Goal: Transaction & Acquisition: Purchase product/service

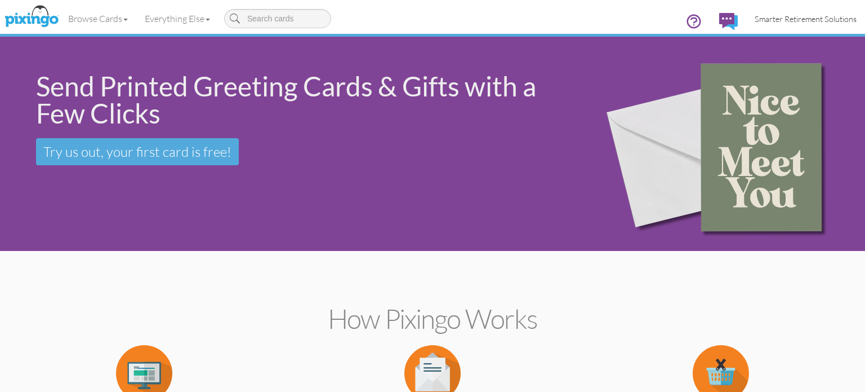
click at [792, 23] on span "Smarter Retirement Solutions" at bounding box center [806, 19] width 102 height 10
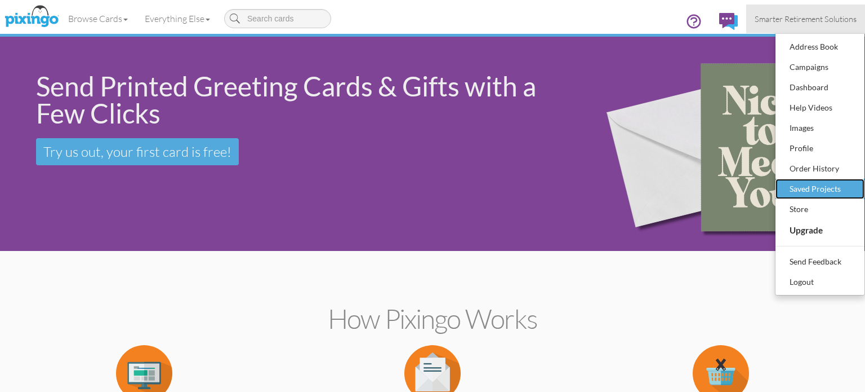
click at [820, 188] on div "Saved Projects" at bounding box center [820, 188] width 66 height 17
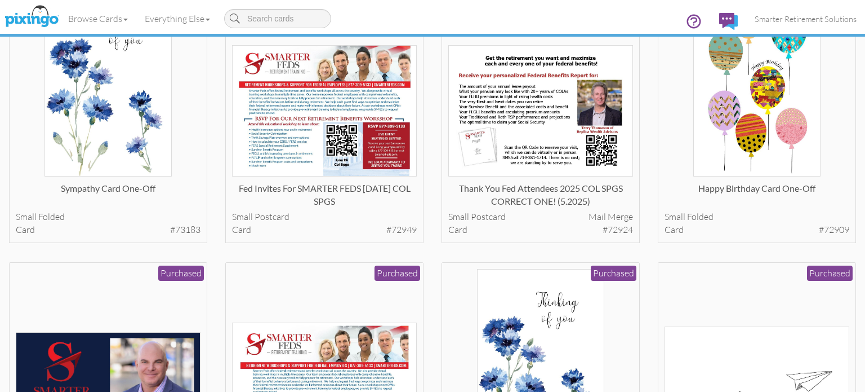
scroll to position [3457, 0]
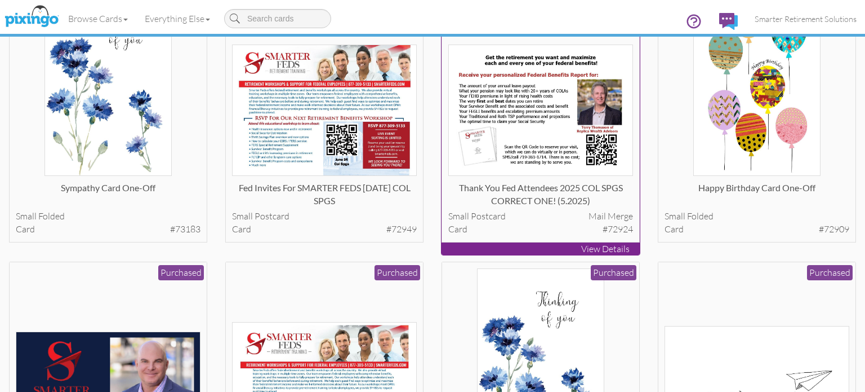
click at [536, 112] on img at bounding box center [540, 111] width 185 height 132
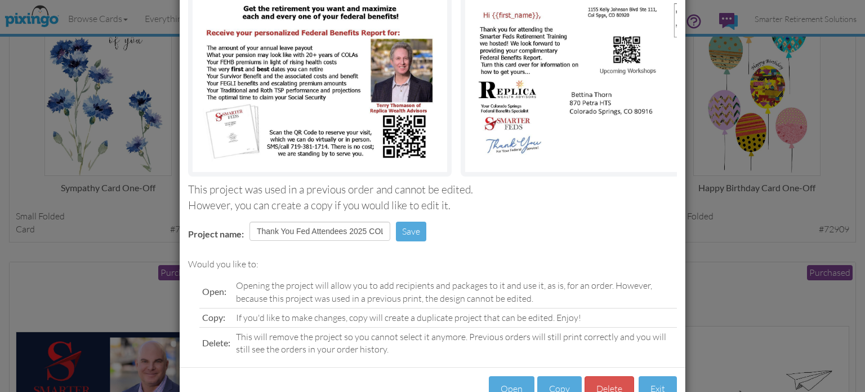
scroll to position [135, 0]
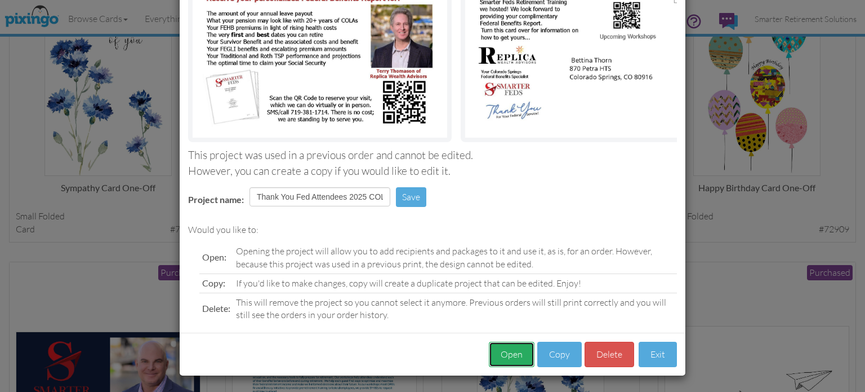
click at [508, 357] on button "Open" at bounding box center [512, 353] width 46 height 25
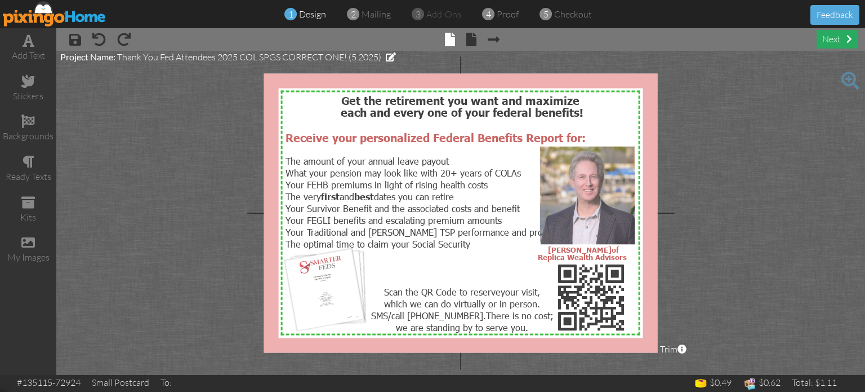
click at [827, 37] on div "next" at bounding box center [837, 39] width 41 height 19
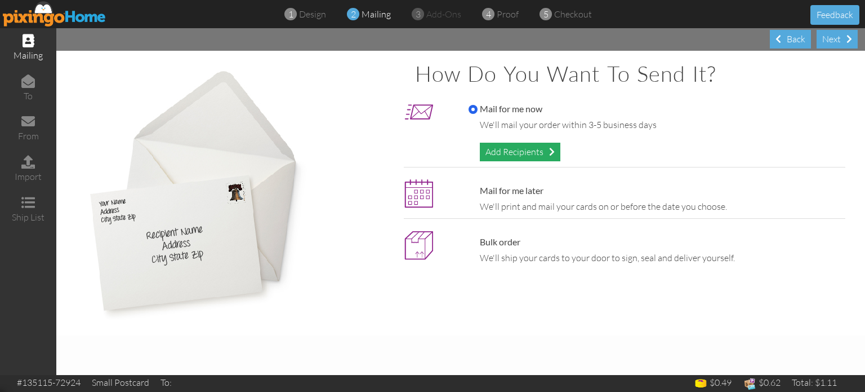
click at [531, 155] on div "Add Recipients" at bounding box center [520, 152] width 81 height 19
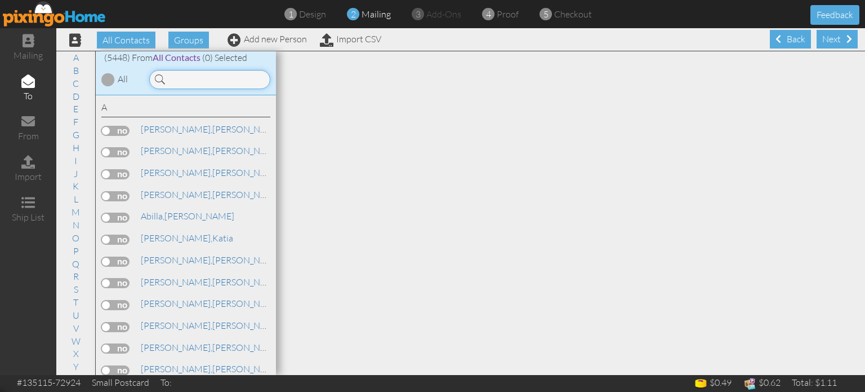
click at [203, 83] on input at bounding box center [209, 79] width 121 height 19
click at [216, 78] on input at bounding box center [209, 79] width 121 height 19
click at [226, 82] on input at bounding box center [209, 79] width 121 height 19
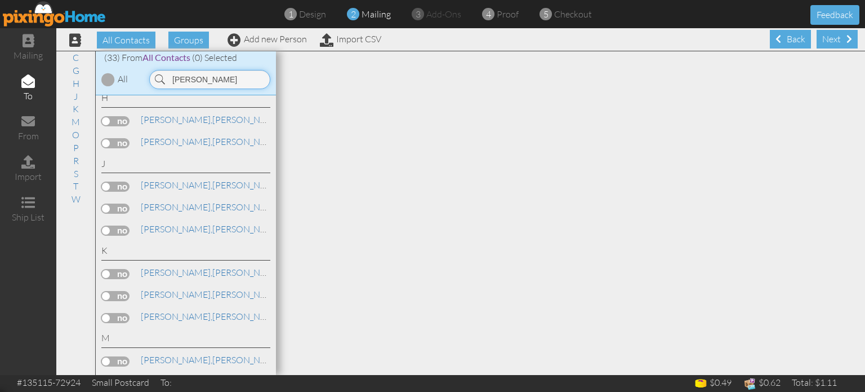
scroll to position [205, 0]
type input "joseph"
click at [271, 33] on div "All Contacts Groups Add new Person Import CSV" at bounding box center [221, 40] width 326 height 20
click at [257, 39] on link "Add new Person" at bounding box center [267, 38] width 79 height 11
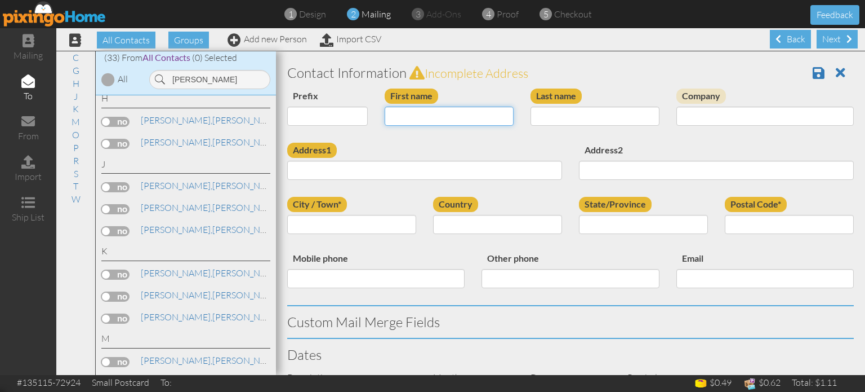
click at [457, 117] on input "First name" at bounding box center [449, 115] width 129 height 19
type input "K"
type input "[PERSON_NAME]"
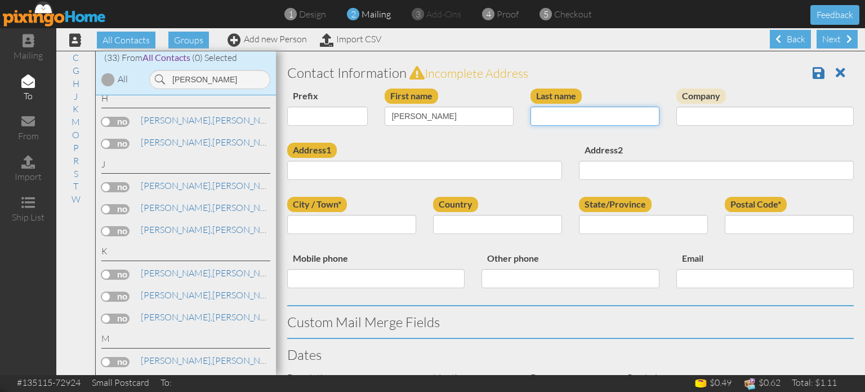
click at [605, 119] on input "Last name" at bounding box center [595, 115] width 129 height 19
type input "Impallaria"
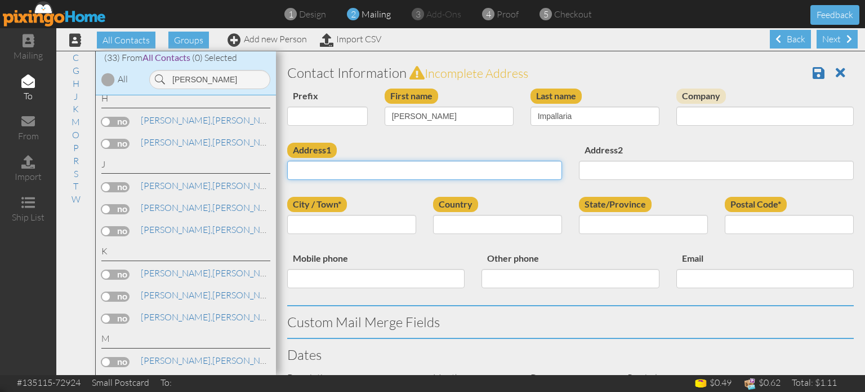
click at [423, 167] on input "Address1" at bounding box center [424, 170] width 275 height 19
paste input "5595 Jarman Street Colorado Springs, CO 80906 United States"
click at [459, 173] on input "5595 Jarman Street Colorado Springs, CO 80906 United States" at bounding box center [424, 170] width 275 height 19
click at [460, 170] on input "5595 Jarman Street Colorado Springs, CO 80906 United States" at bounding box center [424, 170] width 275 height 19
type input "5595 Jarman Street Colorado Springs, CO 80906 United States"
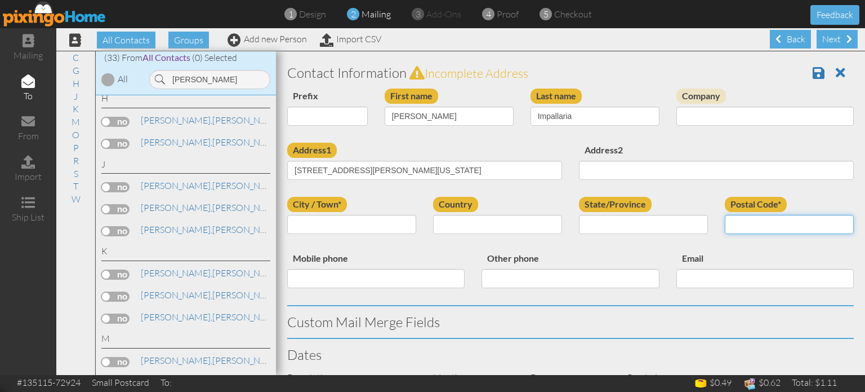
click at [772, 225] on input "Postal Code*" at bounding box center [789, 224] width 129 height 19
paste input "80906"
type input "80906"
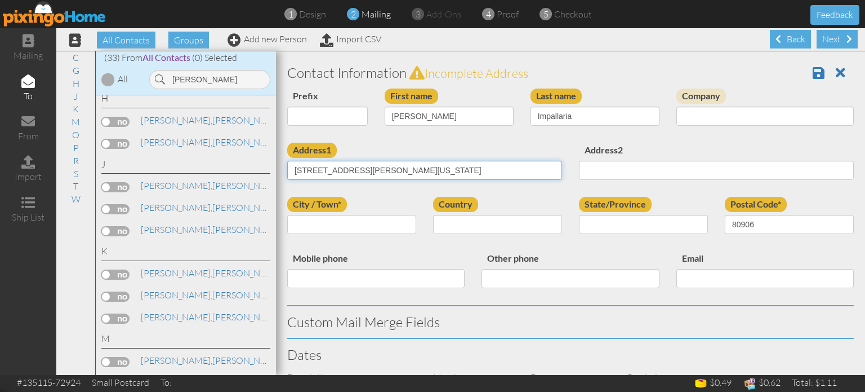
click at [397, 171] on input "5595 Jarman Street Colorado Springs, CO 80906 United States" at bounding box center [424, 170] width 275 height 19
click at [402, 167] on input "5595 Jarman Street Colorado Springs, CO 80906 United States" at bounding box center [424, 170] width 275 height 19
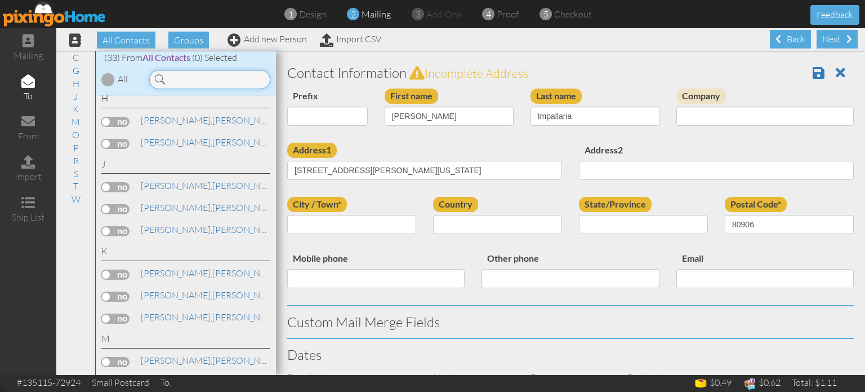
type input "255 N. Blackhawk Street"
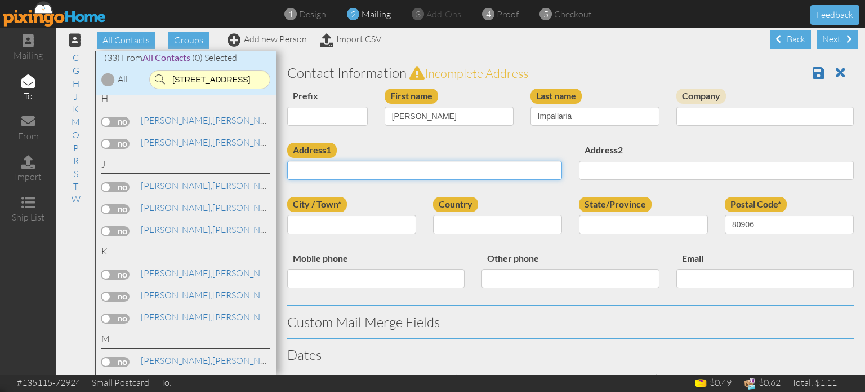
type input "255 N. Blackhawk Street"
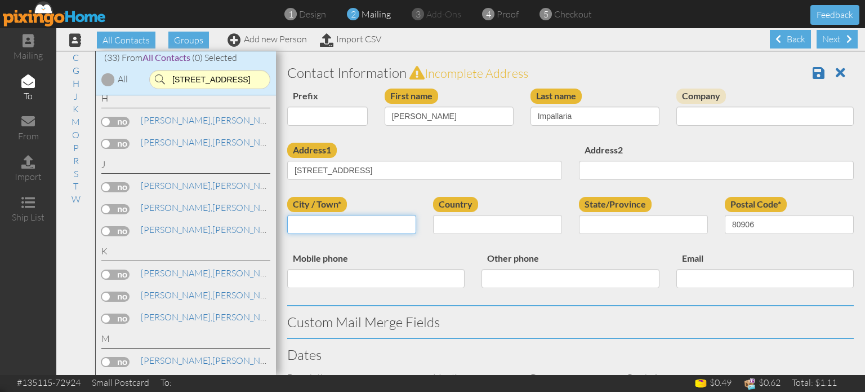
type input "Aurora"
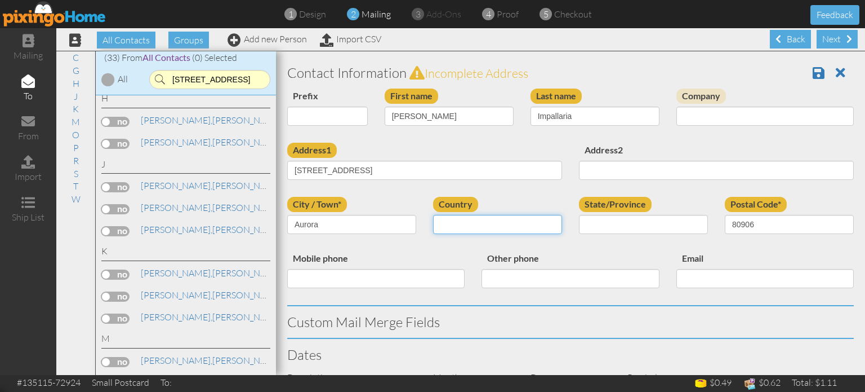
select select "object:18291"
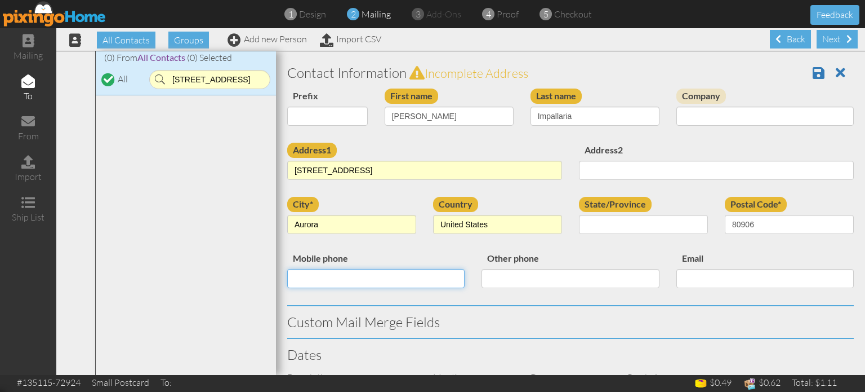
type input "15599996622"
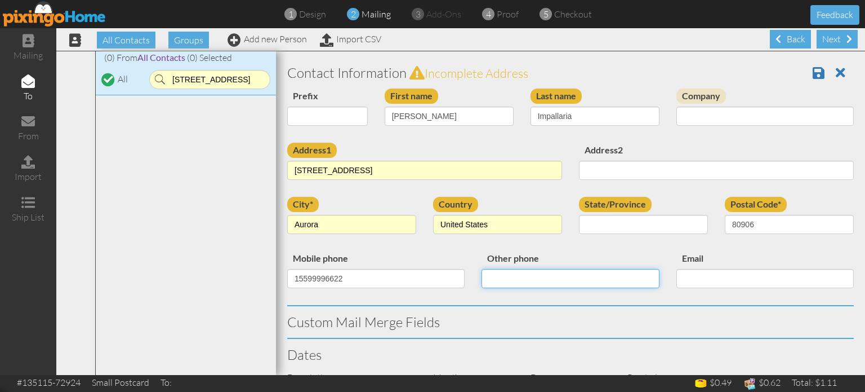
type input "15599996622"
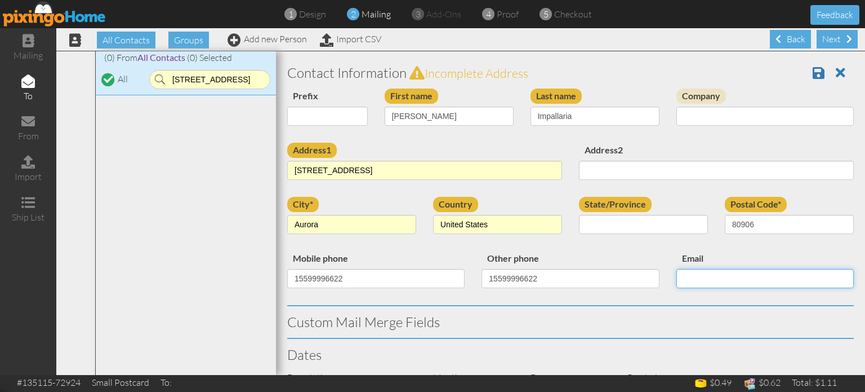
type input "jayleigh@smarterretirementsolutions.com"
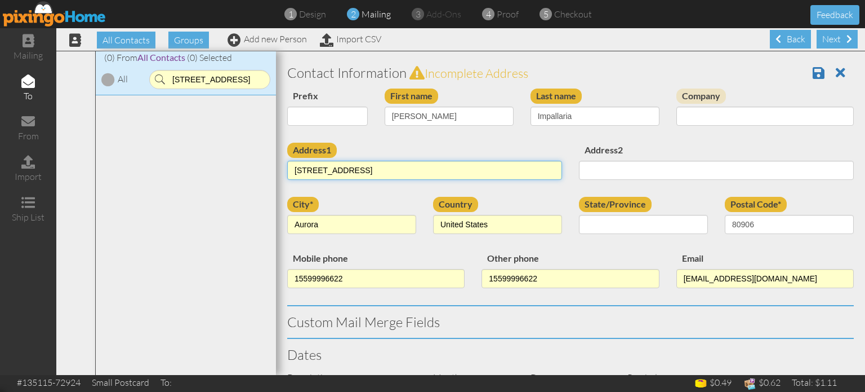
click at [418, 174] on input "255 N. Blackhawk Street" at bounding box center [424, 170] width 275 height 19
click at [468, 168] on input "255 N. Blackhawk Street" at bounding box center [424, 170] width 275 height 19
click at [461, 169] on input "255 N. Blackhawk Street" at bounding box center [424, 170] width 275 height 19
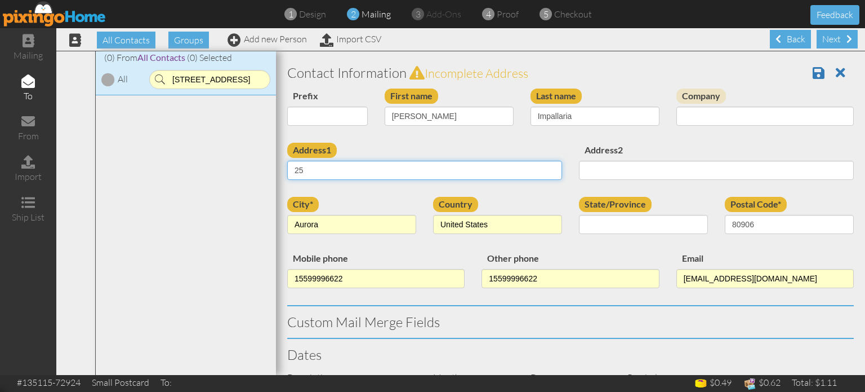
type input "2"
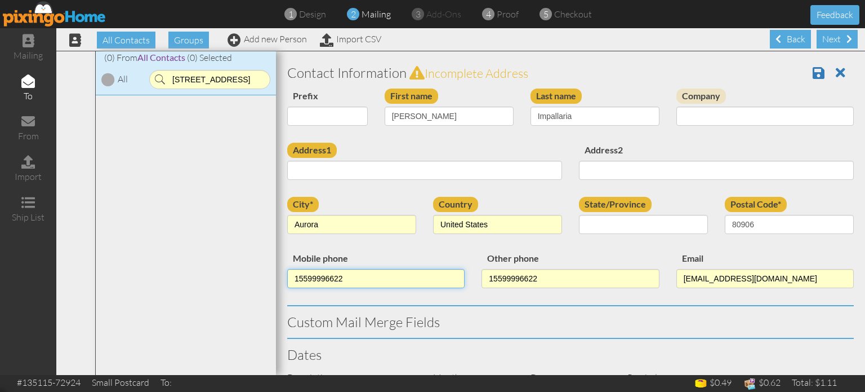
click at [372, 280] on input "15599996622" at bounding box center [375, 278] width 177 height 19
type input "1"
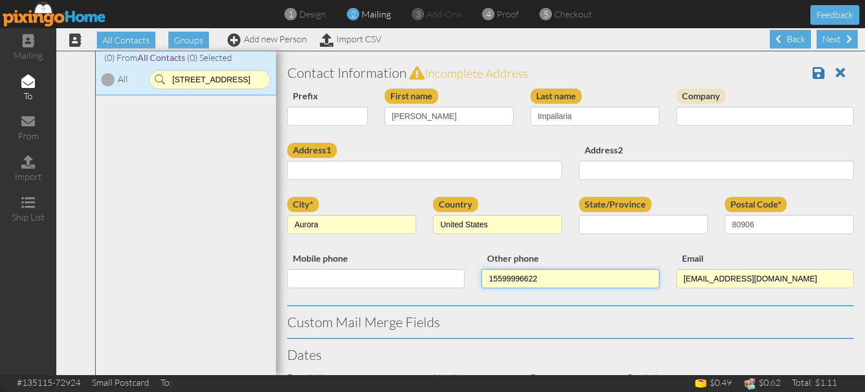
click at [568, 279] on input "15599996622" at bounding box center [570, 278] width 177 height 19
type input "1"
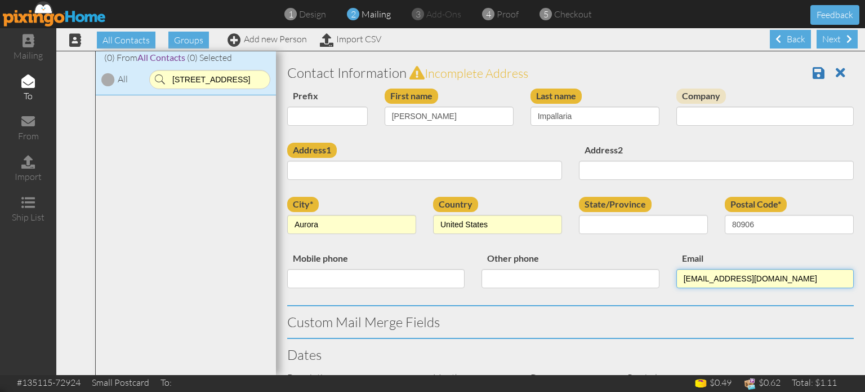
click at [777, 279] on input "jayleigh@smarterretirementsolutions.com" at bounding box center [765, 278] width 177 height 19
click at [740, 282] on input "jayleigh@smarterretirementsolutions.com" at bounding box center [765, 278] width 177 height 19
click at [730, 282] on input "jayleigh@smarterretirementsolutions.com" at bounding box center [765, 278] width 177 height 19
type input "j"
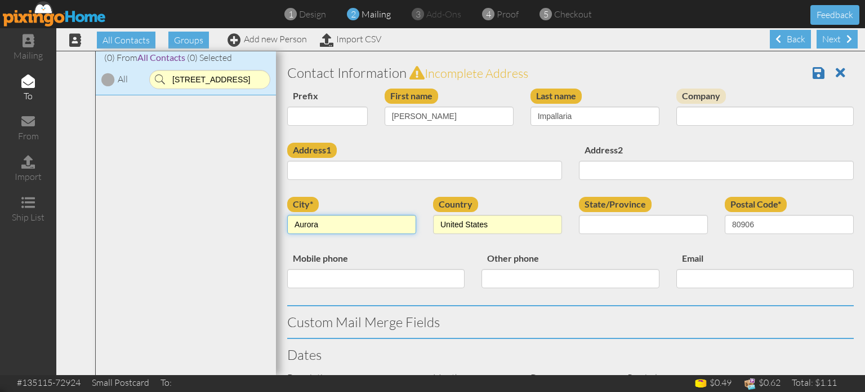
click at [354, 224] on input "Aurora" at bounding box center [351, 224] width 129 height 19
type input "A"
type input "[US_STATE][GEOGRAPHIC_DATA]"
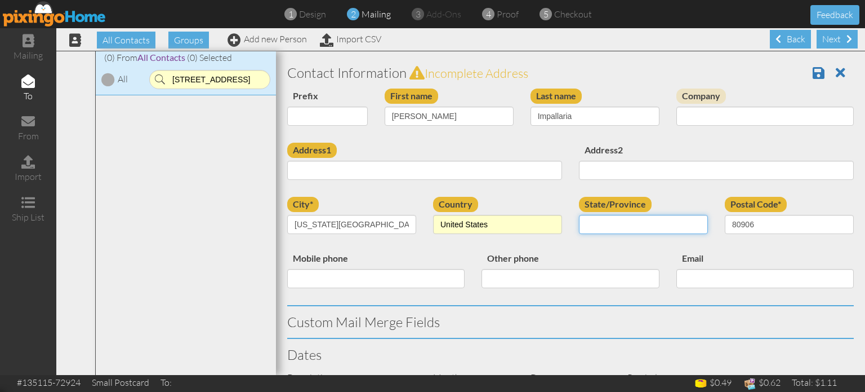
click at [640, 217] on select "AA (Military) AE (Military) Alabama Alaska American Samoa AP (Military) Arizona…" at bounding box center [643, 224] width 129 height 19
select select "object:18546"
click at [579, 215] on select "AA (Military) AE (Military) Alabama Alaska American Samoa AP (Military) Arizona…" at bounding box center [643, 224] width 129 height 19
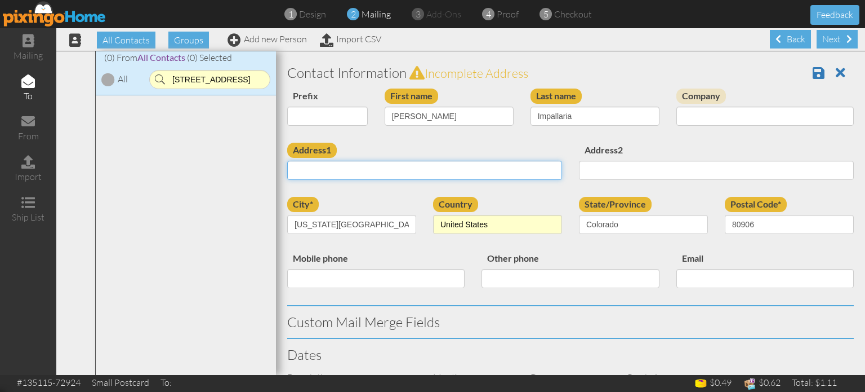
click at [410, 174] on input "Address1" at bounding box center [424, 170] width 275 height 19
paste input "[STREET_ADDRESS][PERSON_NAME]"
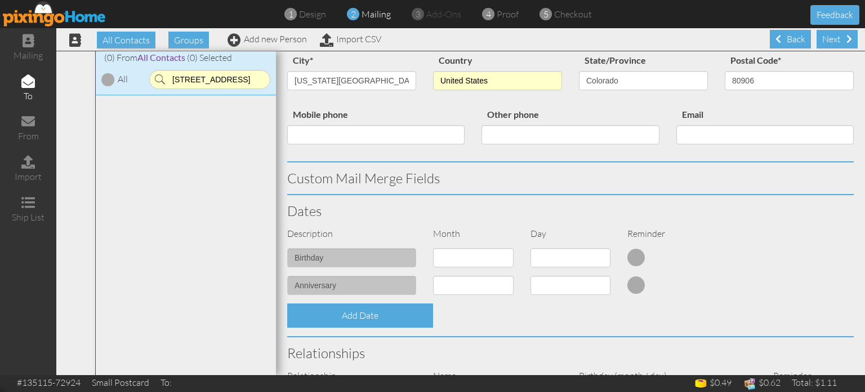
scroll to position [165, 0]
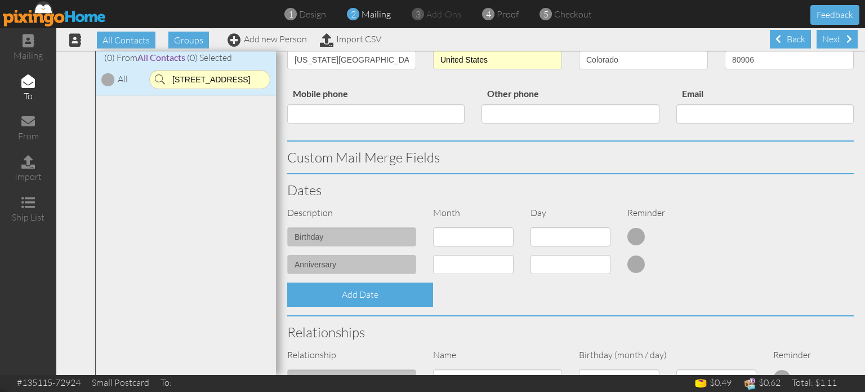
type input "[STREET_ADDRESS][PERSON_NAME]"
click at [705, 249] on div "birthday 1 - Jan 2 - Feb 3 - Mar 4 - Apr 5 - May 6 - Jun 7 - Jul 8 - Aug 9 - Se…" at bounding box center [571, 241] width 584 height 28
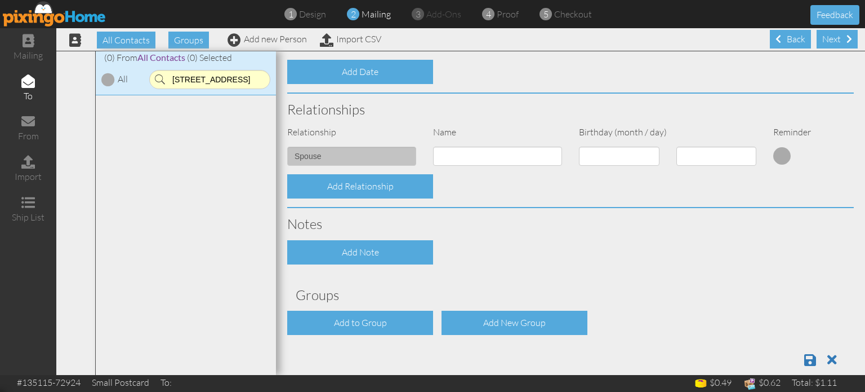
scroll to position [388, 0]
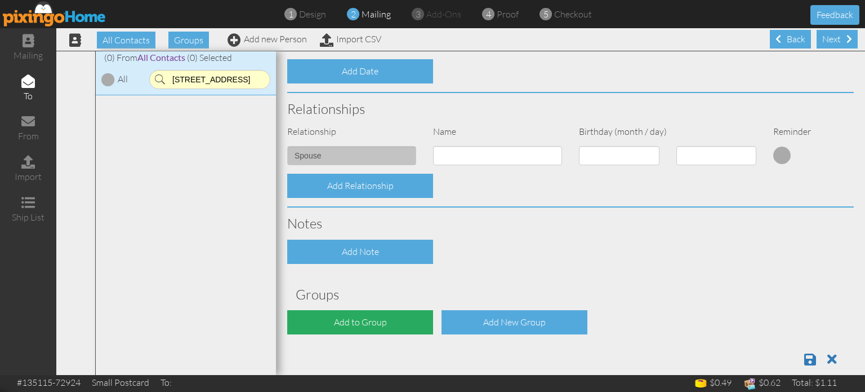
click at [373, 330] on div "Add to Group" at bounding box center [360, 322] width 146 height 24
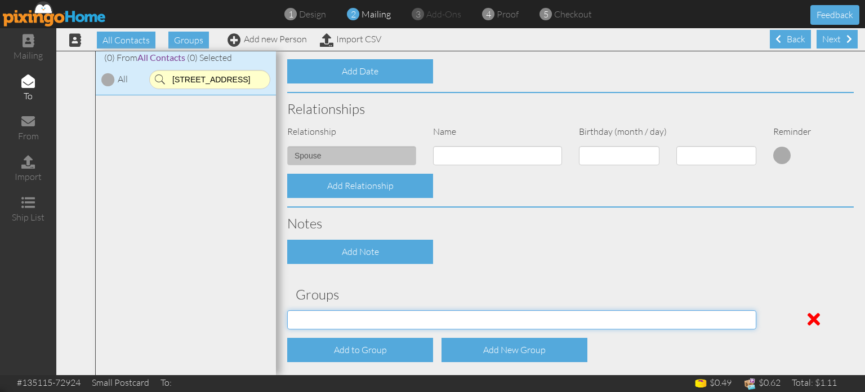
click at [389, 325] on select "04/22/2025 SMARTER FEDS OSD DMEA California 06/25/2025 BOP Onsite 08/12 Puerto …" at bounding box center [521, 319] width 469 height 19
select select "object:18610"
click at [287, 310] on select "04/22/2025 SMARTER FEDS OSD DMEA California 06/25/2025 BOP Onsite 08/12 Puerto …" at bounding box center [521, 319] width 469 height 19
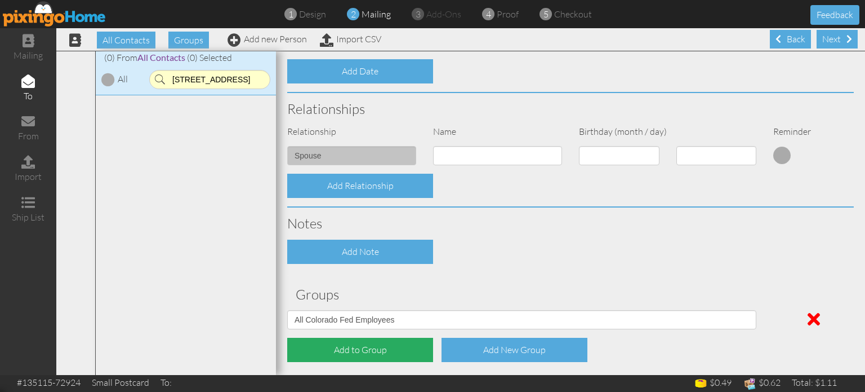
click at [395, 354] on div "Add to Group" at bounding box center [360, 349] width 146 height 24
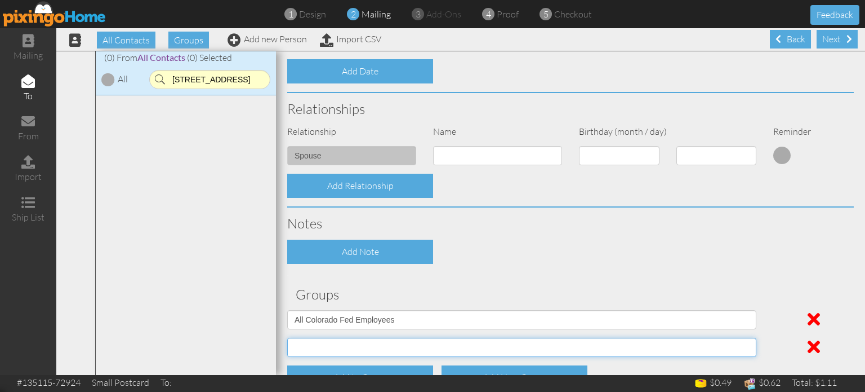
click at [406, 349] on select "04/22/2025 SMARTER FEDS OSD DMEA California 06/25/2025 BOP Onsite 08/12 Puerto …" at bounding box center [521, 346] width 469 height 19
select select "object:18815"
click at [287, 337] on select "04/22/2025 SMARTER FEDS OSD DMEA California 06/25/2025 BOP Onsite 08/12 Puerto …" at bounding box center [521, 346] width 469 height 19
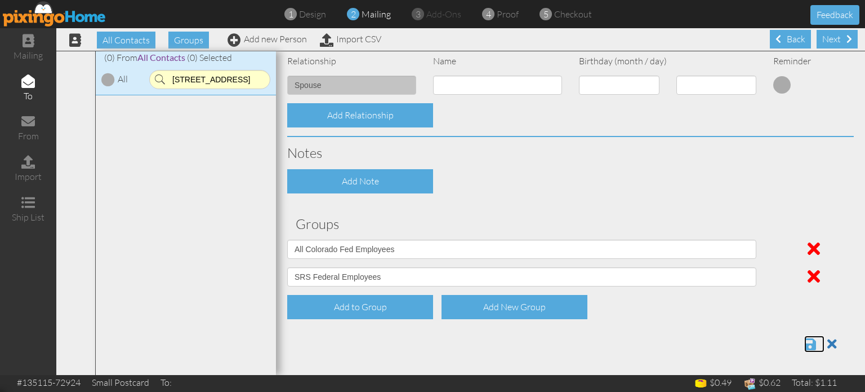
click at [811, 347] on span at bounding box center [811, 344] width 12 height 14
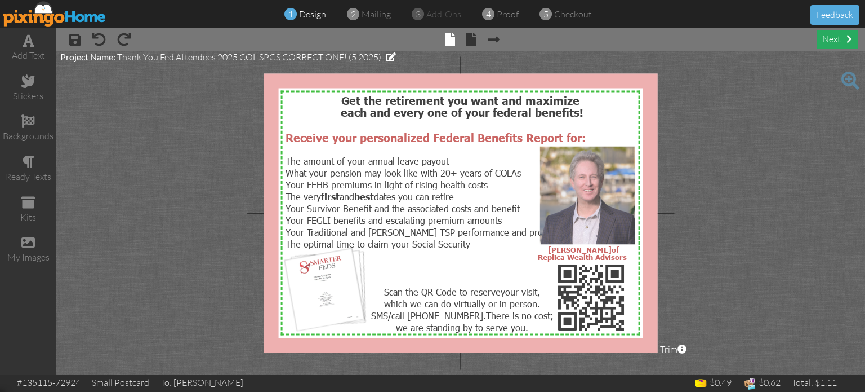
click at [830, 42] on div "next" at bounding box center [837, 39] width 41 height 19
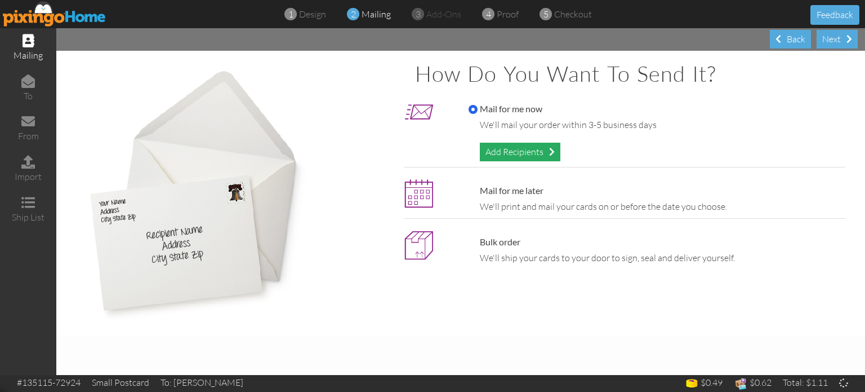
click at [503, 143] on div "Add Recipients" at bounding box center [520, 152] width 81 height 19
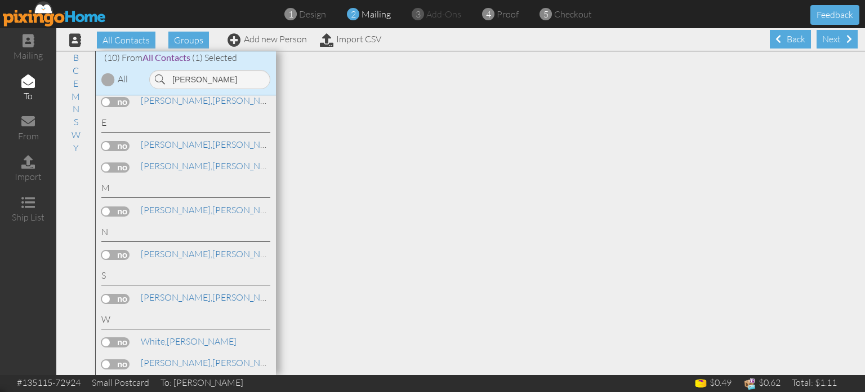
scroll to position [74, 0]
click at [112, 213] on label at bounding box center [115, 210] width 28 height 10
click at [0, 0] on input "checkbox" at bounding box center [0, 0] width 0 height 0
click at [177, 77] on input "[PERSON_NAME]" at bounding box center [209, 79] width 121 height 19
click at [176, 76] on input "[PERSON_NAME]" at bounding box center [209, 79] width 121 height 19
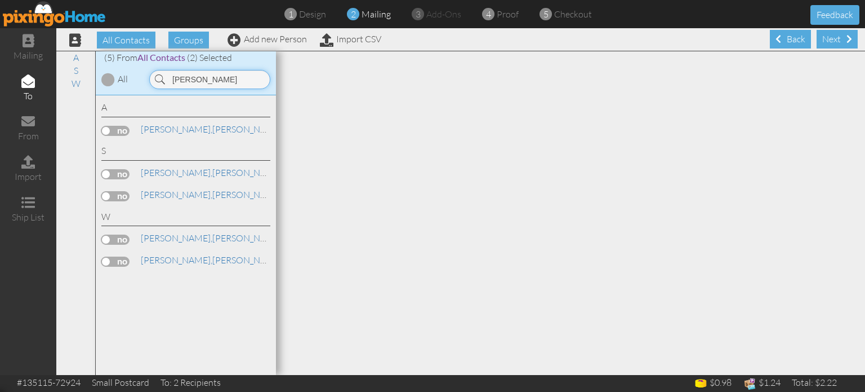
scroll to position [0, 0]
click at [106, 127] on label at bounding box center [115, 131] width 28 height 10
click at [0, 0] on input "checkbox" at bounding box center [0, 0] width 0 height 0
click at [190, 82] on input "[PERSON_NAME]" at bounding box center [209, 79] width 121 height 19
click at [185, 81] on input "[PERSON_NAME]" at bounding box center [209, 79] width 121 height 19
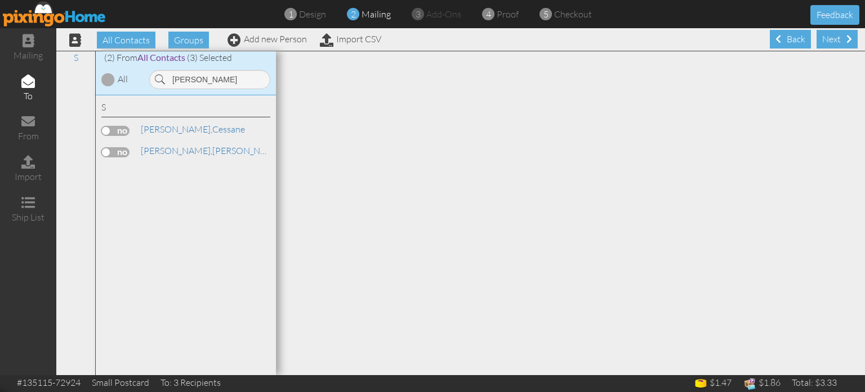
click at [113, 147] on label at bounding box center [115, 152] width 28 height 10
click at [0, 0] on input "checkbox" at bounding box center [0, 0] width 0 height 0
click at [176, 81] on input "[PERSON_NAME]" at bounding box center [209, 79] width 121 height 19
click at [186, 83] on input "[PERSON_NAME]" at bounding box center [209, 79] width 121 height 19
click at [183, 78] on input "[PERSON_NAME]" at bounding box center [209, 79] width 121 height 19
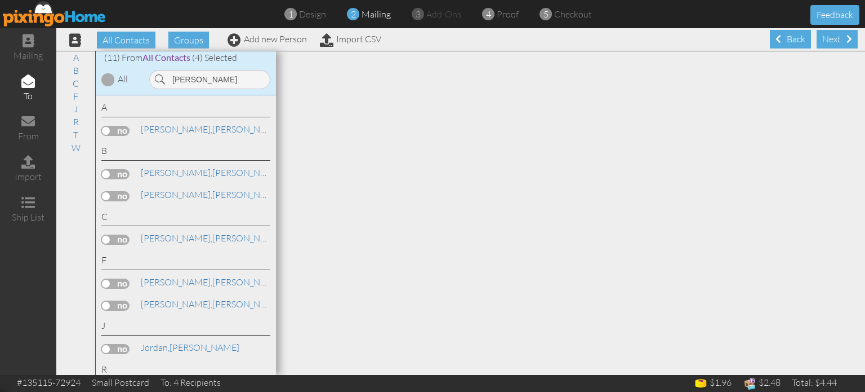
click at [119, 286] on label at bounding box center [115, 283] width 28 height 10
click at [0, 0] on input "checkbox" at bounding box center [0, 0] width 0 height 0
click at [189, 79] on input "[PERSON_NAME]" at bounding box center [209, 79] width 121 height 19
type input "g"
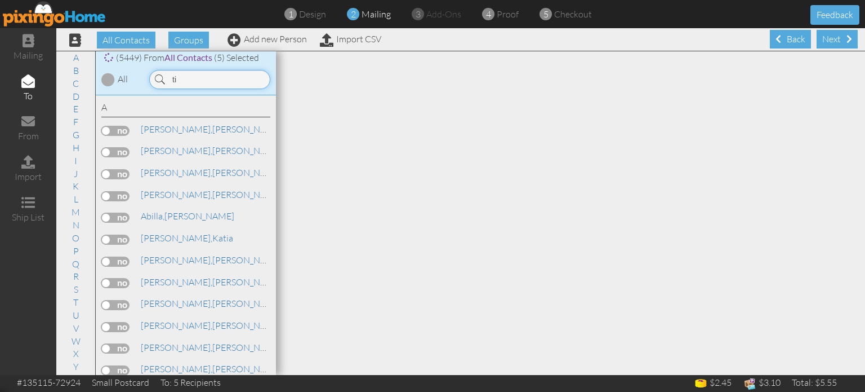
click at [196, 83] on input "ti" at bounding box center [209, 79] width 121 height 19
click at [186, 81] on input "ti" at bounding box center [209, 79] width 121 height 19
click at [181, 79] on input "ti" at bounding box center [209, 79] width 121 height 19
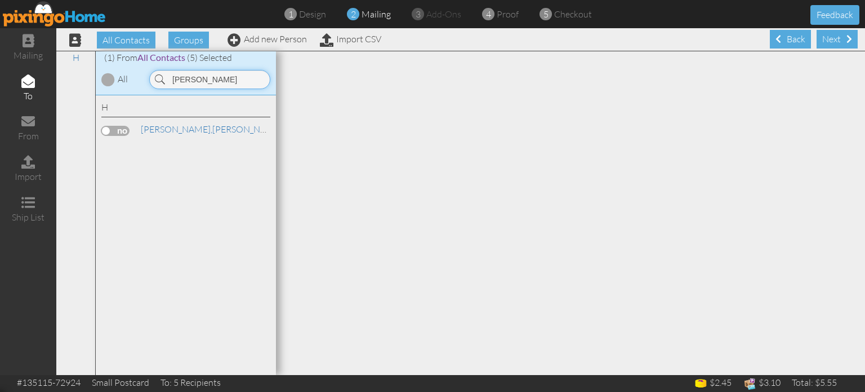
type input "tisha"
click at [259, 44] on link "Add new Person" at bounding box center [267, 38] width 79 height 11
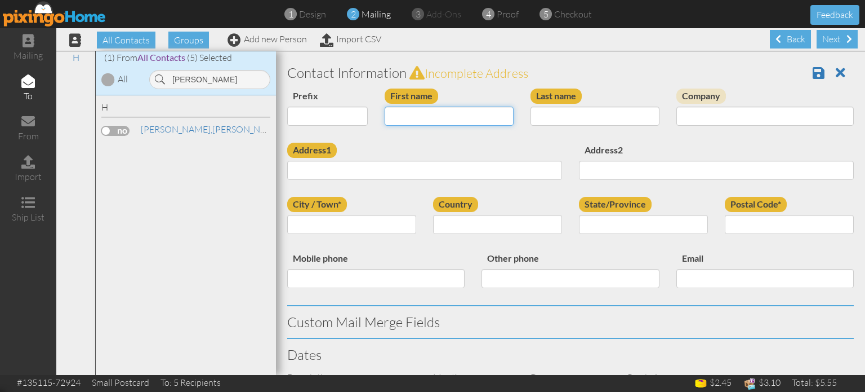
click at [437, 119] on input "First name" at bounding box center [449, 115] width 129 height 19
type input "[PERSON_NAME]"
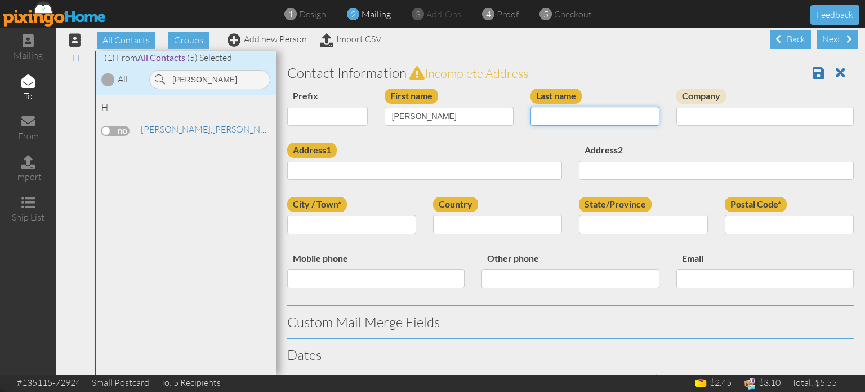
click at [588, 118] on input "Last name" at bounding box center [595, 115] width 129 height 19
type input "Crespin"
click at [852, 72] on link at bounding box center [845, 72] width 18 height 17
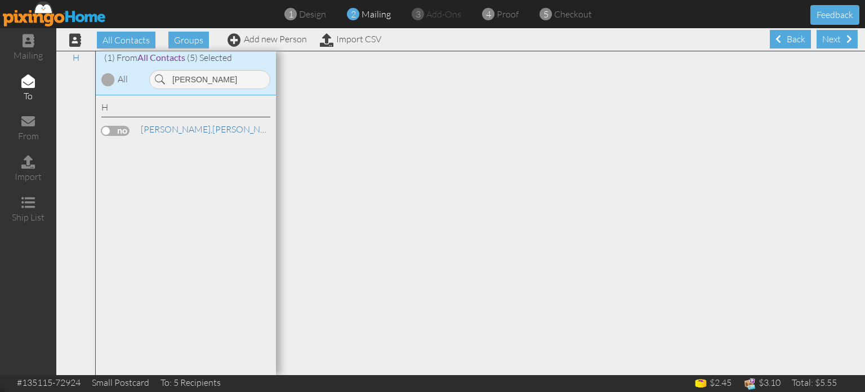
click at [842, 72] on div at bounding box center [570, 212] width 589 height 323
click at [212, 77] on input "tisha" at bounding box center [209, 79] width 121 height 19
type input "t"
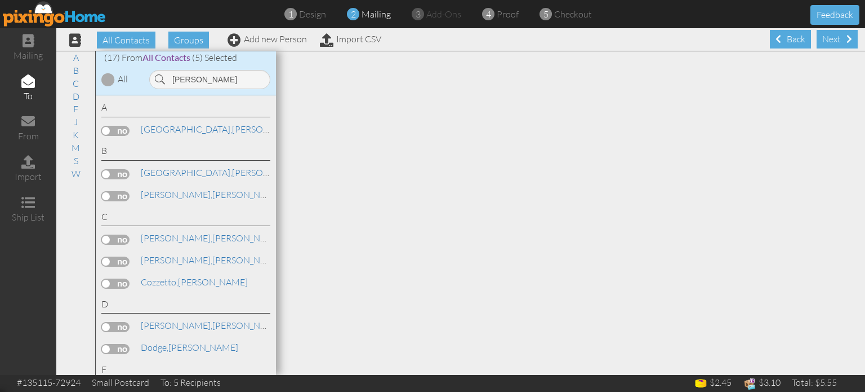
click at [535, 208] on div at bounding box center [570, 212] width 589 height 323
click at [93, 248] on div "A B C D F J K M S W" at bounding box center [75, 212] width 39 height 323
click at [103, 243] on label at bounding box center [115, 239] width 28 height 10
click at [0, 0] on input "checkbox" at bounding box center [0, 0] width 0 height 0
click at [208, 77] on input "jason" at bounding box center [209, 79] width 121 height 19
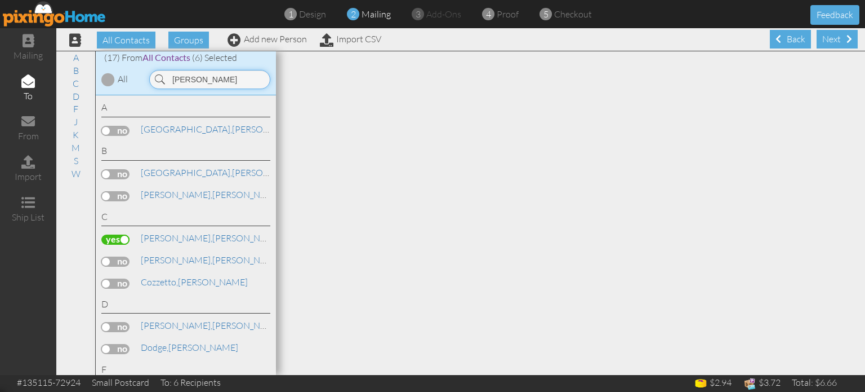
click at [214, 87] on input "jason" at bounding box center [209, 79] width 121 height 19
type input "j"
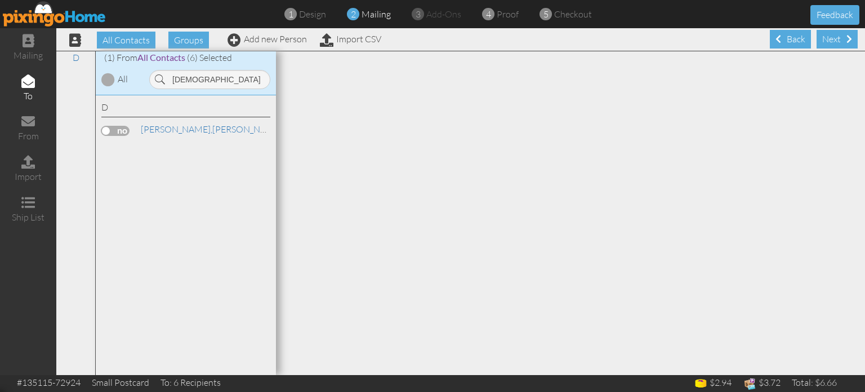
click at [92, 118] on div "D" at bounding box center [75, 212] width 39 height 323
click at [125, 130] on label at bounding box center [115, 131] width 28 height 10
click at [0, 0] on input "checkbox" at bounding box center [0, 0] width 0 height 0
click at [221, 79] on input "farida" at bounding box center [209, 79] width 121 height 19
click at [217, 79] on input "farida" at bounding box center [209, 79] width 121 height 19
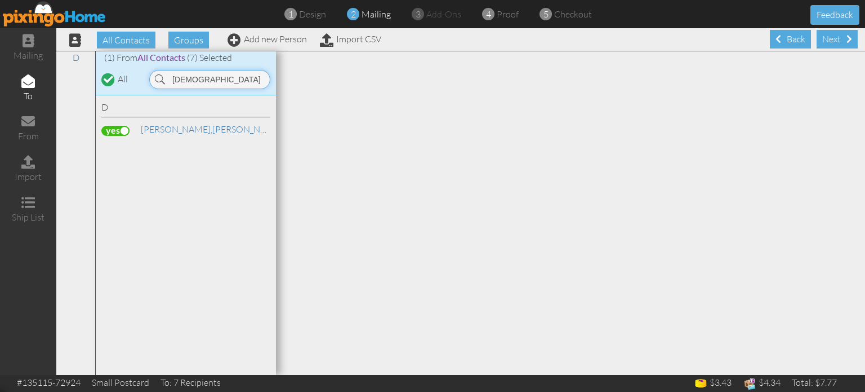
click at [220, 76] on input "farida" at bounding box center [209, 79] width 121 height 19
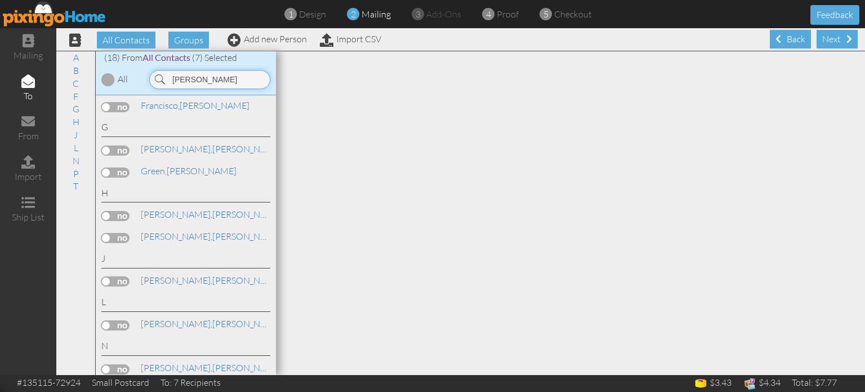
scroll to position [201, 0]
click at [124, 275] on label at bounding box center [115, 279] width 28 height 10
click at [0, 0] on input "checkbox" at bounding box center [0, 0] width 0 height 0
click at [232, 78] on input "kimberly" at bounding box center [209, 79] width 121 height 19
click at [241, 81] on input "kimberly" at bounding box center [209, 79] width 121 height 19
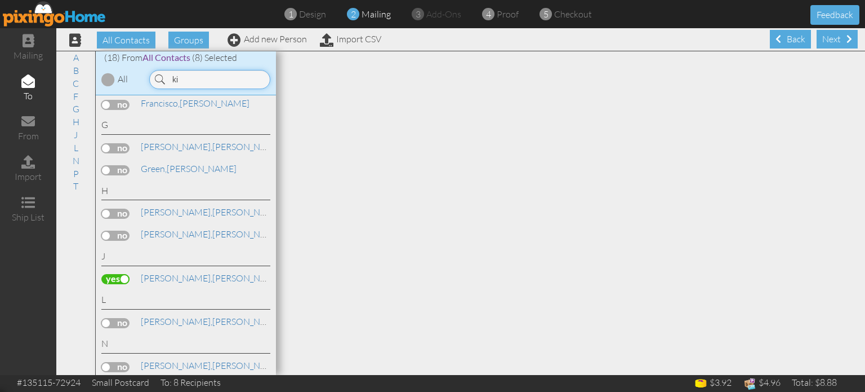
type input "k"
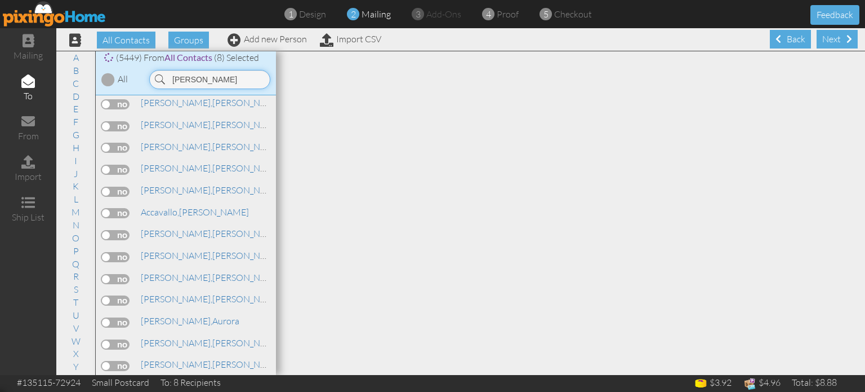
click at [208, 81] on input "paul" at bounding box center [209, 79] width 121 height 19
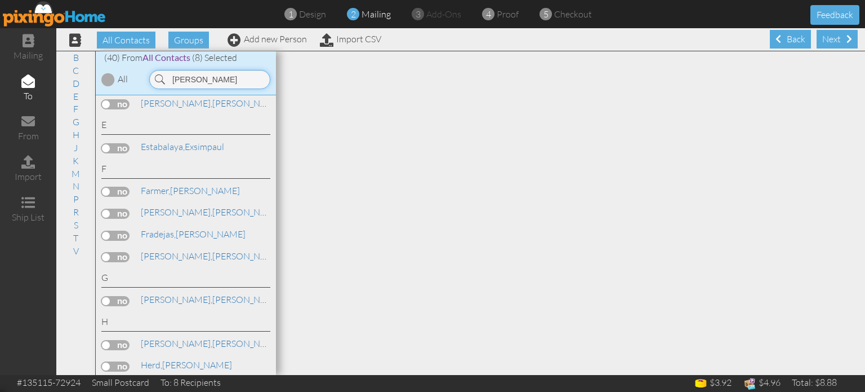
scroll to position [950, 0]
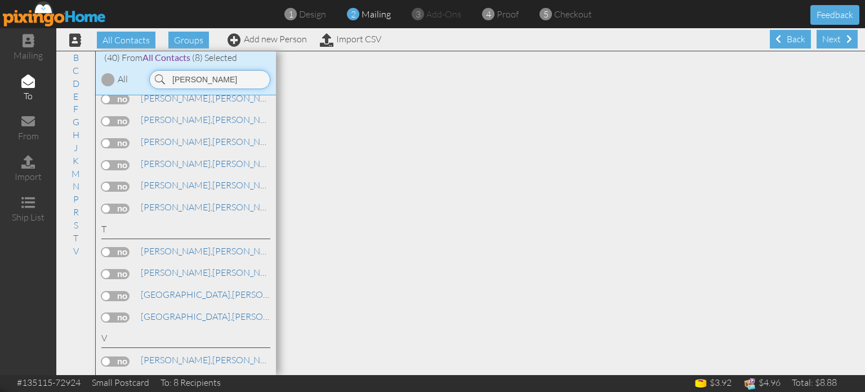
type input "paul"
click at [118, 291] on label at bounding box center [115, 296] width 28 height 10
click at [0, 0] on input "checkbox" at bounding box center [0, 0] width 0 height 0
click at [115, 297] on label at bounding box center [115, 296] width 28 height 10
click at [0, 0] on input "checkbox" at bounding box center [0, 0] width 0 height 0
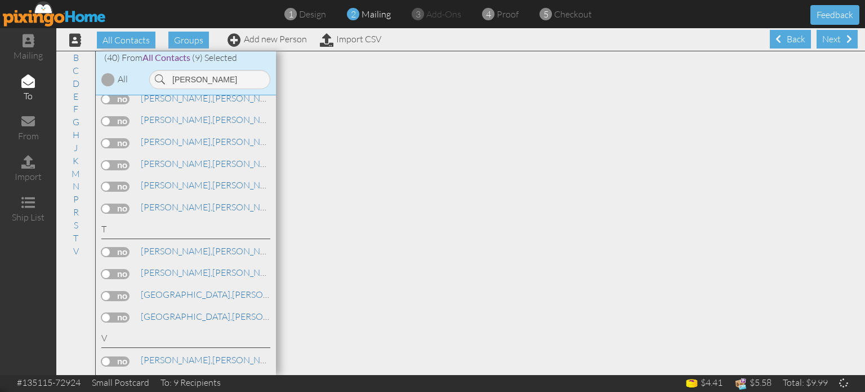
click at [113, 277] on label at bounding box center [115, 274] width 28 height 10
click at [0, 0] on input "checkbox" at bounding box center [0, 0] width 0 height 0
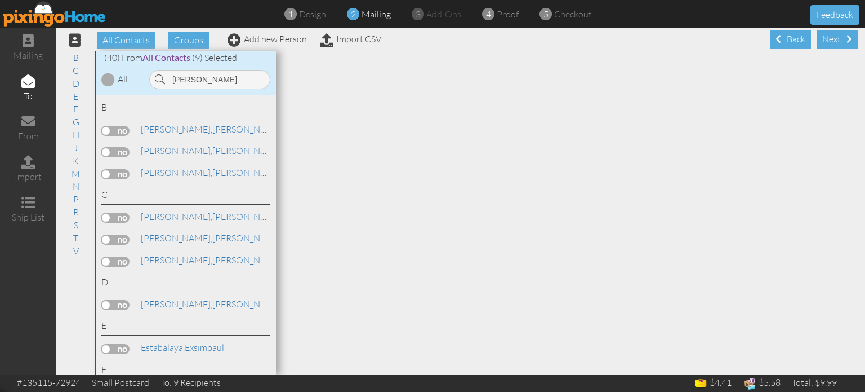
scroll to position [950, 0]
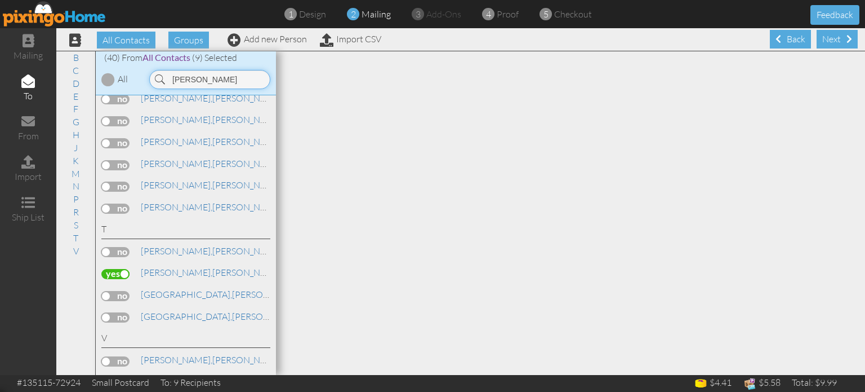
click at [214, 79] on input "[PERSON_NAME]" at bounding box center [209, 79] width 121 height 19
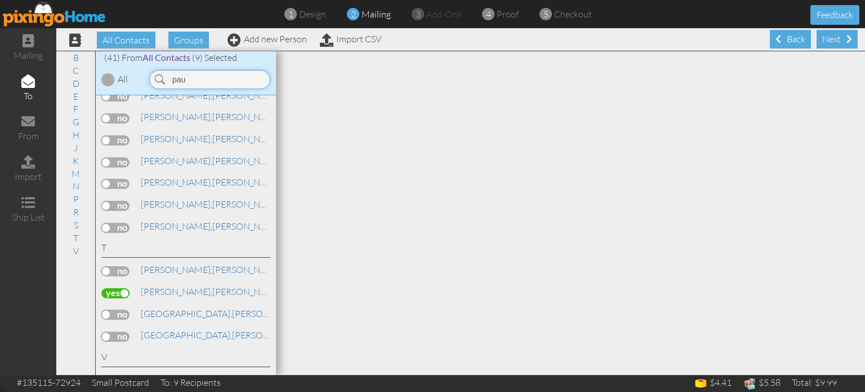
scroll to position [972, 0]
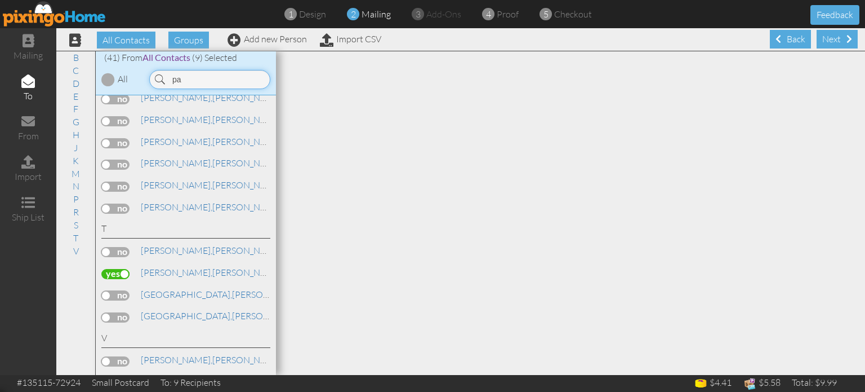
type input "p"
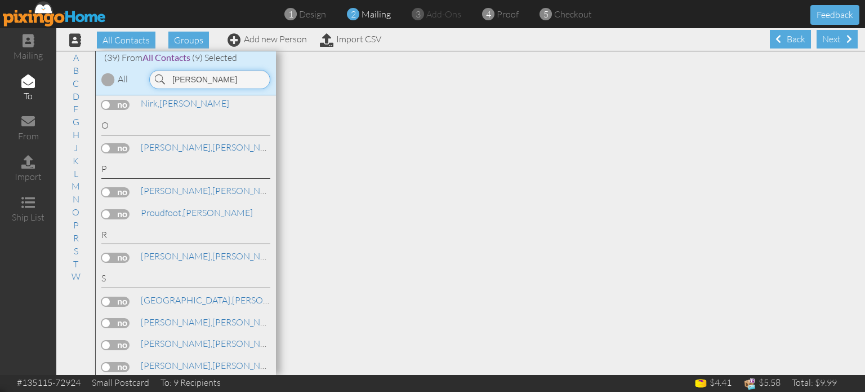
scroll to position [746, 0]
click at [111, 195] on label at bounding box center [115, 192] width 28 height 10
click at [0, 0] on input "checkbox" at bounding box center [0, 0] width 0 height 0
click at [216, 79] on input "scott" at bounding box center [209, 79] width 121 height 19
click at [213, 80] on input "scott" at bounding box center [209, 79] width 121 height 19
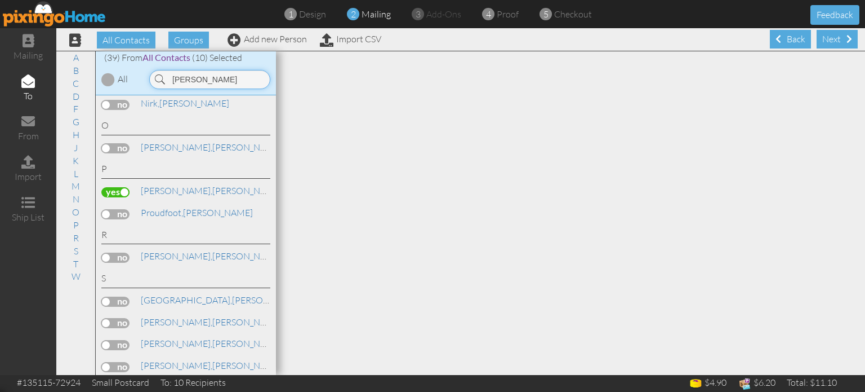
click at [215, 82] on input "scott" at bounding box center [209, 79] width 121 height 19
type input "s"
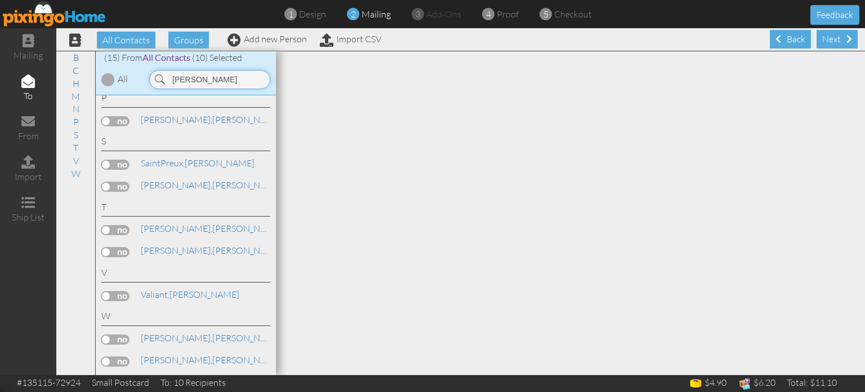
scroll to position [272, 0]
click at [115, 363] on label at bounding box center [115, 361] width 28 height 10
click at [0, 0] on input "checkbox" at bounding box center [0, 0] width 0 height 0
click at [197, 78] on input "gary" at bounding box center [209, 79] width 121 height 19
click at [205, 79] on input "gary" at bounding box center [209, 79] width 121 height 19
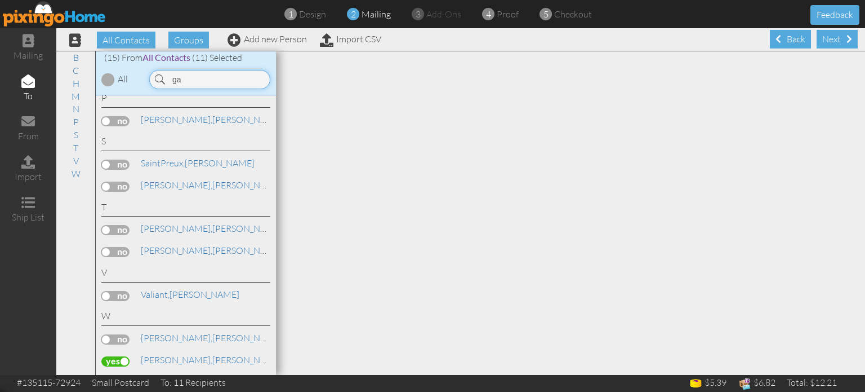
type input "g"
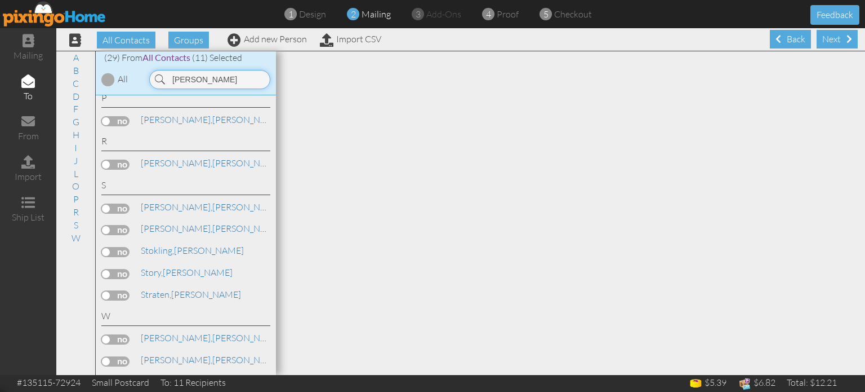
scroll to position [0, 0]
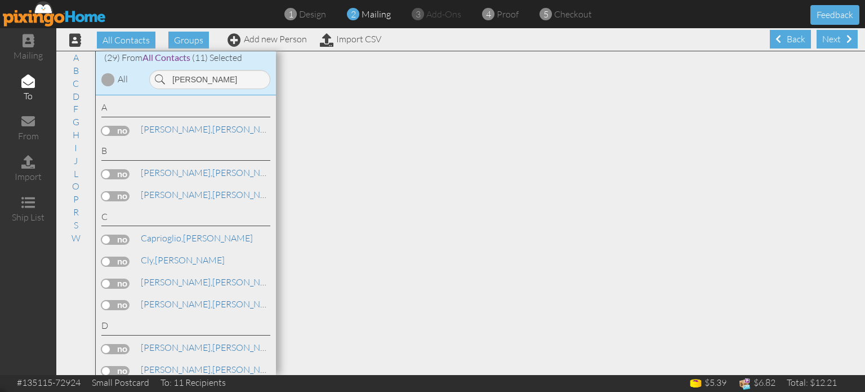
click at [105, 130] on label at bounding box center [115, 131] width 28 height 10
click at [0, 0] on input "checkbox" at bounding box center [0, 0] width 0 height 0
click at [208, 79] on input "linda" at bounding box center [209, 79] width 121 height 19
type input "l"
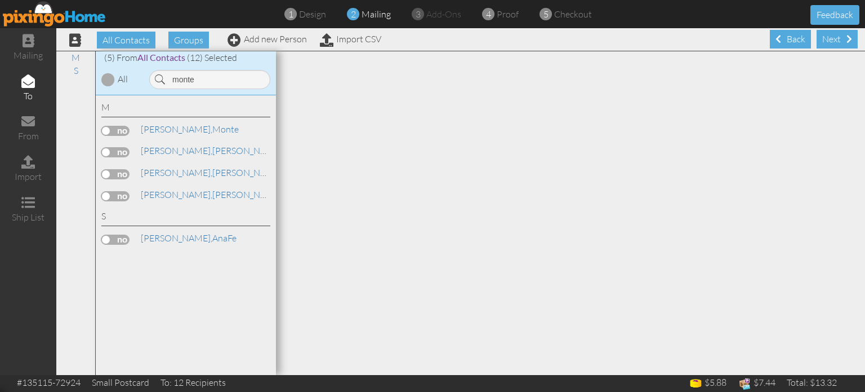
click at [122, 147] on label at bounding box center [115, 152] width 28 height 10
click at [0, 0] on input "checkbox" at bounding box center [0, 0] width 0 height 0
click at [119, 169] on label at bounding box center [115, 174] width 28 height 10
click at [0, 0] on input "checkbox" at bounding box center [0, 0] width 0 height 0
click at [114, 169] on label at bounding box center [115, 174] width 28 height 10
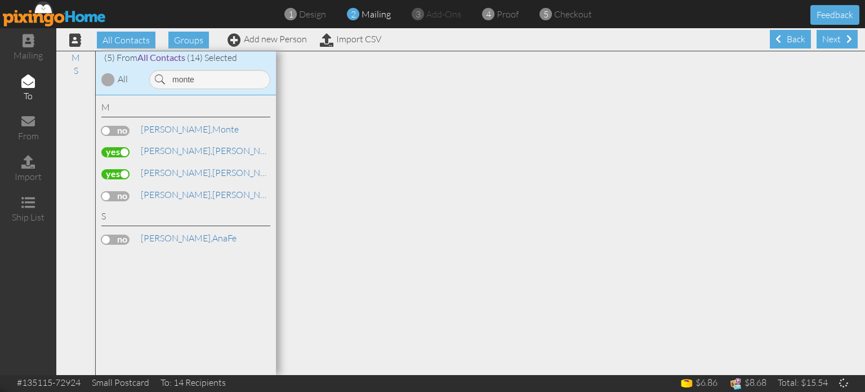
click at [0, 0] on input "checkbox" at bounding box center [0, 0] width 0 height 0
click at [110, 149] on label at bounding box center [115, 152] width 28 height 10
click at [0, 0] on input "checkbox" at bounding box center [0, 0] width 0 height 0
click at [113, 126] on label at bounding box center [115, 131] width 28 height 10
click at [0, 0] on input "checkbox" at bounding box center [0, 0] width 0 height 0
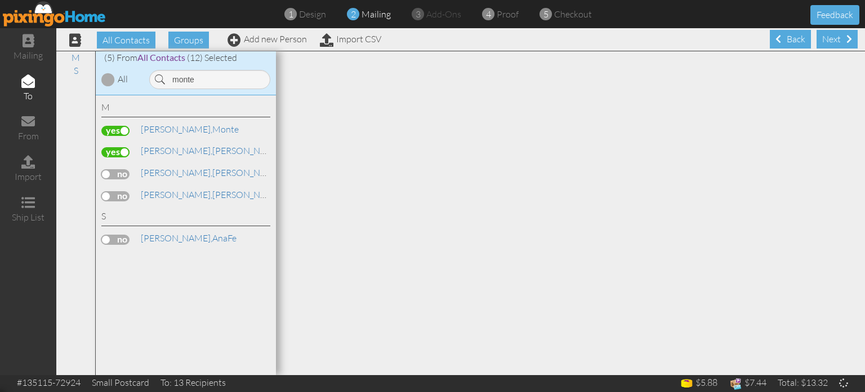
click at [112, 147] on label at bounding box center [115, 152] width 28 height 10
click at [0, 0] on input "checkbox" at bounding box center [0, 0] width 0 height 0
click at [210, 77] on input "monte" at bounding box center [209, 79] width 121 height 19
click at [216, 81] on input "monte" at bounding box center [209, 79] width 121 height 19
click at [219, 79] on input "monte" at bounding box center [209, 79] width 121 height 19
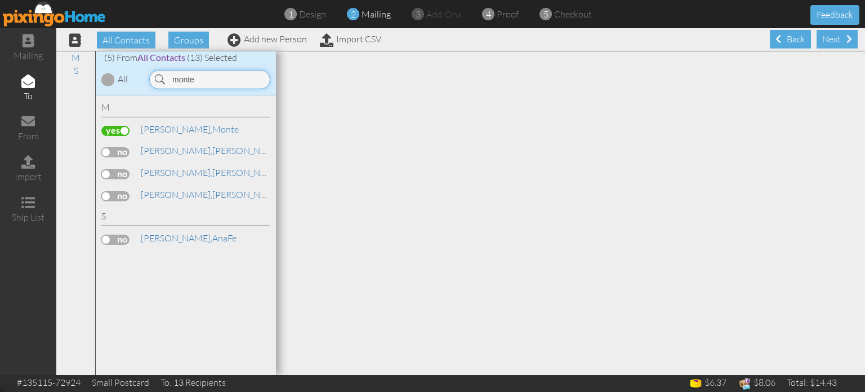
click at [219, 79] on input "monte" at bounding box center [209, 79] width 121 height 19
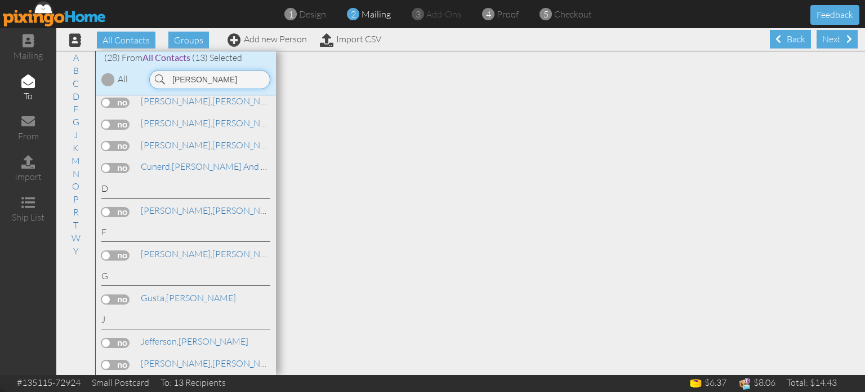
scroll to position [164, 0]
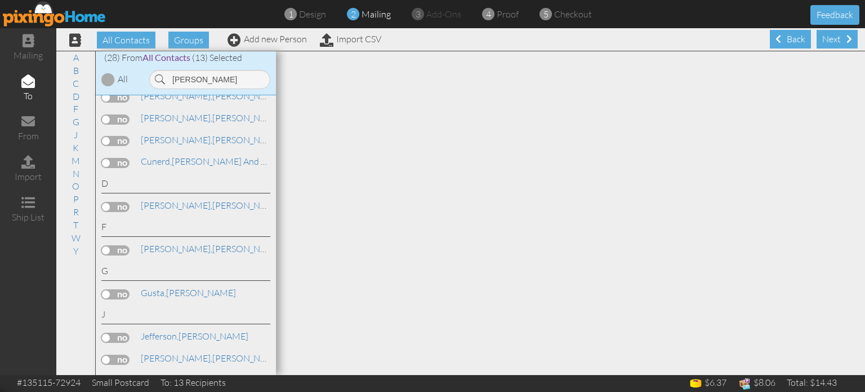
click at [114, 250] on label at bounding box center [115, 250] width 28 height 10
click at [0, 0] on input "checkbox" at bounding box center [0, 0] width 0 height 0
click at [189, 74] on input "pam" at bounding box center [209, 79] width 121 height 19
type input "p"
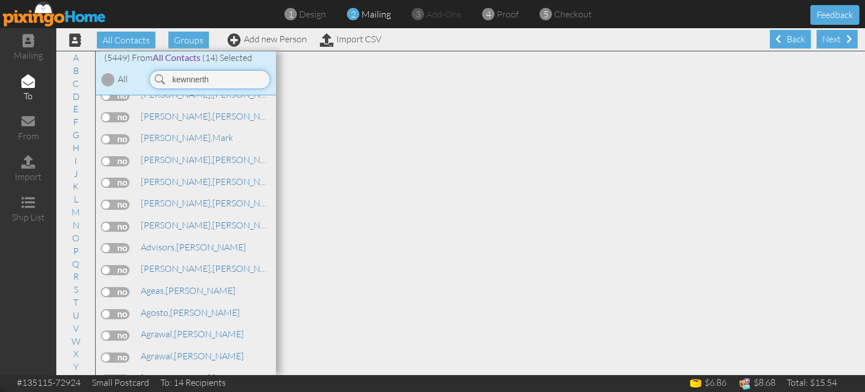
scroll to position [16447, 0]
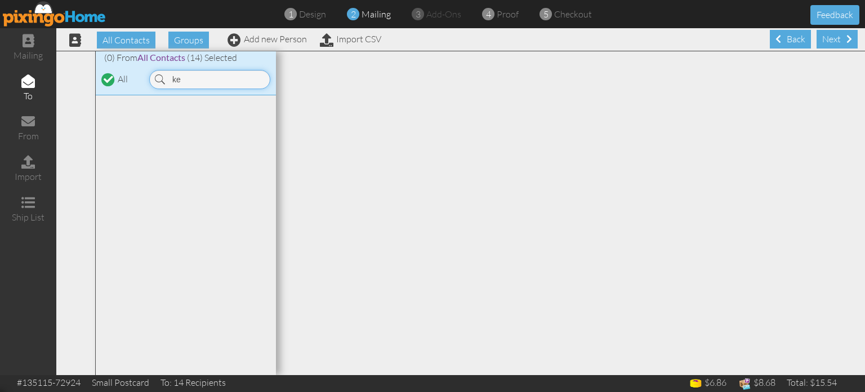
type input "k"
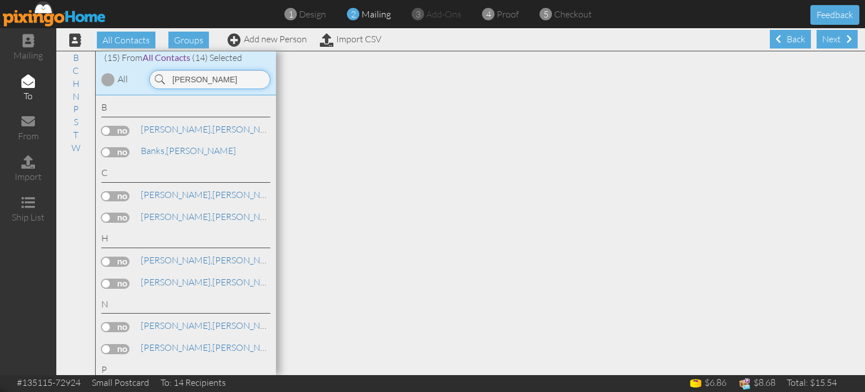
type input "kenneth"
click at [246, 52] on div "(15) From All Contacts (14) Selected" at bounding box center [186, 57] width 180 height 13
click at [278, 38] on link "Add new Person" at bounding box center [267, 38] width 79 height 11
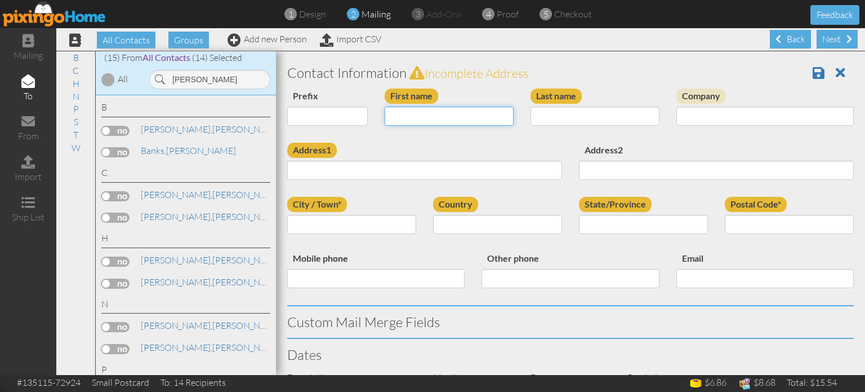
click at [429, 119] on input "First name" at bounding box center [449, 115] width 129 height 19
type input "[PERSON_NAME]"
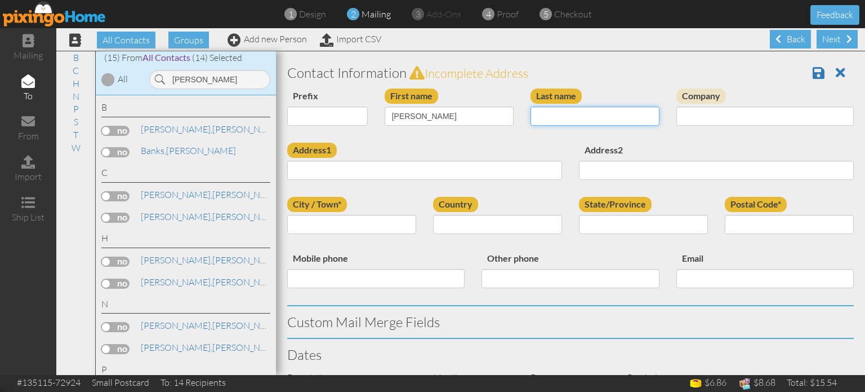
click at [599, 115] on input "Last name" at bounding box center [595, 115] width 129 height 19
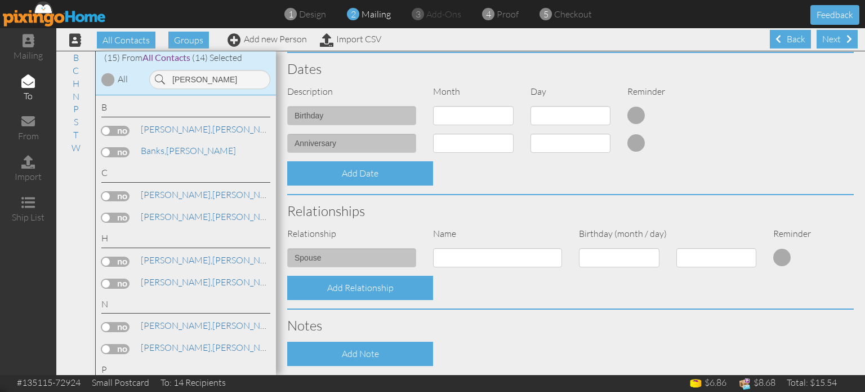
type input "[PERSON_NAME]"
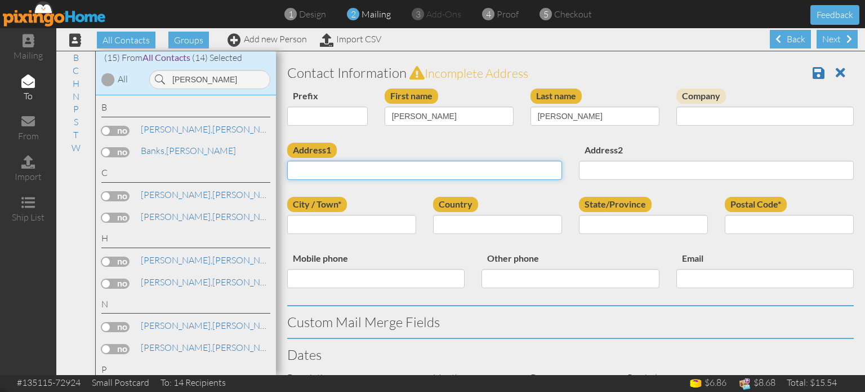
click at [417, 170] on input "Address1" at bounding box center [424, 170] width 275 height 19
paste input "266 Village Stone Cir Hudson, Ohio 29486 United States"
click at [430, 168] on input "266 Village Stone Cir Hudson, Ohio 29486 United States" at bounding box center [424, 170] width 275 height 19
type input "266 Village Stone Cir Hudson, Ohio 29486 United States"
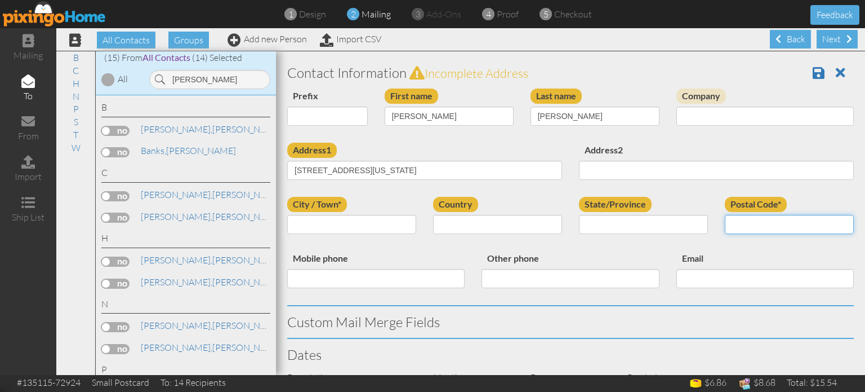
click at [749, 226] on input "Postal Code*" at bounding box center [789, 224] width 129 height 19
paste input "29486"
type input "29486"
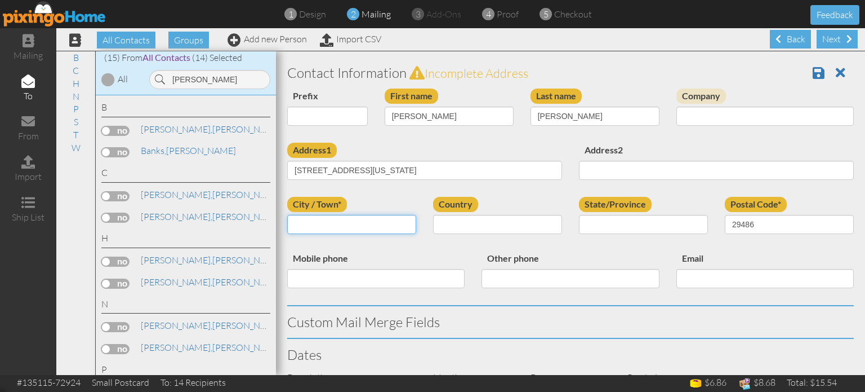
click at [362, 221] on input "City / Town*" at bounding box center [351, 224] width 129 height 19
type input "[PERSON_NAME]"
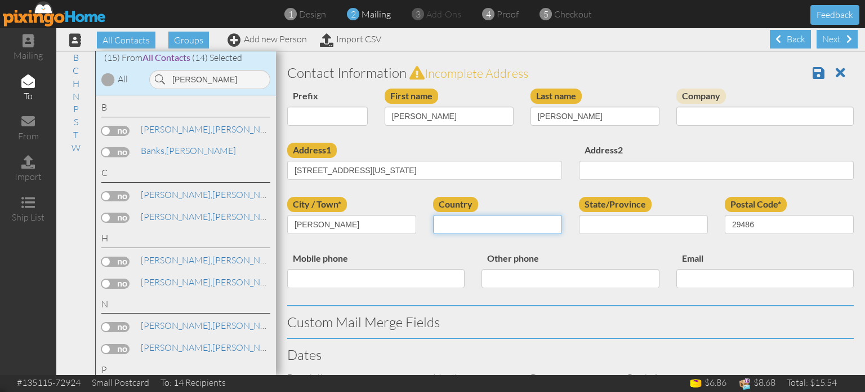
click at [508, 215] on select "United States -------------- Afghanistan Albania Algeria American Samoa Andorra…" at bounding box center [497, 224] width 129 height 19
click at [433, 215] on select "United States -------------- Afghanistan Albania Algeria American Samoa Andorra…" at bounding box center [497, 224] width 129 height 19
click at [497, 225] on select "United States -------------- Afghanistan Albania Algeria American Samoa Andorra…" at bounding box center [497, 224] width 129 height 19
select select "object:38342"
click at [433, 215] on select "United States -------------- Afghanistan Albania Algeria American Samoa Andorra…" at bounding box center [497, 224] width 129 height 19
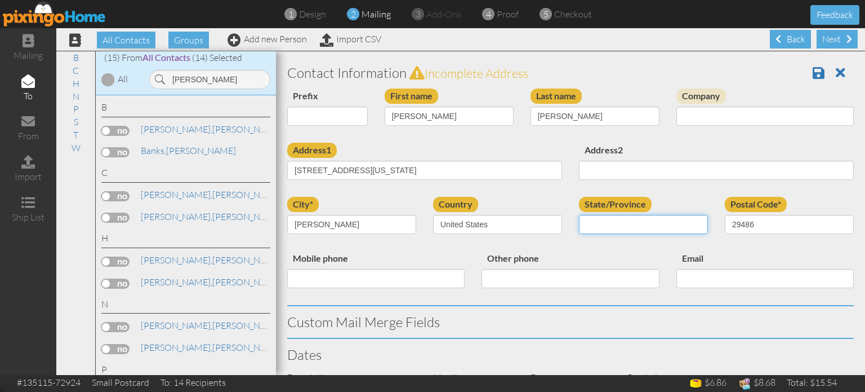
click at [626, 225] on select "AA (Military) AE (Military) Alabama Alaska American Samoa AP (Military) Arizona…" at bounding box center [643, 224] width 129 height 19
select select "object:142236"
click at [579, 215] on select "AA (Military) AE (Military) Alabama Alaska American Samoa AP (Military) Arizona…" at bounding box center [643, 224] width 129 height 19
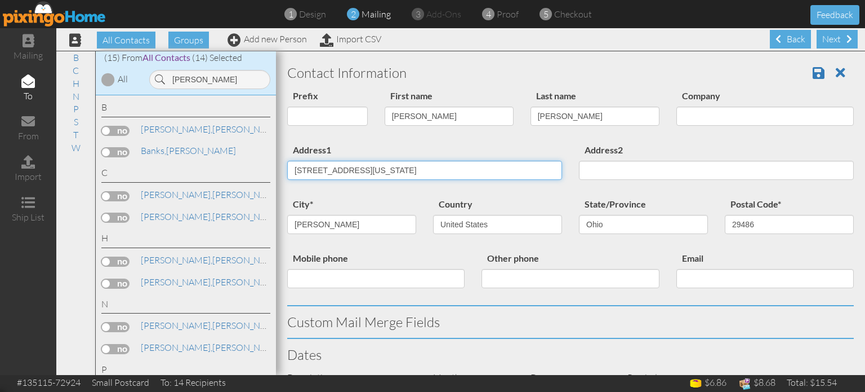
click at [378, 171] on input "266 Village Stone Cir Hudson, Ohio 29486 United States" at bounding box center [424, 170] width 275 height 19
click at [381, 168] on input "266 Village Stone Cir Hudson, Ohio 29486 United States" at bounding box center [424, 170] width 275 height 19
type input "266 Village Stone Cir"
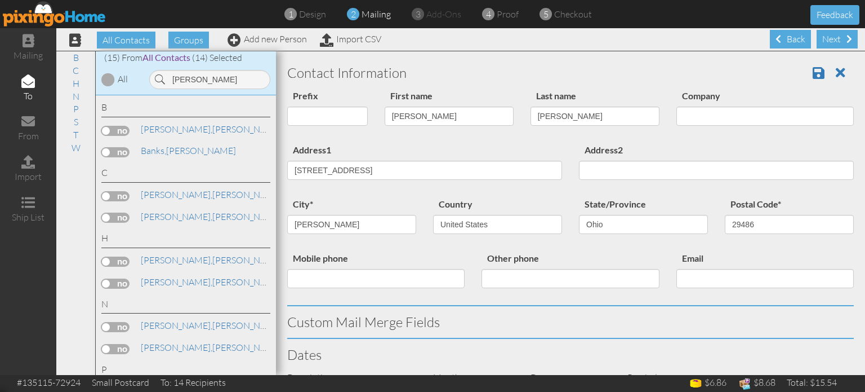
click at [507, 143] on div "Address1 266 Village Stone Cir" at bounding box center [425, 166] width 292 height 46
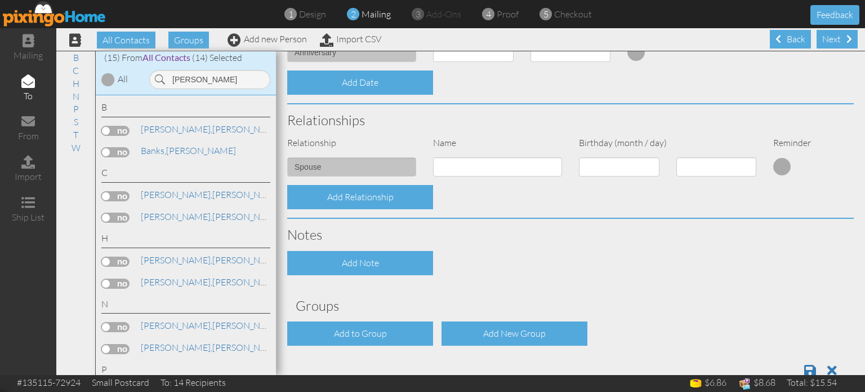
scroll to position [377, 0]
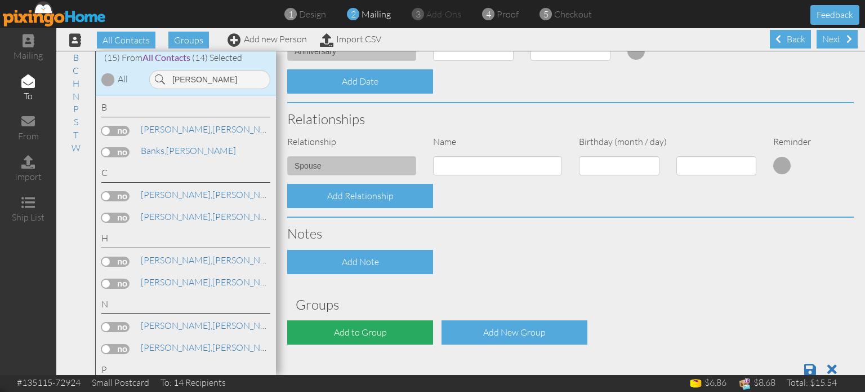
click at [382, 338] on div "Add to Group" at bounding box center [360, 332] width 146 height 24
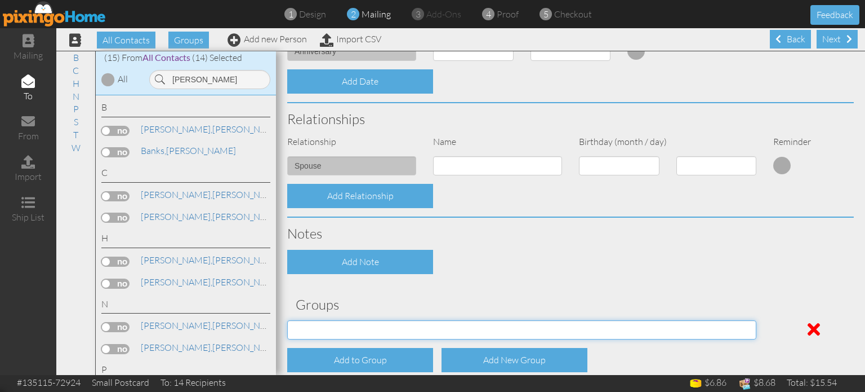
click at [398, 322] on select "04/22/2025 SMARTER FEDS OSD DMEA California 06/25/2025 BOP Onsite 08/12 Puerto …" at bounding box center [521, 329] width 469 height 19
select select "object:142266"
click at [287, 320] on select "04/22/2025 SMARTER FEDS OSD DMEA California 06/25/2025 BOP Onsite 08/12 Puerto …" at bounding box center [521, 329] width 469 height 19
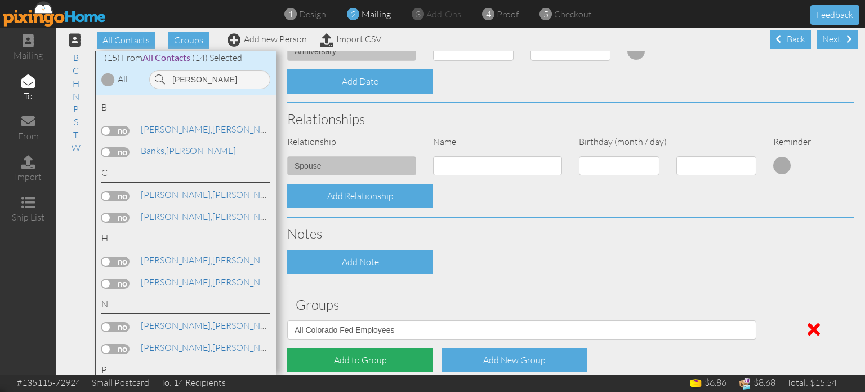
click at [372, 362] on div "Add to Group" at bounding box center [360, 360] width 146 height 24
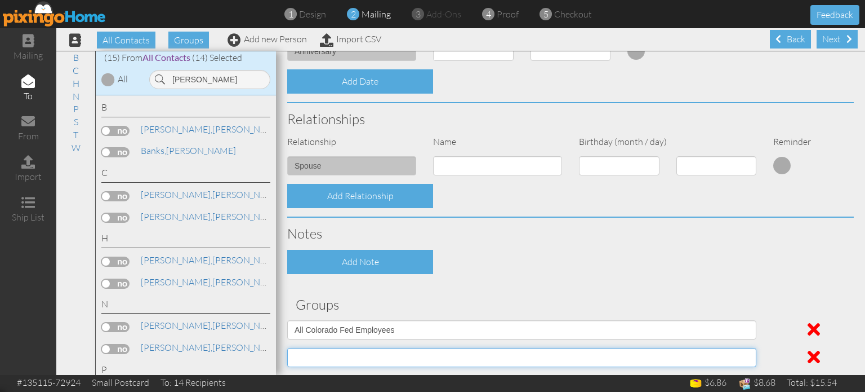
click at [377, 358] on select "04/22/2025 SMARTER FEDS OSD DMEA California 06/25/2025 BOP Onsite 08/12 Puerto …" at bounding box center [521, 357] width 469 height 19
select select "object:142471"
click at [287, 348] on select "04/22/2025 SMARTER FEDS OSD DMEA California 06/25/2025 BOP Onsite 08/12 Puerto …" at bounding box center [521, 357] width 469 height 19
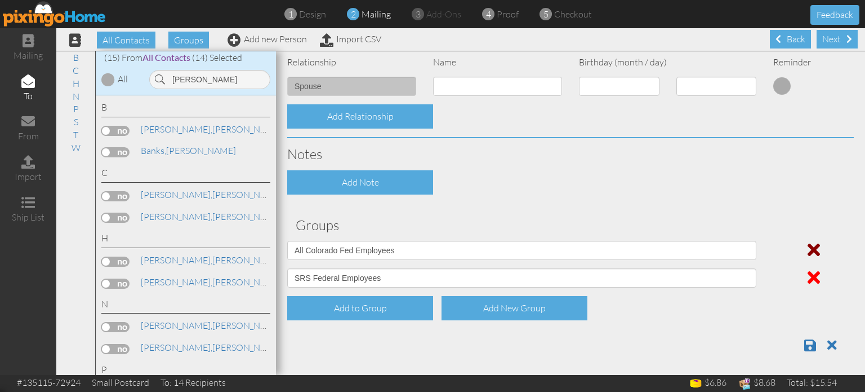
click at [814, 252] on span at bounding box center [814, 250] width 12 height 18
select select "object:142471"
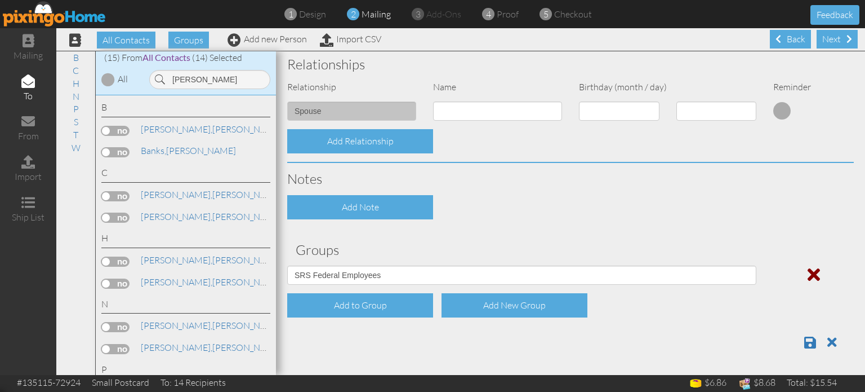
scroll to position [430, 0]
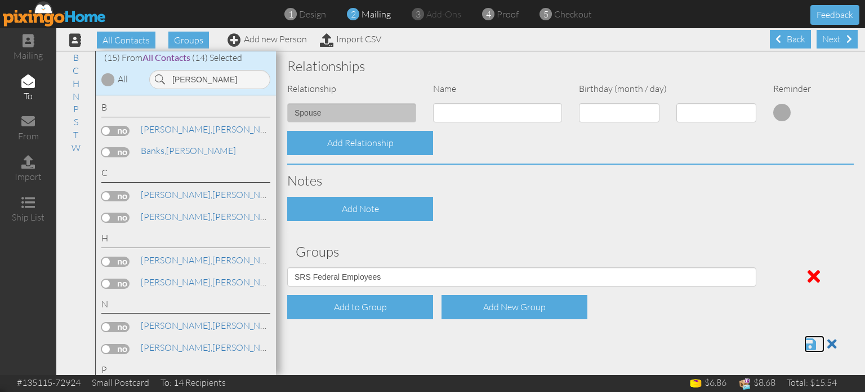
click at [807, 338] on span at bounding box center [811, 344] width 12 height 14
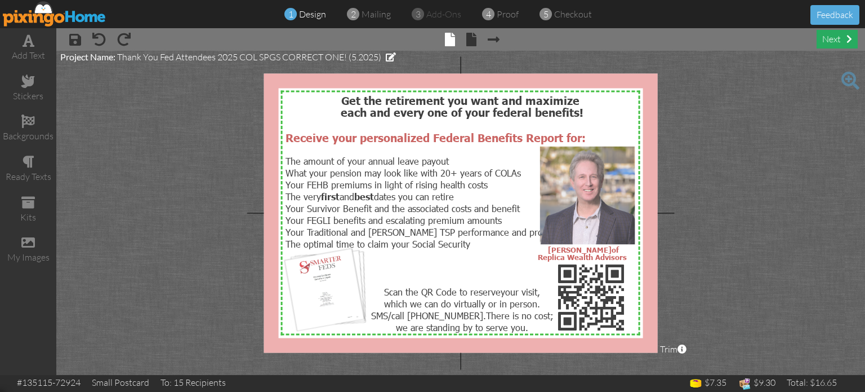
click at [836, 38] on div "next" at bounding box center [837, 39] width 41 height 19
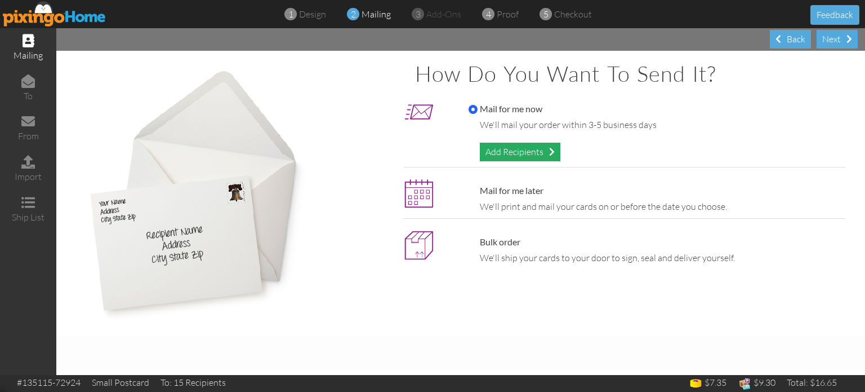
click at [513, 149] on div "Add Recipients" at bounding box center [520, 152] width 81 height 19
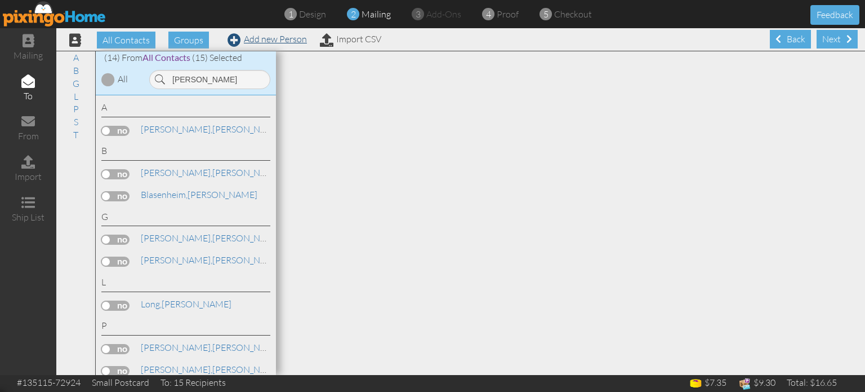
type input "[PERSON_NAME]"
click at [263, 38] on link "Add new Person" at bounding box center [267, 38] width 79 height 11
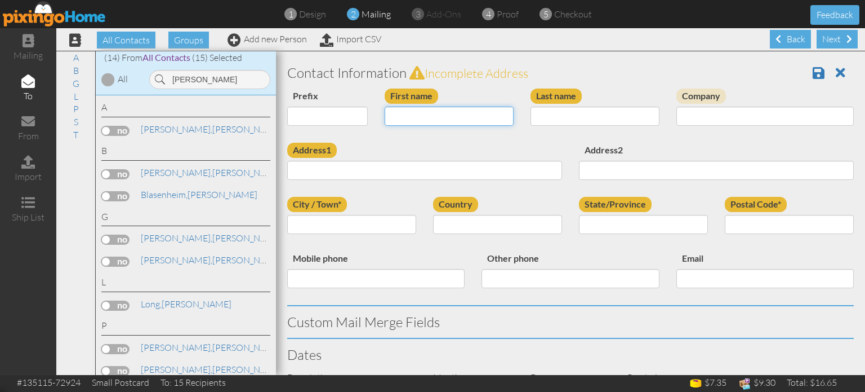
click at [408, 117] on input "First name" at bounding box center [449, 115] width 129 height 19
click at [392, 101] on label "First name" at bounding box center [412, 95] width 54 height 15
click at [392, 106] on input "[PERSON_NAME]" at bounding box center [449, 115] width 129 height 19
click at [399, 115] on input "[PERSON_NAME]" at bounding box center [449, 115] width 129 height 19
type input "[PERSON_NAME]"
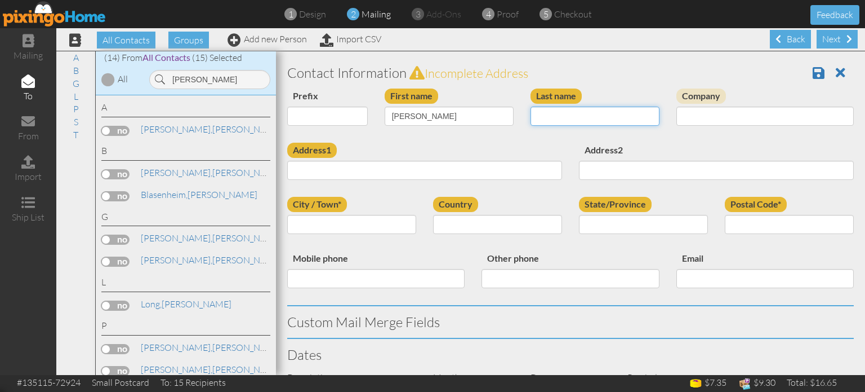
click at [554, 118] on input "Last name" at bounding box center [595, 115] width 129 height 19
type input "[PERSON_NAME]"
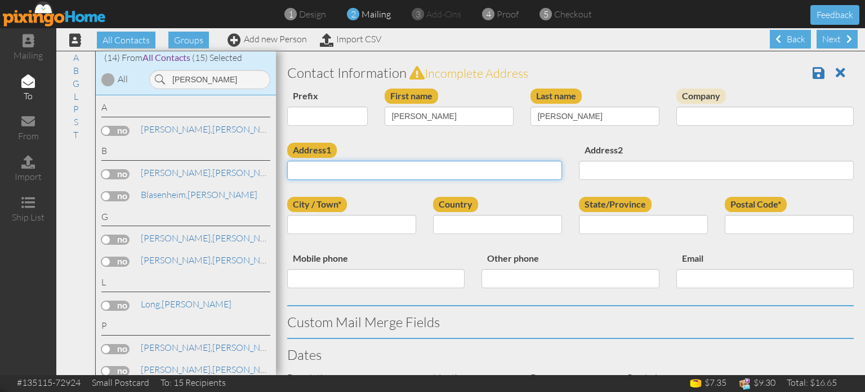
click at [382, 171] on input "Address1" at bounding box center [424, 170] width 275 height 19
paste input "[STREET_ADDRESS][US_STATE][US_STATE]"
type input "[STREET_ADDRESS][US_STATE][US_STATE]"
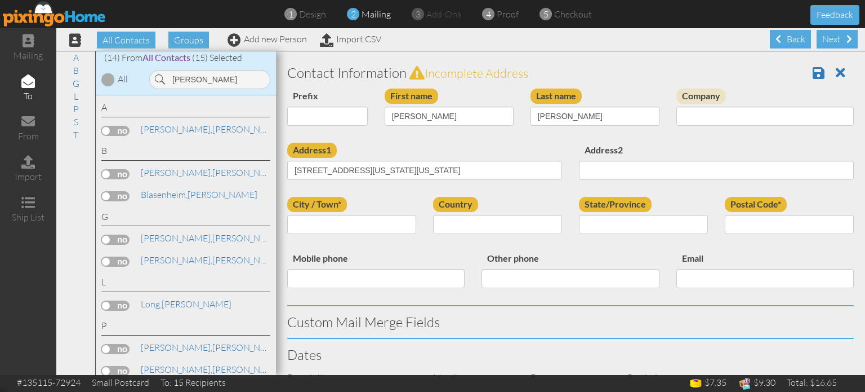
click at [397, 144] on div "Address1 [STREET_ADDRESS][US_STATE][US_STATE]" at bounding box center [425, 166] width 292 height 46
click at [365, 226] on input "City / Town*" at bounding box center [351, 224] width 129 height 19
type input "[US_STATE][GEOGRAPHIC_DATA]"
click at [483, 216] on select "[GEOGRAPHIC_DATA] -------------- [GEOGRAPHIC_DATA] [GEOGRAPHIC_DATA] [GEOGRAPHI…" at bounding box center [497, 224] width 129 height 19
select select "object:17385"
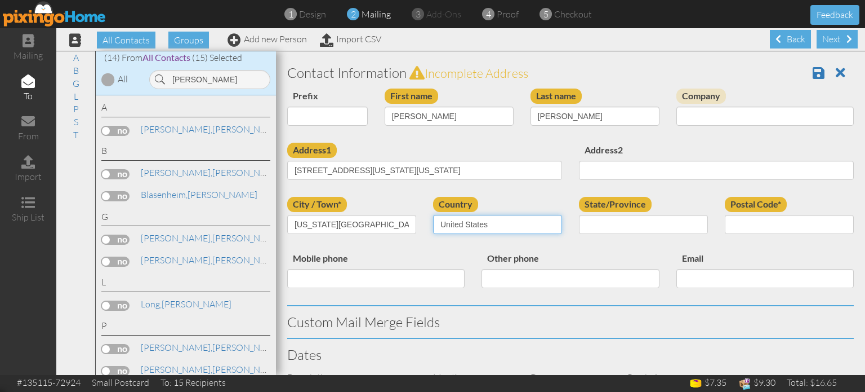
click at [433, 215] on select "[GEOGRAPHIC_DATA] -------------- [GEOGRAPHIC_DATA] [GEOGRAPHIC_DATA] [GEOGRAPHI…" at bounding box center [497, 224] width 129 height 19
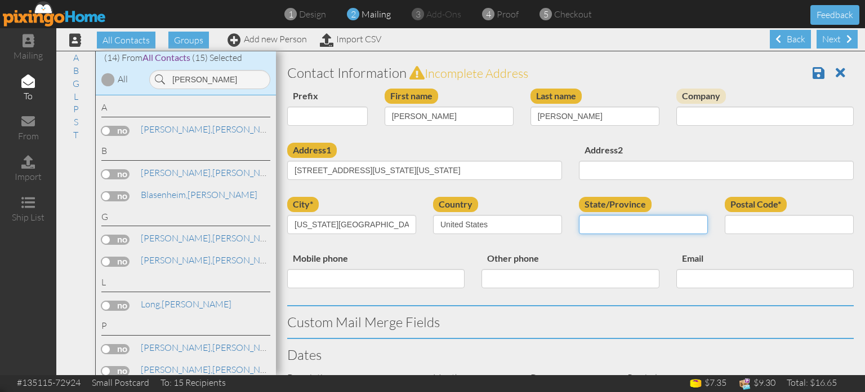
click at [619, 219] on select "AA (Military) AE (Military) [US_STATE] [US_STATE] [US_STATE] AP (Military) [US_…" at bounding box center [643, 224] width 129 height 19
select select "object:17639"
click at [579, 215] on select "AA (Military) AE (Military) [US_STATE] [US_STATE] [US_STATE] AP (Military) [US_…" at bounding box center [643, 224] width 129 height 19
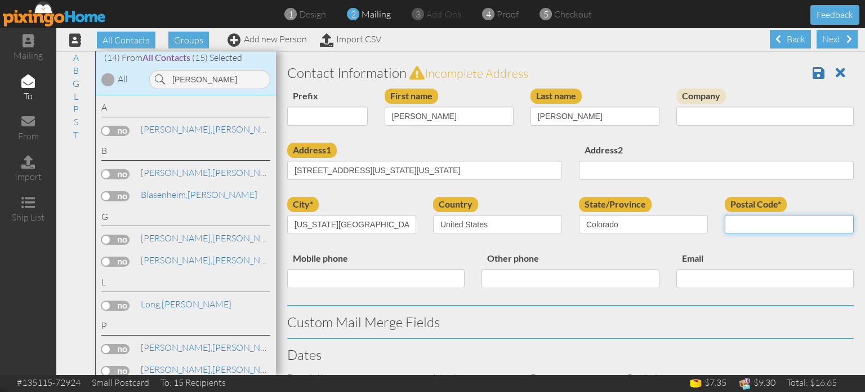
click at [757, 224] on input "Postal Code*" at bounding box center [789, 224] width 129 height 19
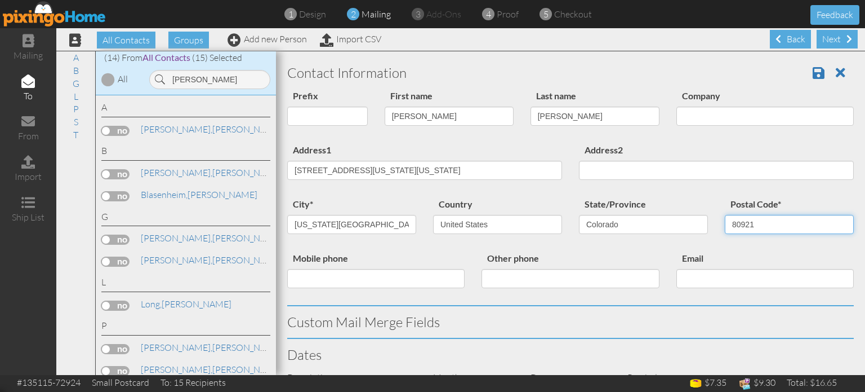
type input "80921"
click at [424, 249] on div "city* [US_STATE][GEOGRAPHIC_DATA] Country [GEOGRAPHIC_DATA] -------------- [GEO…" at bounding box center [571, 224] width 584 height 54
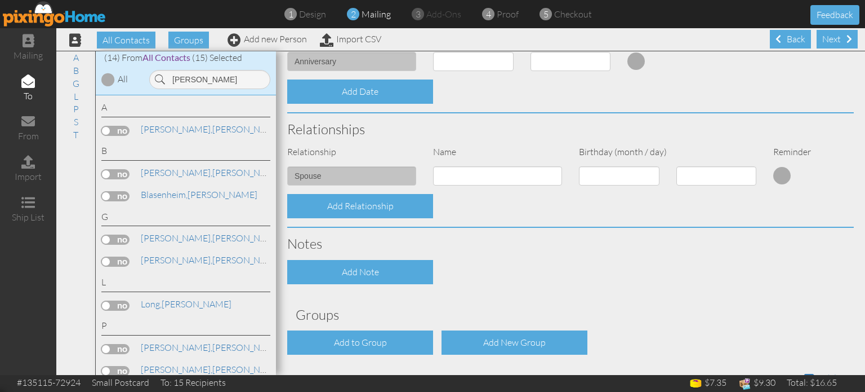
scroll to position [371, 0]
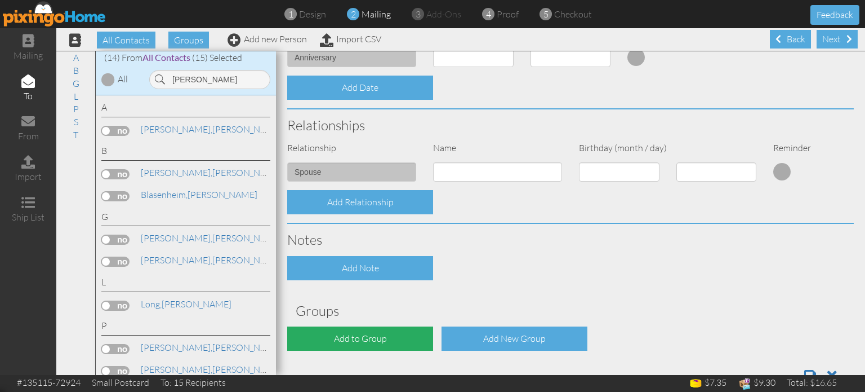
click at [377, 340] on div "Add to Group" at bounding box center [360, 338] width 146 height 24
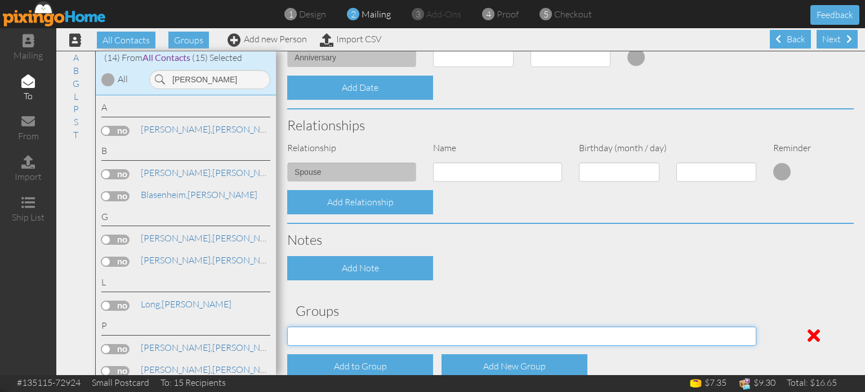
click at [401, 331] on select "[DATE] SMARTER FEDS OSD DMEA [US_STATE] [DATE] BOP Onsite 08/12 [US_STATE] Regi…" at bounding box center [521, 335] width 469 height 19
select select "object:17703"
click at [287, 326] on select "[DATE] SMARTER FEDS OSD DMEA [US_STATE] [DATE] BOP Onsite 08/12 [US_STATE] Regi…" at bounding box center [521, 335] width 469 height 19
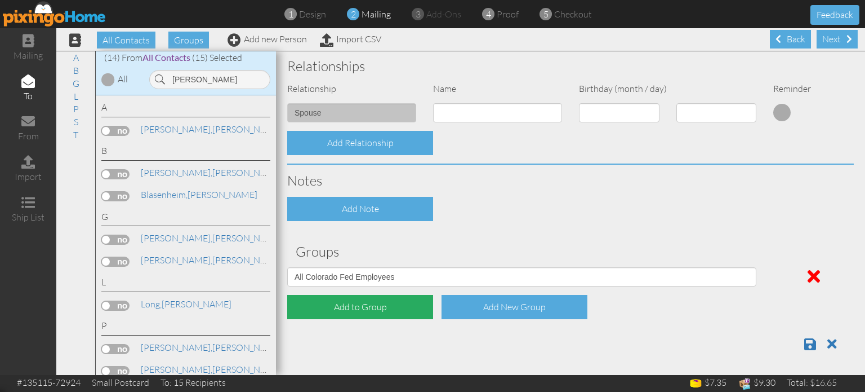
click at [376, 311] on div "Add to Group" at bounding box center [360, 307] width 146 height 24
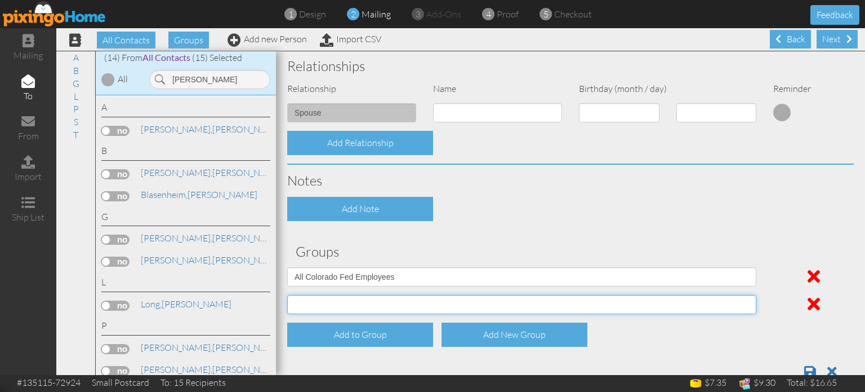
click at [397, 304] on select "[DATE] SMARTER FEDS OSD DMEA [US_STATE] [DATE] BOP Onsite 08/12 [US_STATE] Regi…" at bounding box center [521, 304] width 469 height 19
select select "object:17908"
click at [287, 295] on select "[DATE] SMARTER FEDS OSD DMEA [US_STATE] [DATE] BOP Onsite 08/12 [US_STATE] Regi…" at bounding box center [521, 304] width 469 height 19
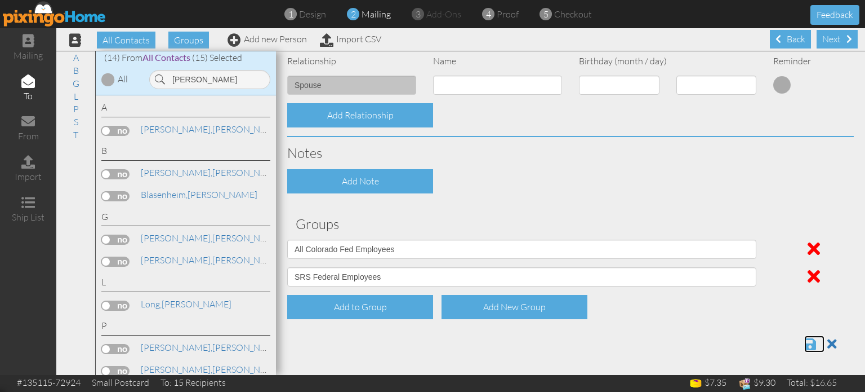
click at [810, 347] on span at bounding box center [811, 344] width 12 height 14
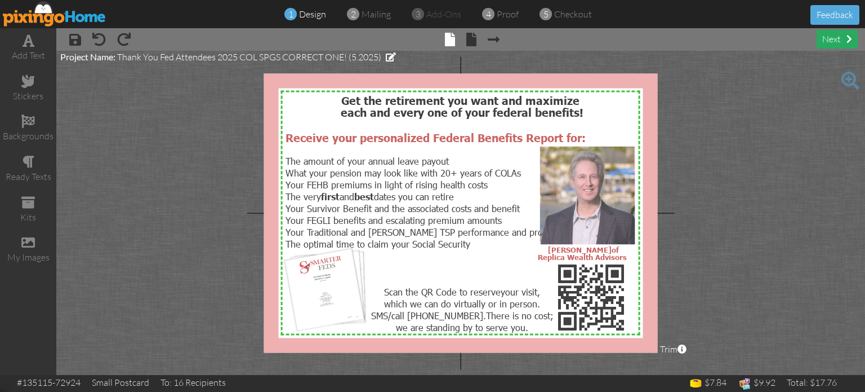
click at [826, 40] on div "next" at bounding box center [837, 39] width 41 height 19
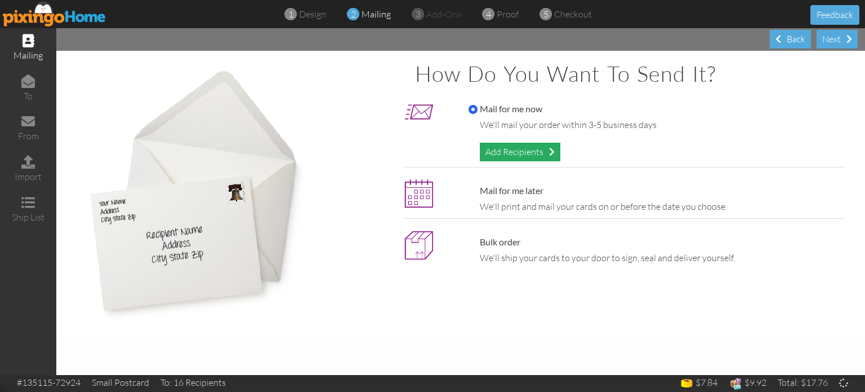
click at [542, 151] on div "Add Recipients" at bounding box center [520, 152] width 81 height 19
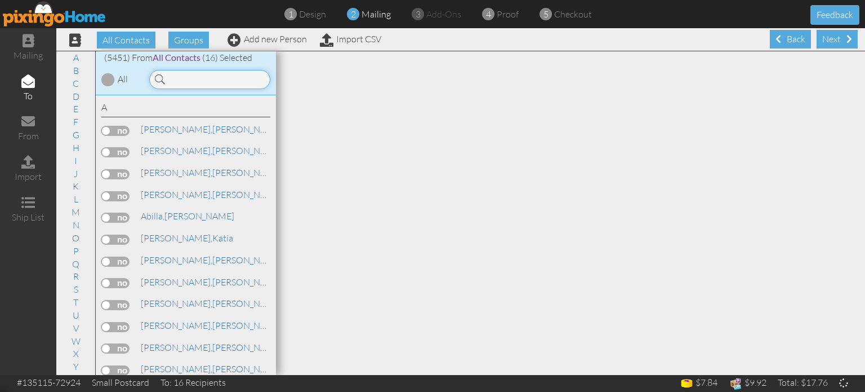
click at [194, 81] on input at bounding box center [209, 79] width 121 height 19
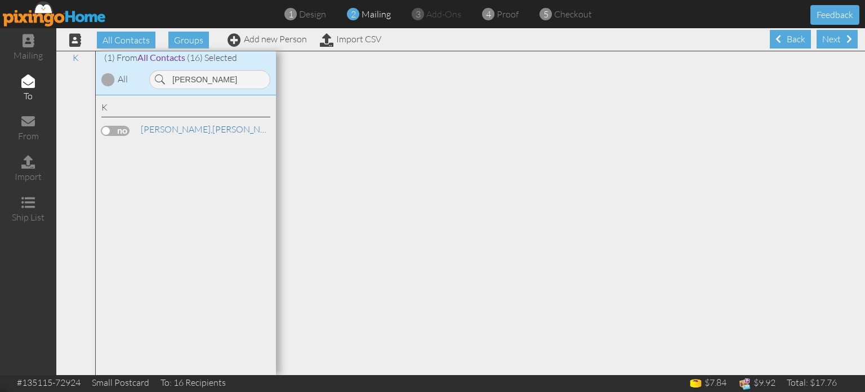
click at [106, 132] on label at bounding box center [115, 131] width 28 height 10
click at [0, 0] on input "checkbox" at bounding box center [0, 0] width 0 height 0
click at [208, 81] on input "klemp" at bounding box center [209, 79] width 121 height 19
click at [209, 81] on input "klemp" at bounding box center [209, 79] width 121 height 19
type input "k"
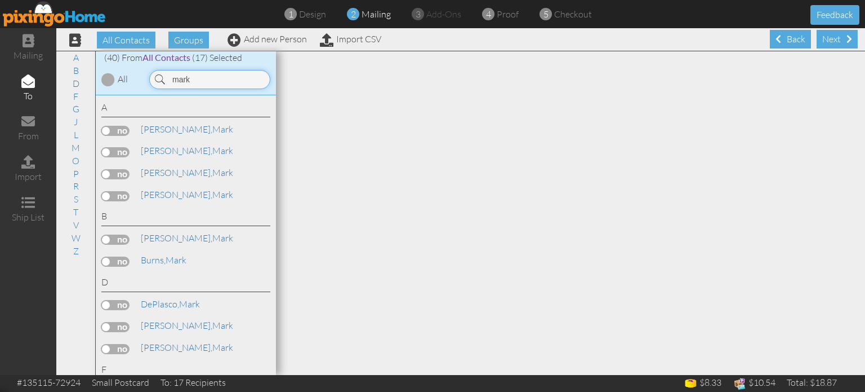
type input "mark"
click at [113, 157] on label at bounding box center [115, 152] width 28 height 10
click at [0, 0] on input "checkbox" at bounding box center [0, 0] width 0 height 0
click at [837, 43] on div "Next" at bounding box center [837, 39] width 41 height 19
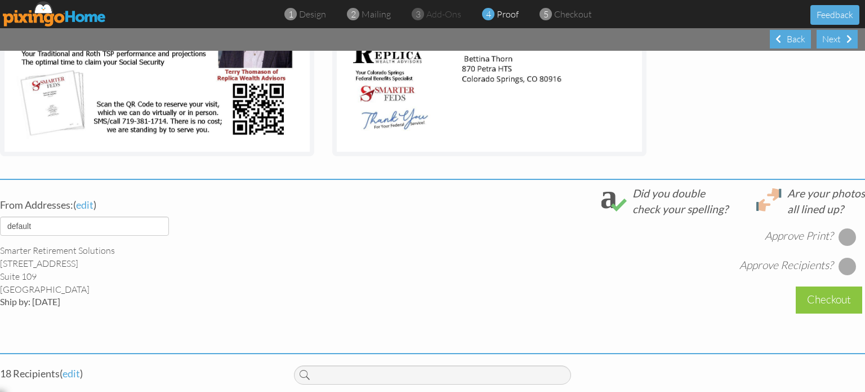
scroll to position [309, 0]
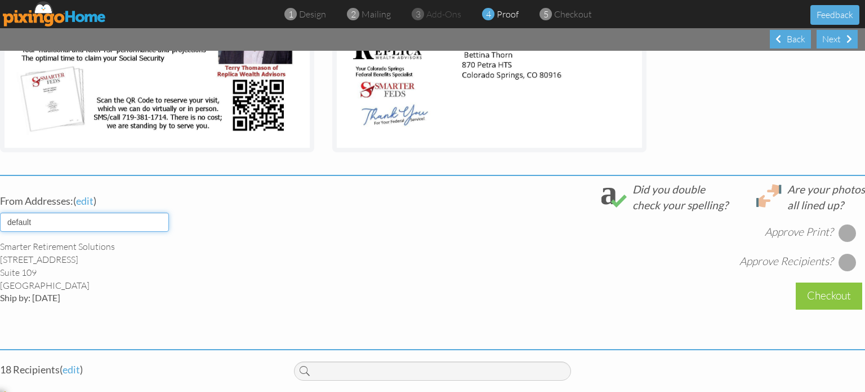
click at [151, 215] on select "default HOME DENVER Team AUSTIN Team COL SPGS team ORLANDO Team Replica Wealth …" at bounding box center [84, 221] width 169 height 19
select select "object:28623"
click at [0, 212] on select "default HOME DENVER Team AUSTIN Team COL SPGS team ORLANDO Team Replica Wealth …" at bounding box center [84, 221] width 169 height 19
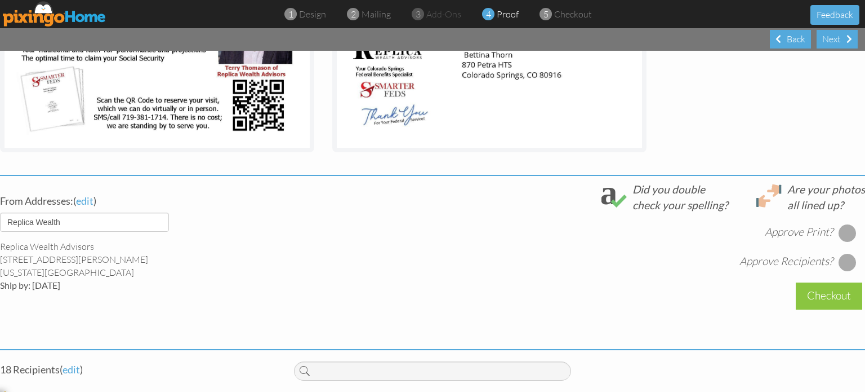
click at [839, 236] on div at bounding box center [848, 233] width 18 height 18
click at [847, 228] on div at bounding box center [848, 232] width 12 height 12
click at [850, 230] on div at bounding box center [848, 233] width 18 height 18
click at [856, 259] on div at bounding box center [848, 262] width 18 height 18
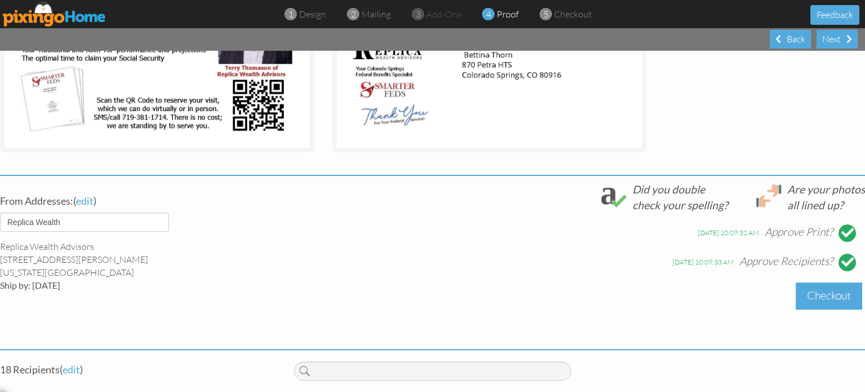
click at [845, 299] on div "Checkout" at bounding box center [829, 295] width 66 height 26
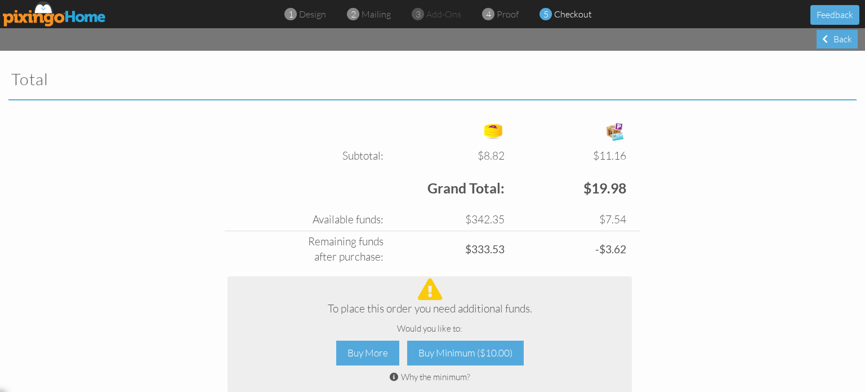
scroll to position [468, 0]
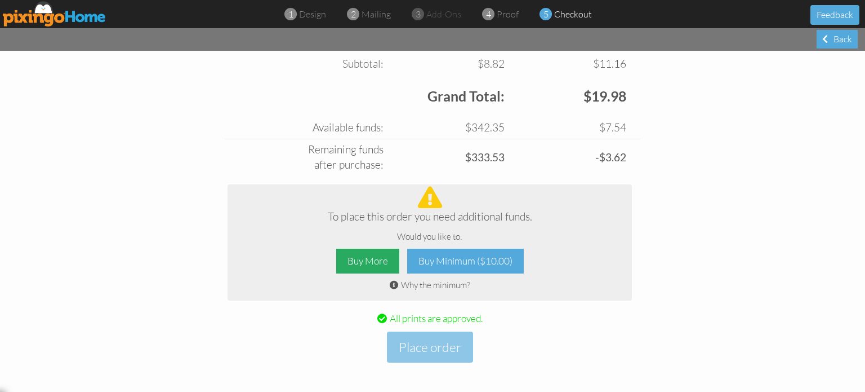
click at [355, 256] on div "Buy More" at bounding box center [367, 260] width 63 height 25
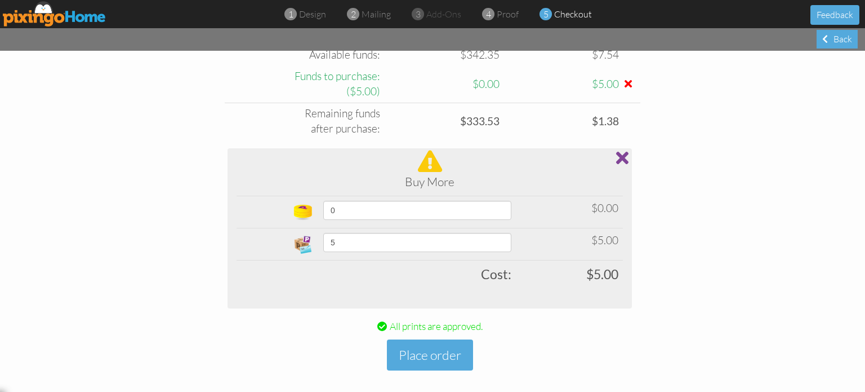
scroll to position [543, 0]
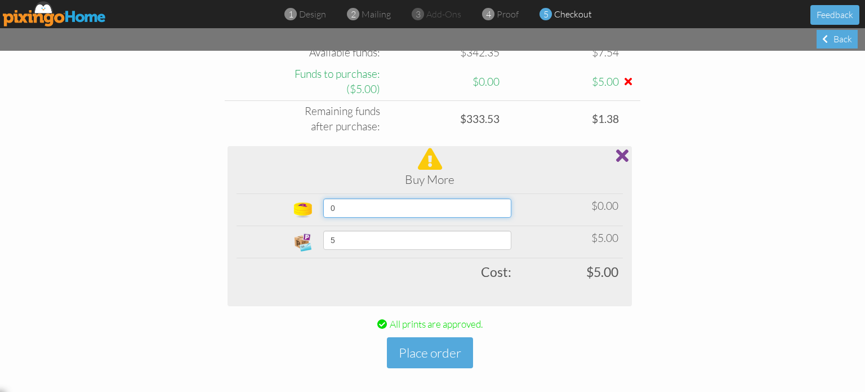
click at [451, 207] on select "0 10 20 30 40 50 60 70 80 90 100 150 200 250 300 350 400 (10% off) 450 (10% off…" at bounding box center [417, 207] width 188 height 19
select select "object:28684"
click at [323, 198] on select "0 10 20 30 40 50 60 70 80 90 100 150 200 250 300 350 400 (10% off) 450 (10% off…" at bounding box center [417, 207] width 188 height 19
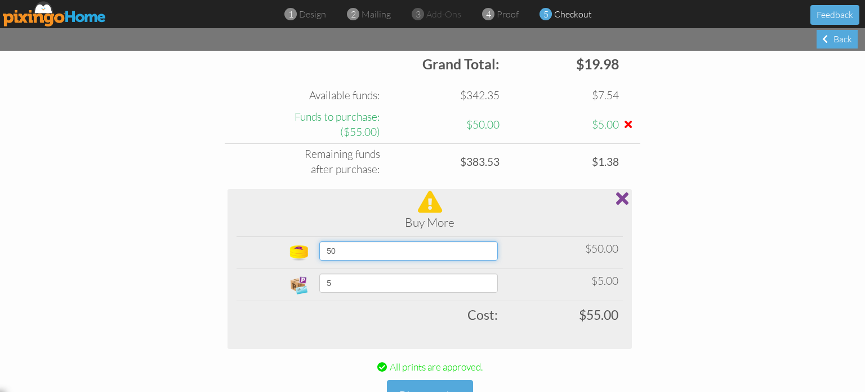
scroll to position [500, 0]
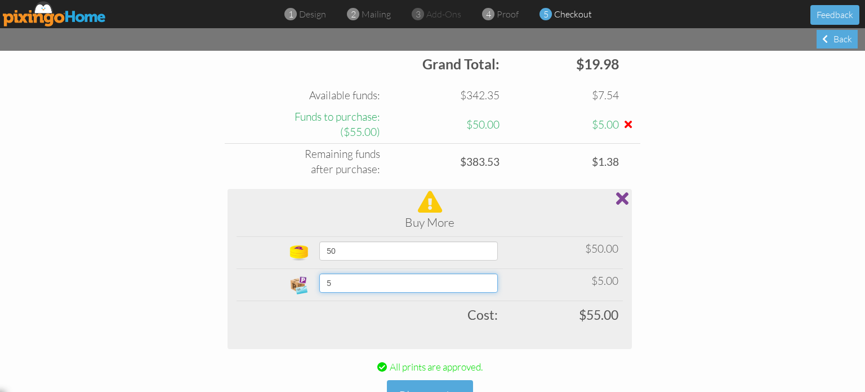
click at [412, 280] on select "5 10 15 20 25 30 35 40 45 50 60 70 80 90 100 200 300 400 500 1000 1500 2000 250…" at bounding box center [408, 282] width 179 height 19
select select "number:50"
click at [319, 273] on select "5 10 15 20 25 30 35 40 45 50 60 70 80 90 100 200 300 400 500 1000 1500 2000 250…" at bounding box center [408, 282] width 179 height 19
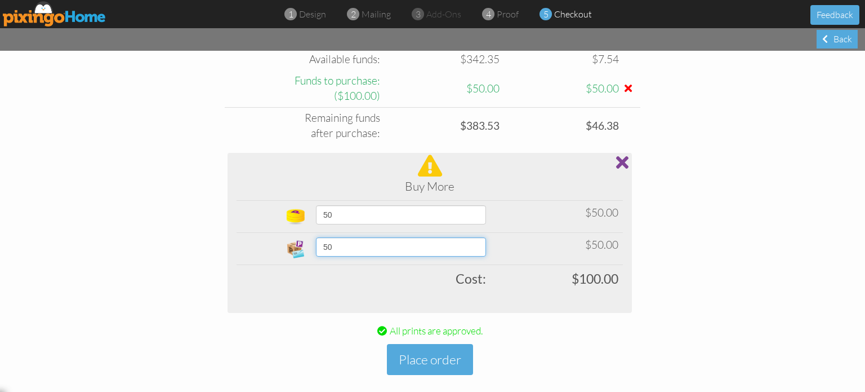
scroll to position [537, 0]
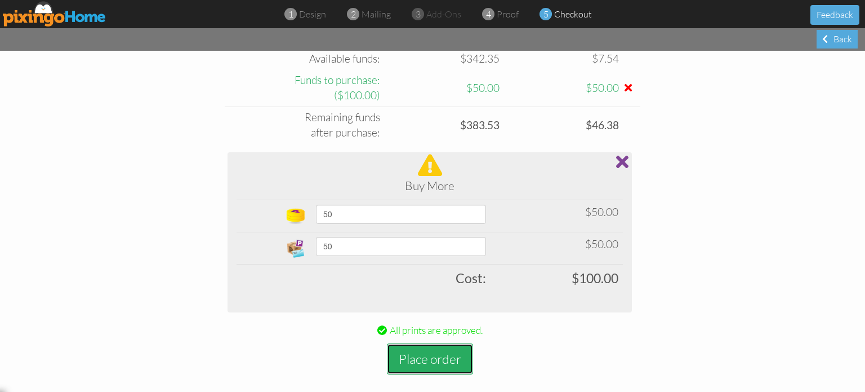
click at [439, 358] on button "Place order" at bounding box center [430, 358] width 86 height 31
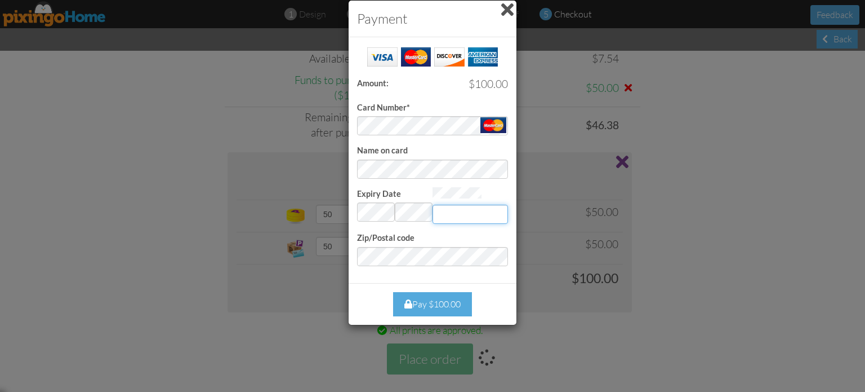
type input "332"
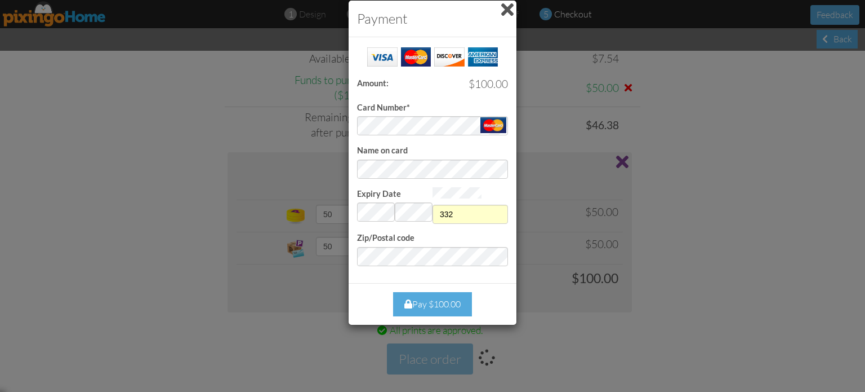
click at [442, 232] on form "Card Number* Name on card Expiry Date Invalid month and year 332 Zip/Postal code" at bounding box center [432, 156] width 151 height 220
click at [429, 304] on div "Pay $100.00" at bounding box center [432, 304] width 79 height 24
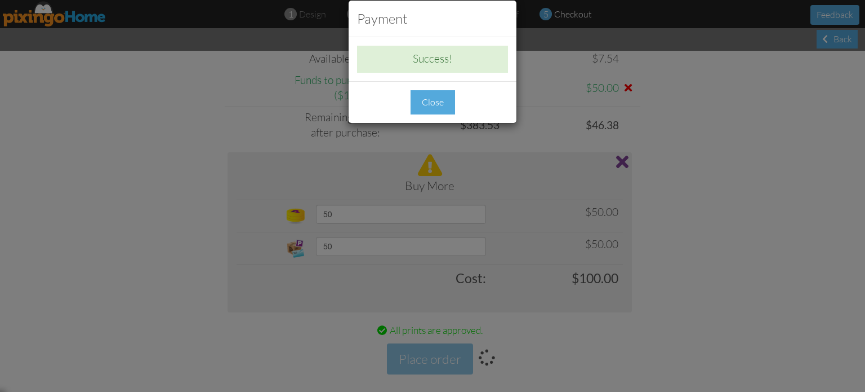
click at [430, 95] on div "Close" at bounding box center [433, 102] width 45 height 24
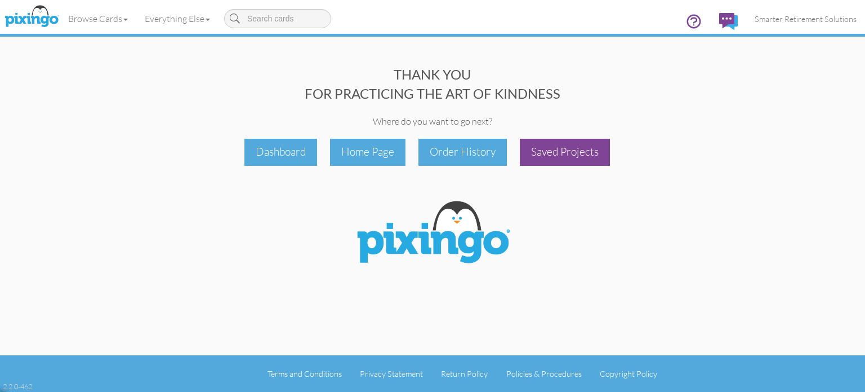
click at [584, 153] on div "Saved Projects" at bounding box center [565, 152] width 90 height 26
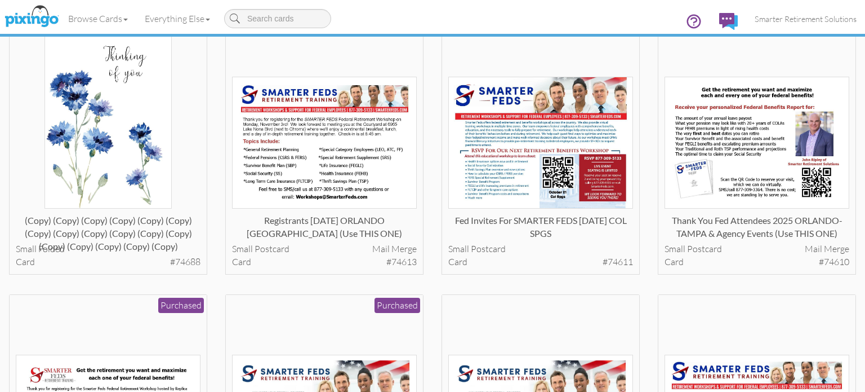
scroll to position [100, 0]
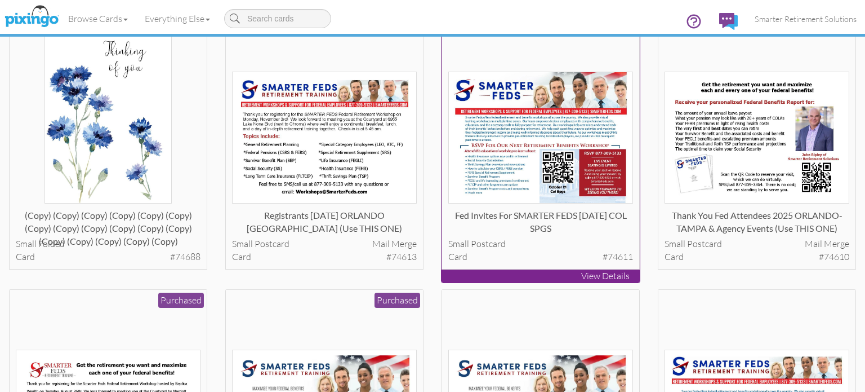
click at [529, 172] on img at bounding box center [540, 138] width 185 height 132
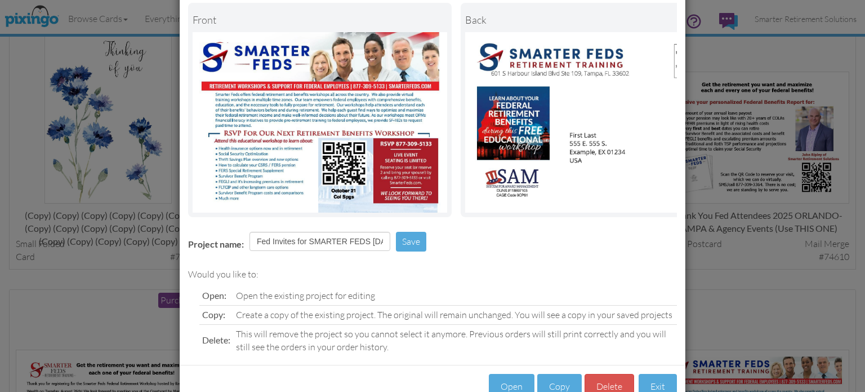
scroll to position [91, 0]
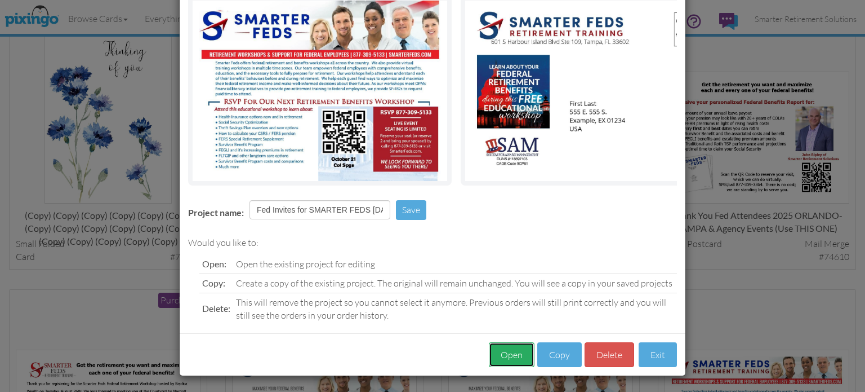
click at [502, 365] on button "Open" at bounding box center [512, 354] width 46 height 25
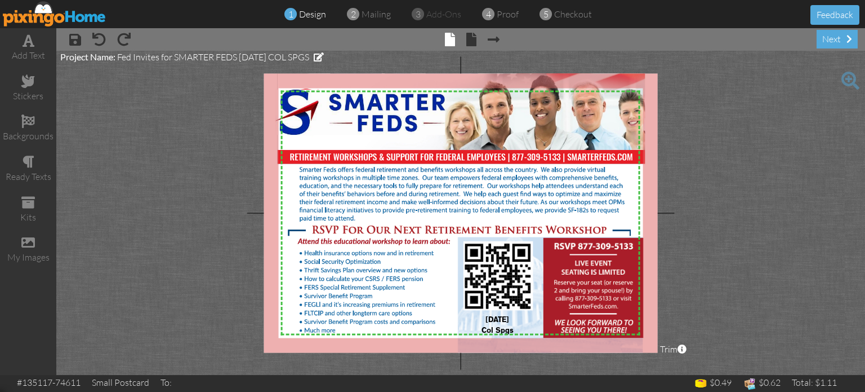
click at [68, 14] on img at bounding box center [55, 13] width 104 height 25
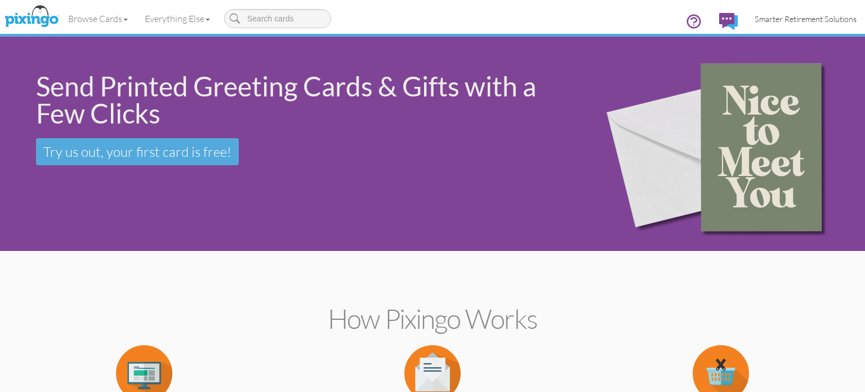
click at [786, 18] on span "Smarter Retirement Solutions" at bounding box center [806, 19] width 102 height 10
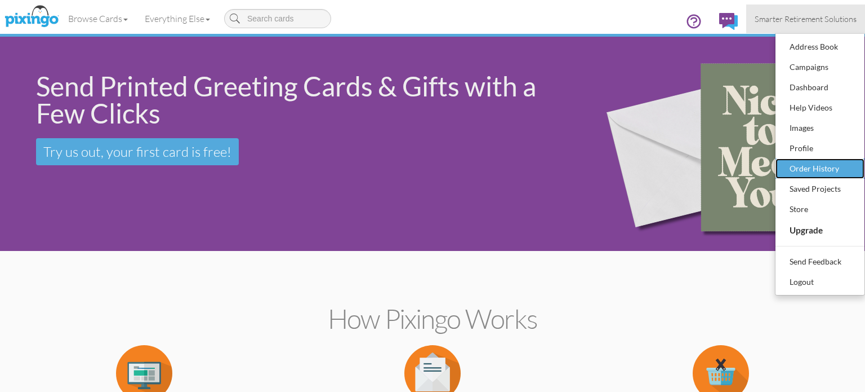
click at [818, 165] on div "Order History" at bounding box center [820, 168] width 66 height 17
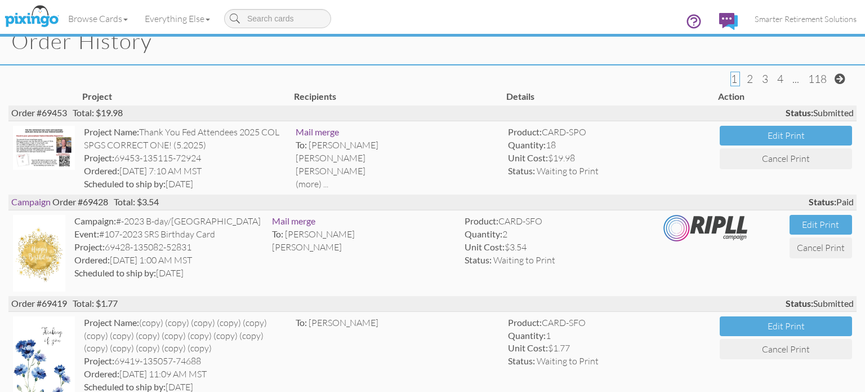
scroll to position [41, 0]
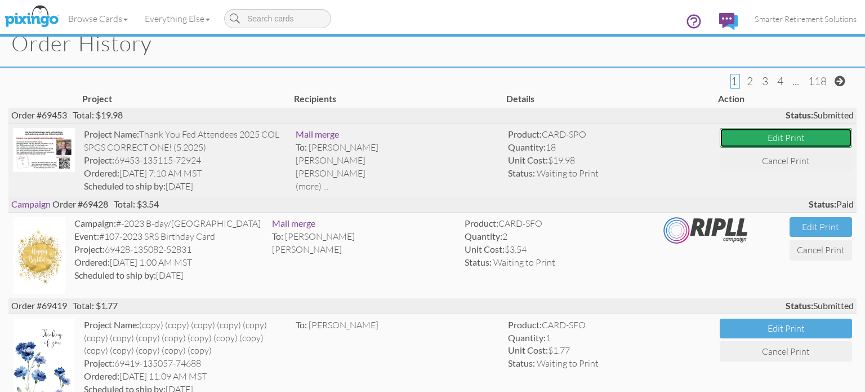
click at [780, 135] on button "Edit Print" at bounding box center [786, 138] width 132 height 20
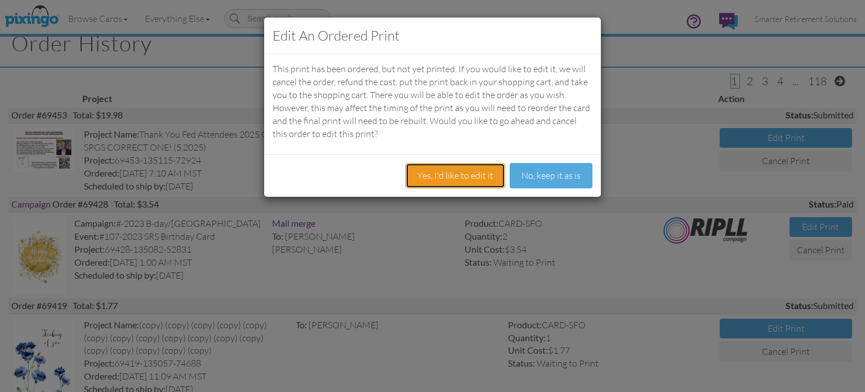
click at [457, 175] on button "Yes, I'd like to edit it" at bounding box center [456, 175] width 100 height 25
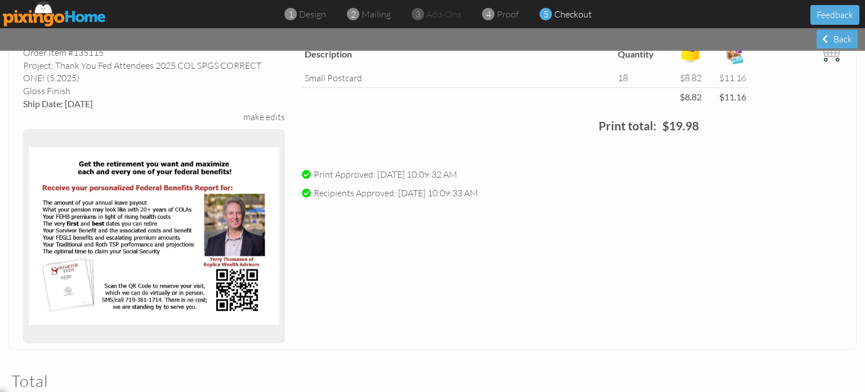
scroll to position [123, 0]
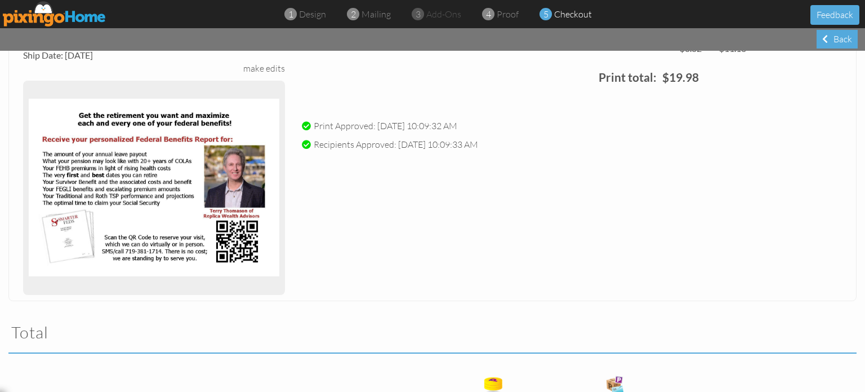
click at [193, 239] on img at bounding box center [154, 187] width 251 height 203
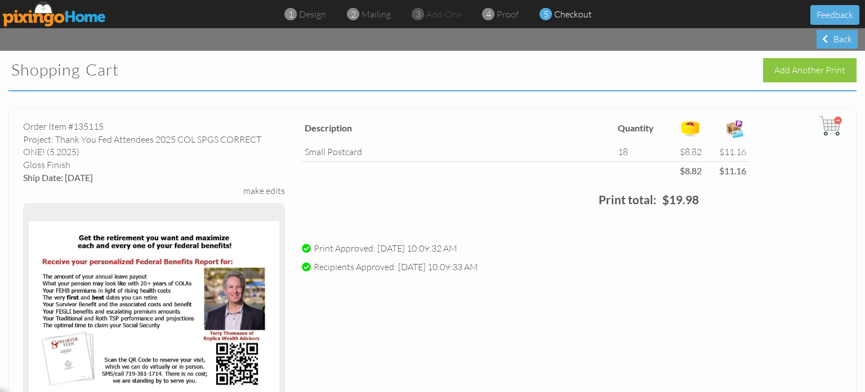
scroll to position [0, 0]
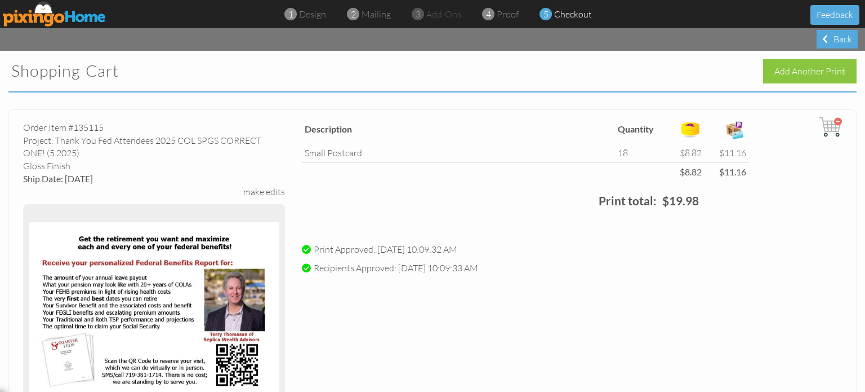
click at [263, 192] on div "make edits" at bounding box center [264, 191] width 42 height 13
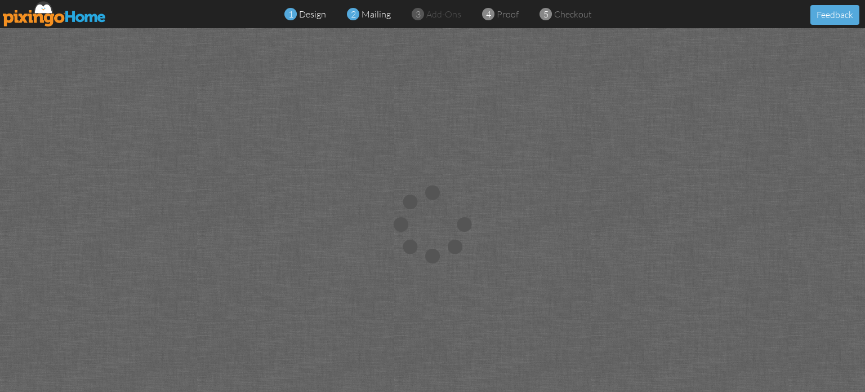
click at [358, 14] on span at bounding box center [353, 14] width 12 height 22
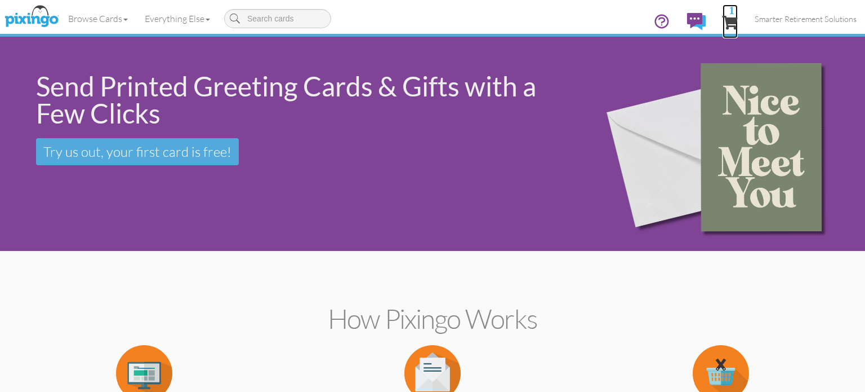
click at [731, 15] on span "1" at bounding box center [732, 10] width 6 height 11
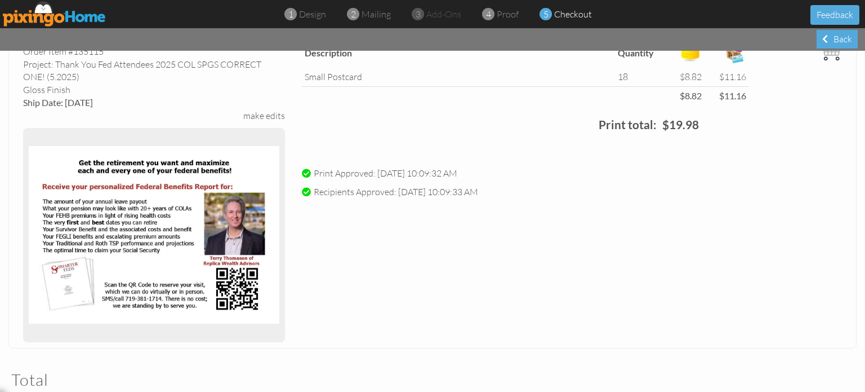
scroll to position [68, 0]
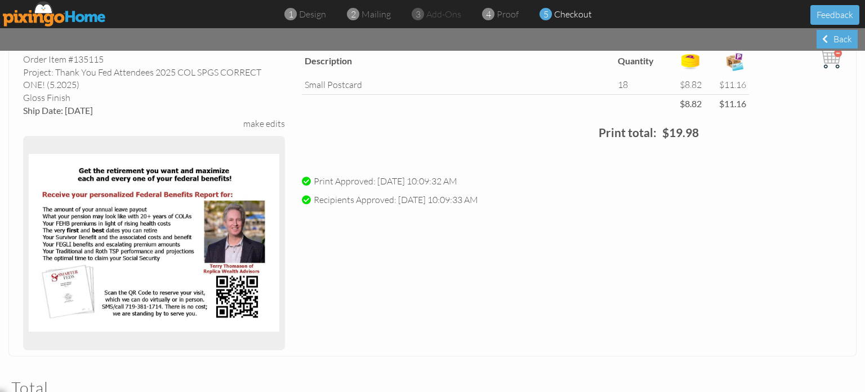
click at [261, 126] on div "make edits" at bounding box center [264, 123] width 42 height 13
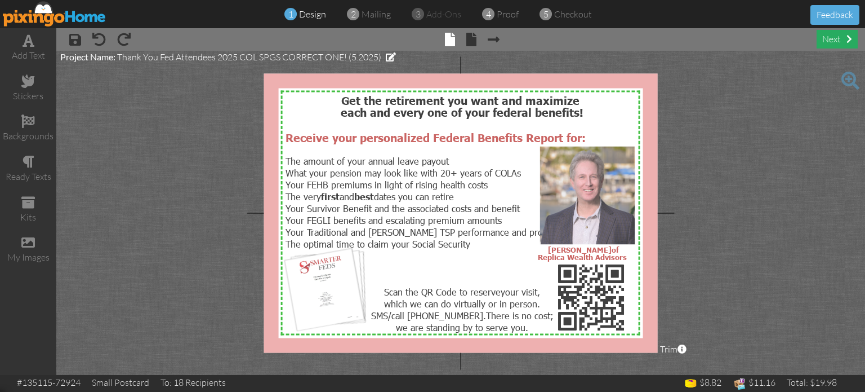
click at [831, 37] on div "next" at bounding box center [837, 39] width 41 height 19
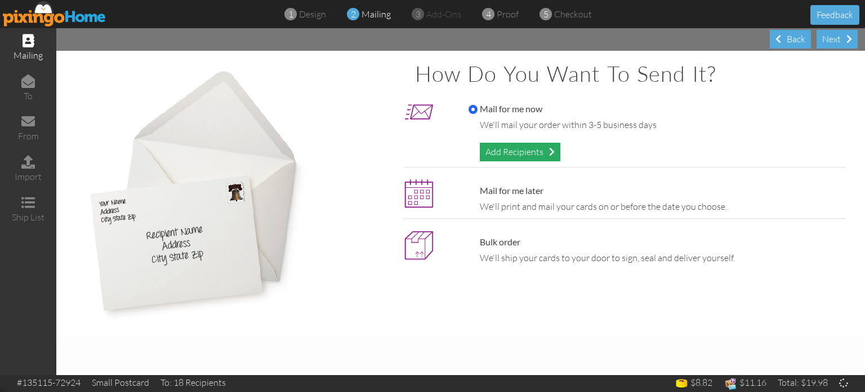
click at [531, 153] on div "Add Recipients" at bounding box center [520, 152] width 81 height 19
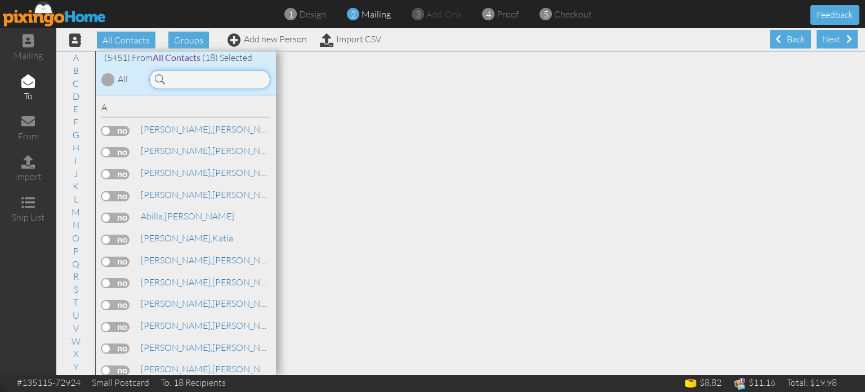
click at [210, 79] on input at bounding box center [209, 79] width 121 height 19
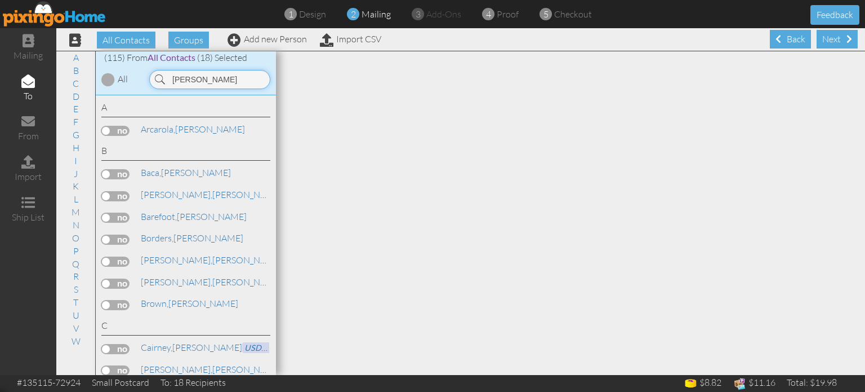
type input "john"
click at [259, 41] on link "Add new Person" at bounding box center [267, 38] width 79 height 11
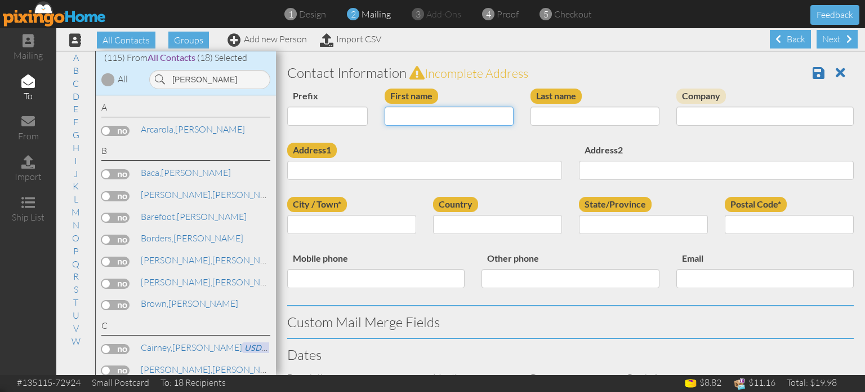
click at [465, 114] on input "First name" at bounding box center [449, 115] width 129 height 19
type input "[PERSON_NAME]"
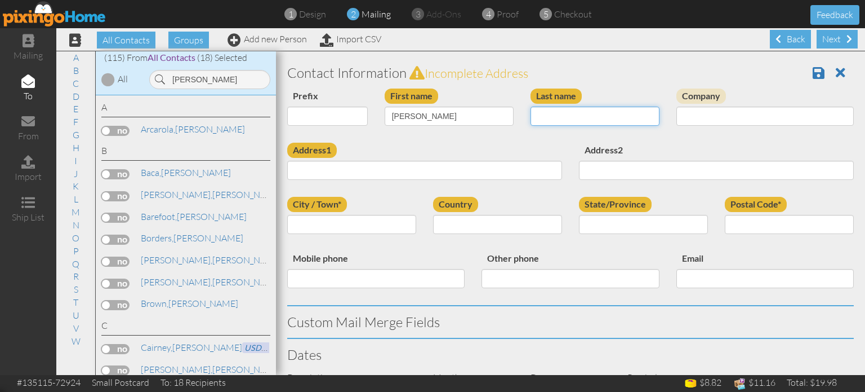
click at [611, 114] on input "Last name" at bounding box center [595, 115] width 129 height 19
type input "Blumm"
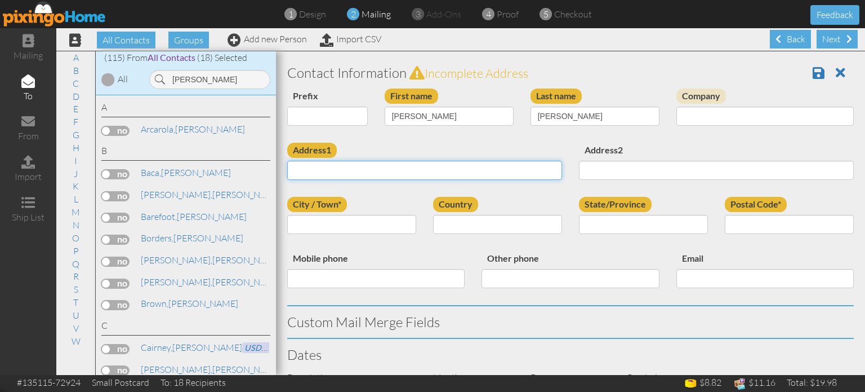
click at [477, 168] on input "Address1" at bounding box center [424, 170] width 275 height 19
paste input "20090 Capella Dr Monument, Colorado 80132 United States"
click at [452, 169] on input "20090 Capella Dr Monument, Colorado 80132 United States" at bounding box center [424, 170] width 275 height 19
type input "20090 Capella Dr Monument, Colorado 80132 United States"
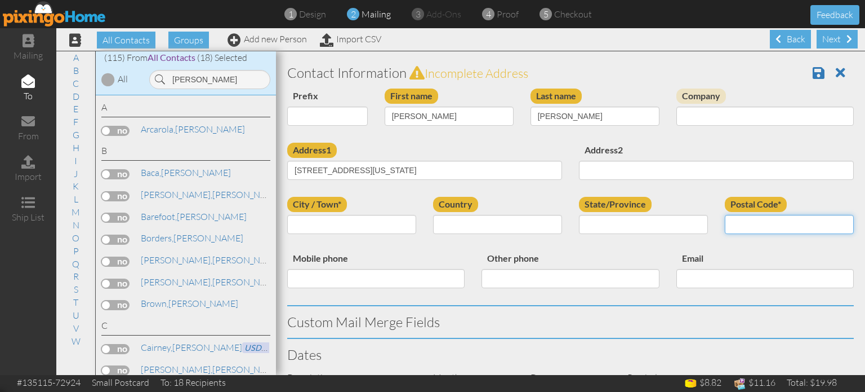
click at [740, 226] on input "Postal Code*" at bounding box center [789, 224] width 129 height 19
paste input "80132"
type input "80132"
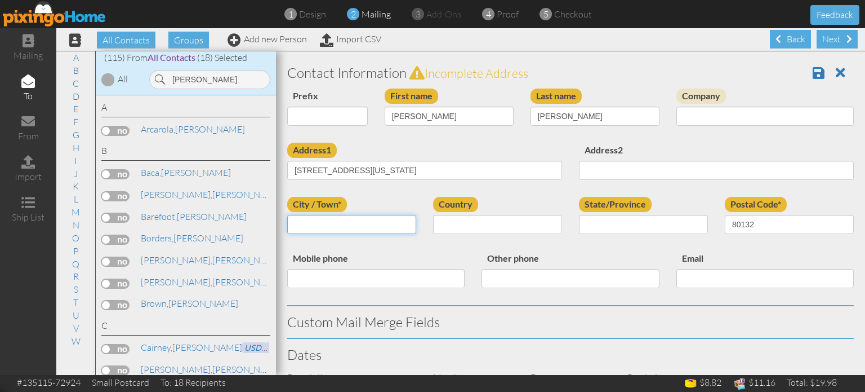
click at [355, 221] on input "City / Town*" at bounding box center [351, 224] width 129 height 19
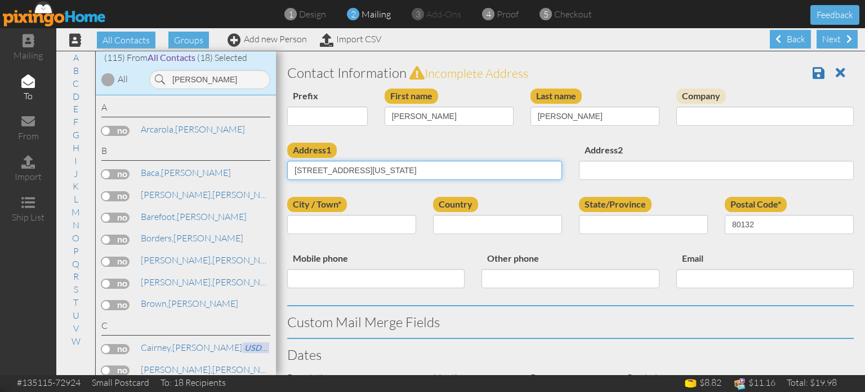
click at [378, 170] on input "20090 Capella Dr Monument, Colorado 80132 United States" at bounding box center [424, 170] width 275 height 19
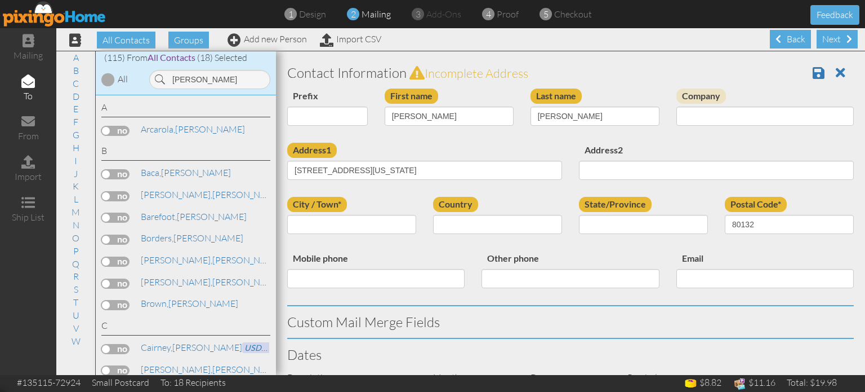
click at [365, 149] on div "Address1 20090 Capella Dr Monument, Colorado 80132 United States" at bounding box center [425, 166] width 292 height 46
click at [385, 224] on input "City / Town*" at bounding box center [351, 224] width 129 height 19
paste input "Monument"
type input "Monument"
click at [549, 220] on select "United States -------------- Afghanistan Albania Algeria American Samoa Andorra…" at bounding box center [497, 224] width 129 height 19
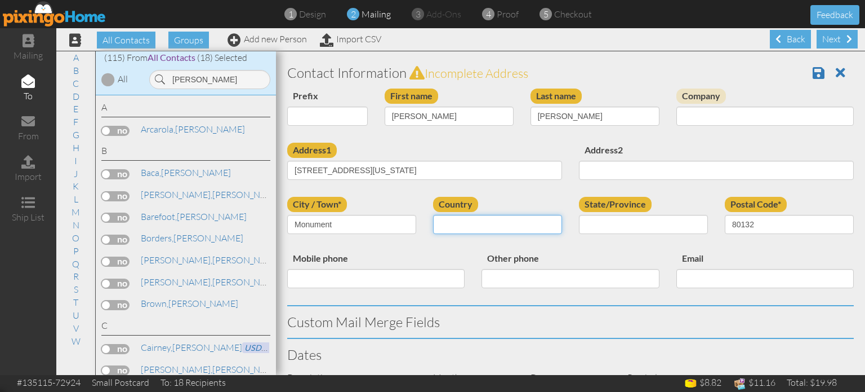
select select "object:42839"
click at [433, 215] on select "United States -------------- Afghanistan Albania Algeria American Samoa Andorra…" at bounding box center [497, 224] width 129 height 19
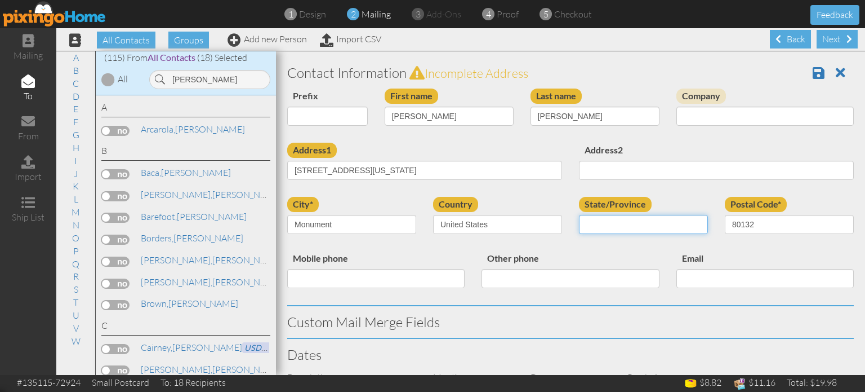
click at [636, 217] on select "AA (Military) AE (Military) Alabama Alaska American Samoa AP (Military) Arizona…" at bounding box center [643, 224] width 129 height 19
select select "object:43093"
click at [579, 215] on select "AA (Military) AE (Military) Alabama Alaska American Samoa AP (Military) Arizona…" at bounding box center [643, 224] width 129 height 19
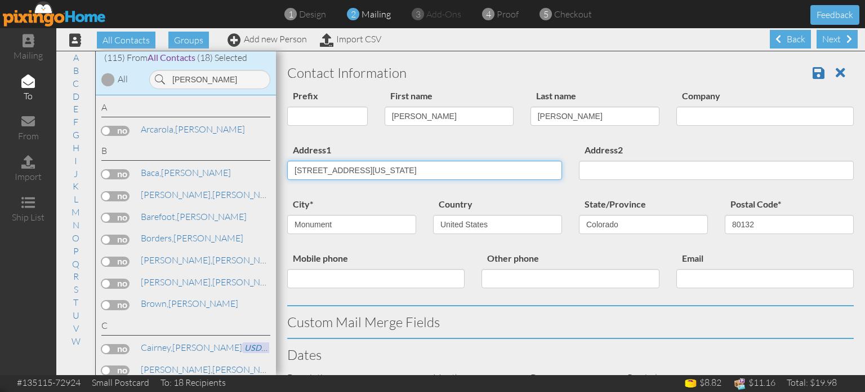
drag, startPoint x: 357, startPoint y: 166, endPoint x: 565, endPoint y: 185, distance: 208.7
click at [565, 185] on div "Address1 20090 Capella Dr Monument, Colorado 80132 United States" at bounding box center [425, 166] width 292 height 46
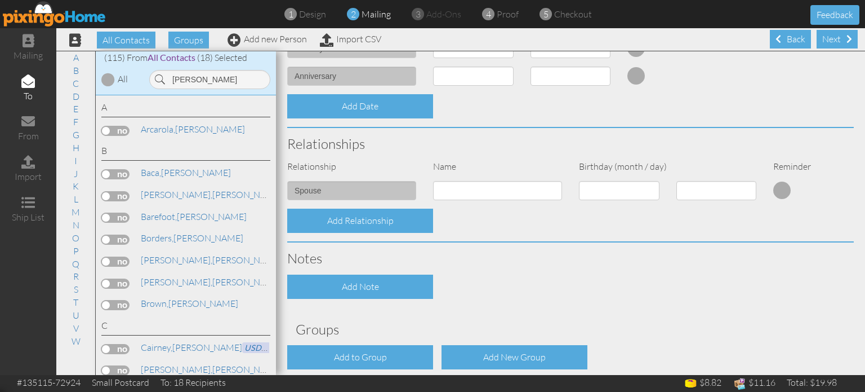
scroll to position [403, 0]
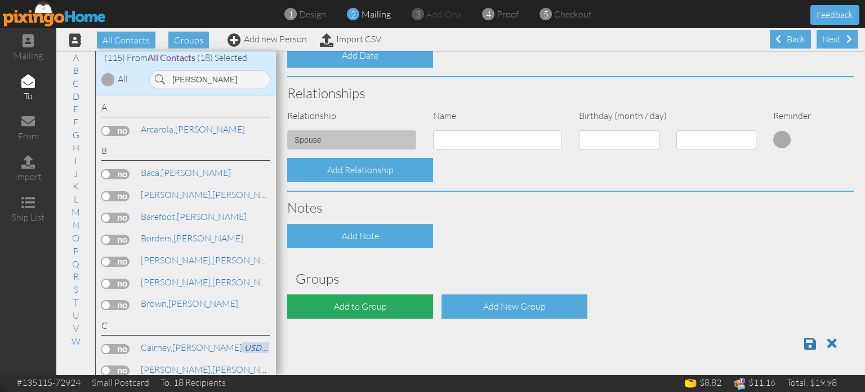
type input "20090 Capella Dr"
click at [368, 312] on div "Add to Group" at bounding box center [360, 306] width 146 height 24
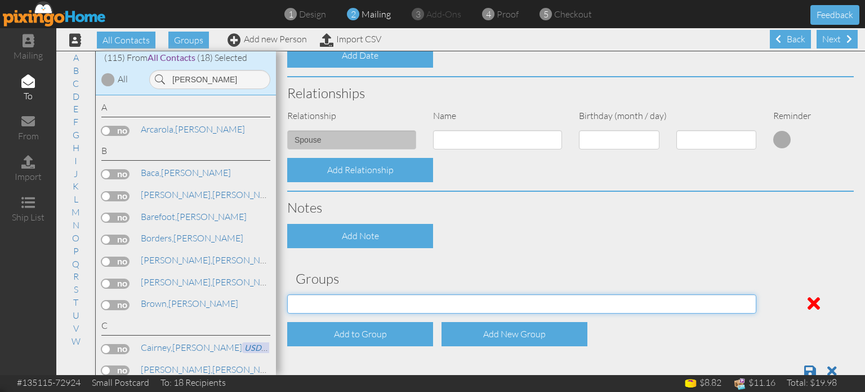
click at [397, 310] on select "04/22/2025 SMARTER FEDS OSD DMEA California 06/25/2025 BOP Onsite 08/12 Puerto …" at bounding box center [521, 303] width 469 height 19
select select "object:43157"
click at [287, 294] on select "04/22/2025 SMARTER FEDS OSD DMEA California 06/25/2025 BOP Onsite 08/12 Puerto …" at bounding box center [521, 303] width 469 height 19
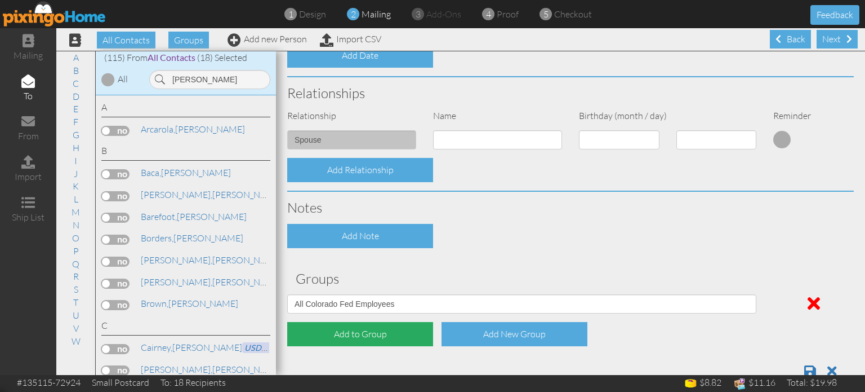
click at [357, 341] on div "Add to Group" at bounding box center [360, 334] width 146 height 24
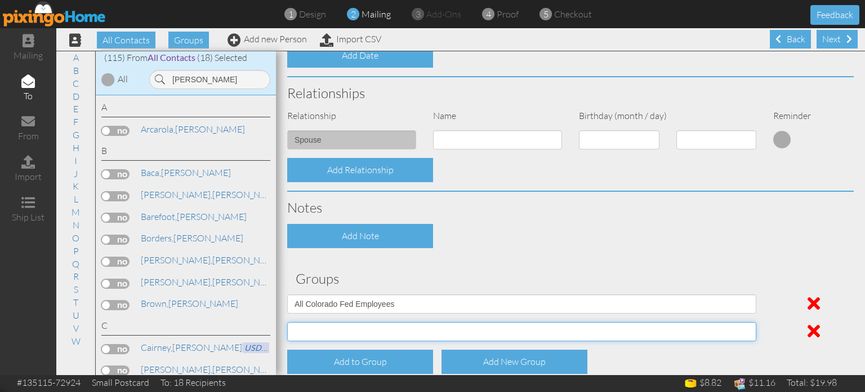
click at [393, 331] on select "04/22/2025 SMARTER FEDS OSD DMEA California 06/25/2025 BOP Onsite 08/12 Puerto …" at bounding box center [521, 331] width 469 height 19
select select "object:43362"
click at [287, 322] on select "04/22/2025 SMARTER FEDS OSD DMEA California 06/25/2025 BOP Onsite 08/12 Puerto …" at bounding box center [521, 331] width 469 height 19
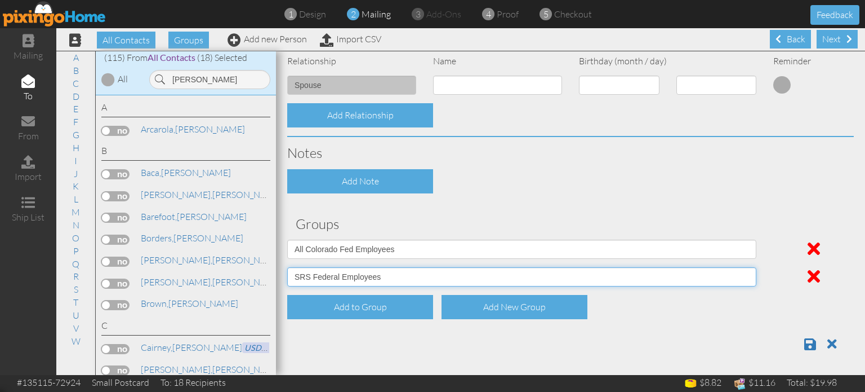
scroll to position [457, 0]
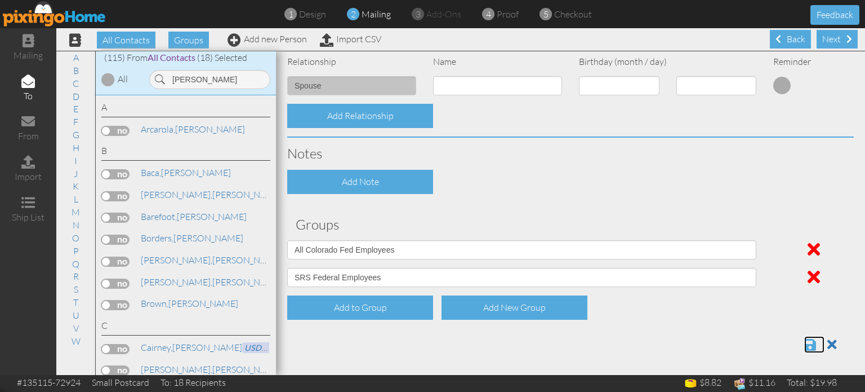
click at [807, 338] on span at bounding box center [811, 344] width 12 height 14
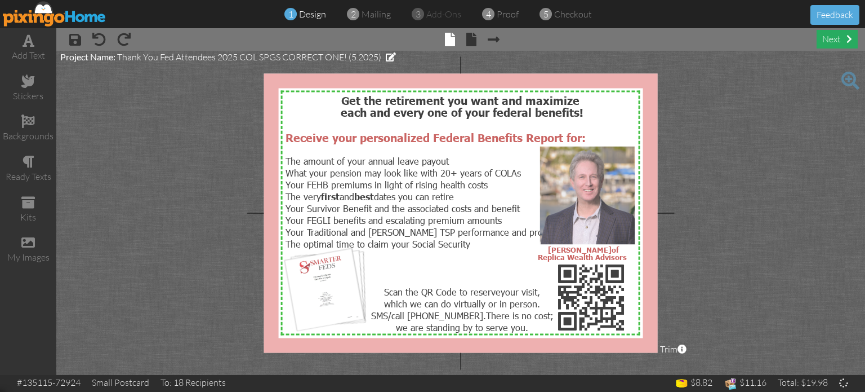
click at [831, 39] on div "next" at bounding box center [837, 39] width 41 height 19
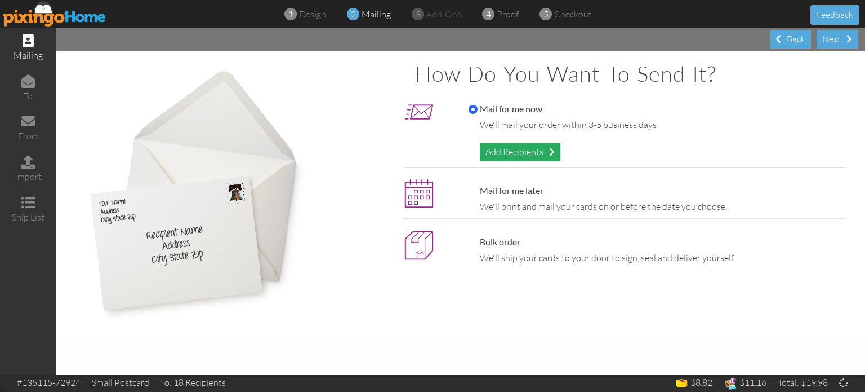
click at [511, 149] on div "Add Recipients" at bounding box center [520, 152] width 81 height 19
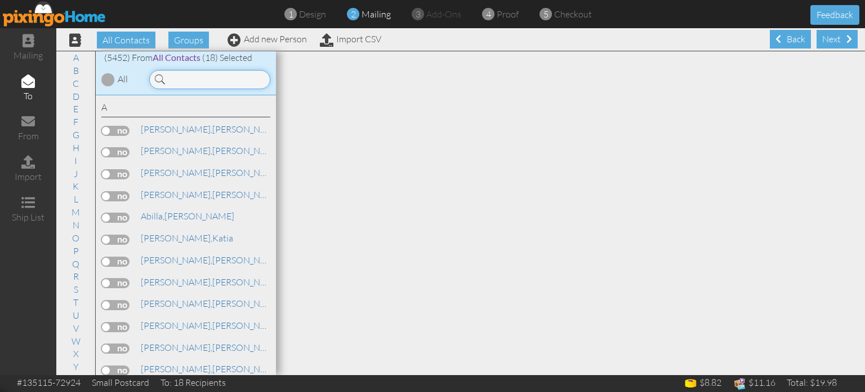
click at [207, 80] on input at bounding box center [209, 79] width 121 height 19
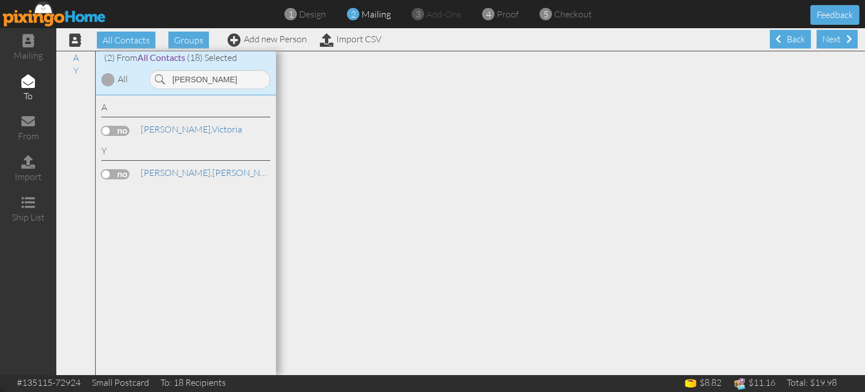
click at [106, 130] on label at bounding box center [115, 131] width 28 height 10
click at [0, 0] on input "checkbox" at bounding box center [0, 0] width 0 height 0
click at [211, 82] on input "[PERSON_NAME]" at bounding box center [209, 79] width 121 height 19
click at [220, 77] on input "[PERSON_NAME]" at bounding box center [209, 79] width 121 height 19
click at [216, 80] on input "[PERSON_NAME]" at bounding box center [209, 79] width 121 height 19
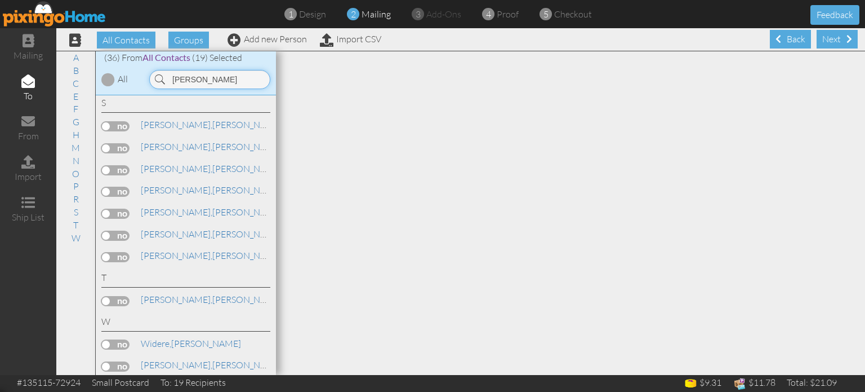
scroll to position [791, 0]
click at [107, 217] on label at bounding box center [115, 212] width 28 height 10
click at [0, 0] on input "checkbox" at bounding box center [0, 0] width 0 height 0
click at [226, 77] on input "[PERSON_NAME]" at bounding box center [209, 79] width 121 height 19
click at [221, 81] on input "[PERSON_NAME]" at bounding box center [209, 79] width 121 height 19
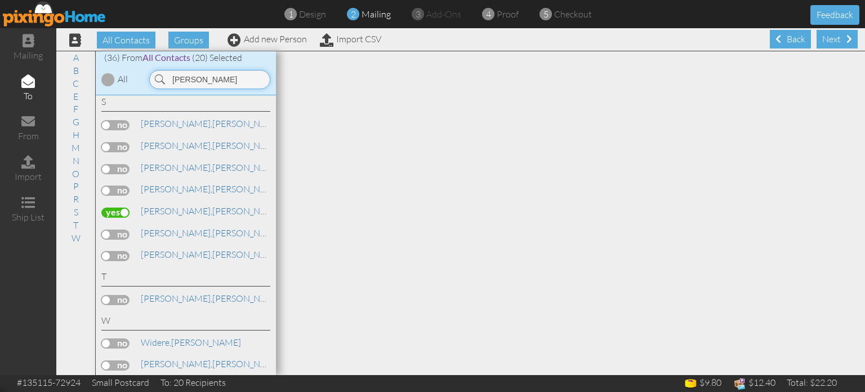
click at [221, 80] on input "[PERSON_NAME]" at bounding box center [209, 79] width 121 height 19
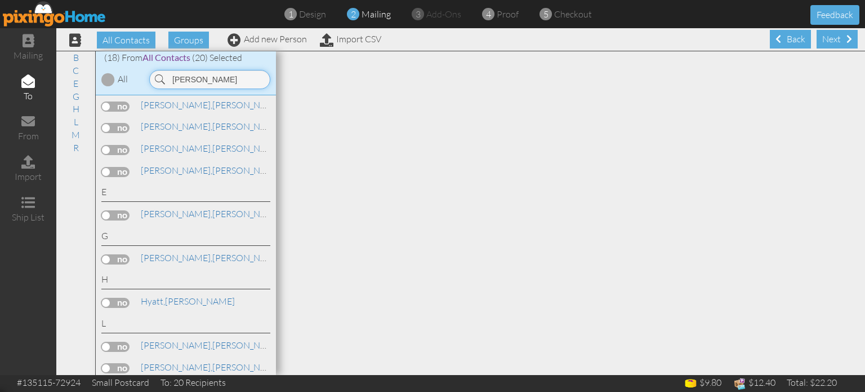
scroll to position [176, 0]
click at [117, 217] on label at bounding box center [115, 216] width 28 height 10
click at [0, 0] on input "checkbox" at bounding box center [0, 0] width 0 height 0
click at [210, 79] on input "[PERSON_NAME]" at bounding box center [209, 79] width 121 height 19
click at [214, 78] on input "[PERSON_NAME]" at bounding box center [209, 79] width 121 height 19
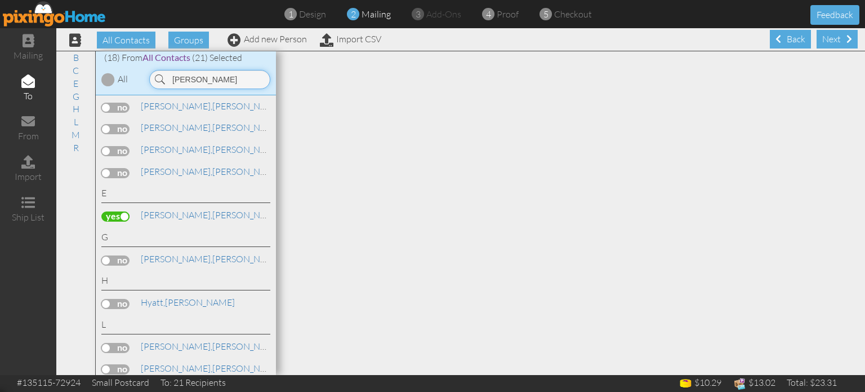
click at [214, 77] on input "[PERSON_NAME]" at bounding box center [209, 79] width 121 height 19
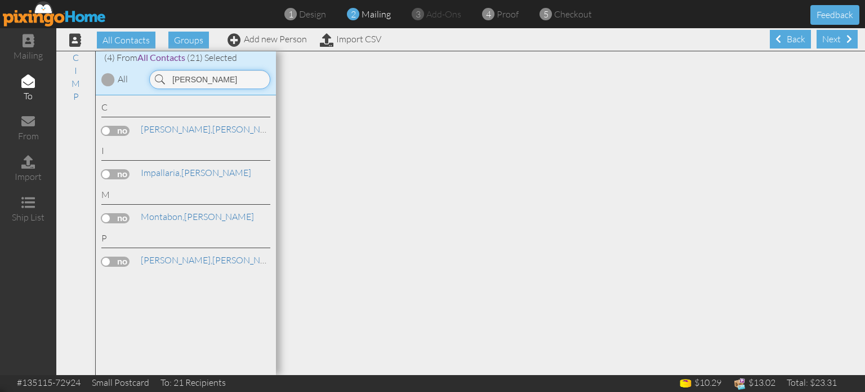
scroll to position [0, 0]
click at [117, 171] on label at bounding box center [115, 174] width 28 height 10
click at [0, 0] on input "checkbox" at bounding box center [0, 0] width 0 height 0
click at [223, 78] on input "[PERSON_NAME]" at bounding box center [209, 79] width 121 height 19
click at [220, 83] on input "[PERSON_NAME]" at bounding box center [209, 79] width 121 height 19
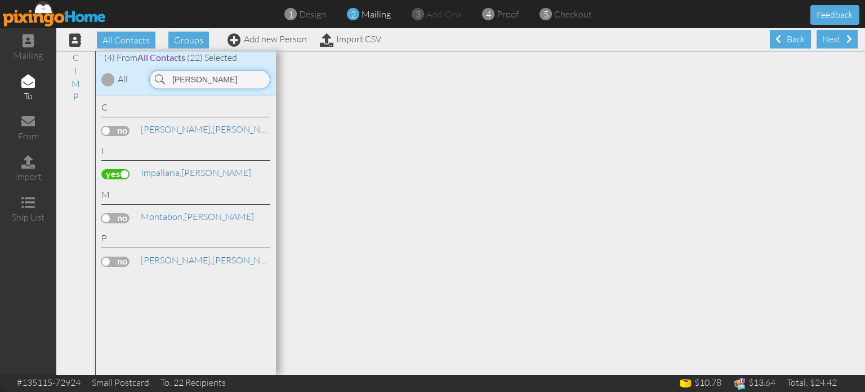
click at [224, 80] on input "[PERSON_NAME]" at bounding box center [209, 79] width 121 height 19
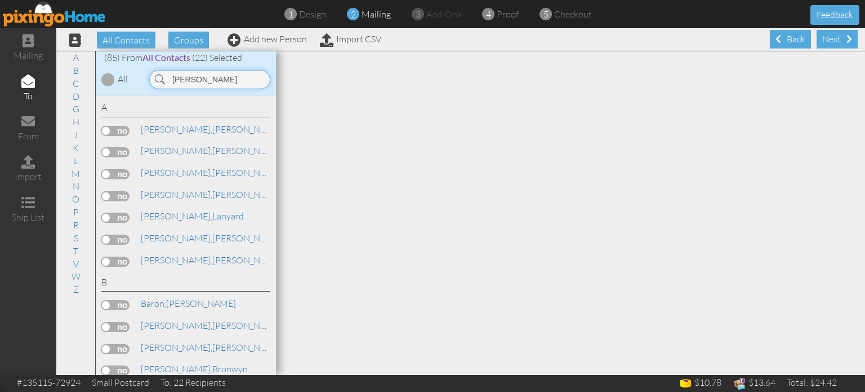
type input "[PERSON_NAME]"
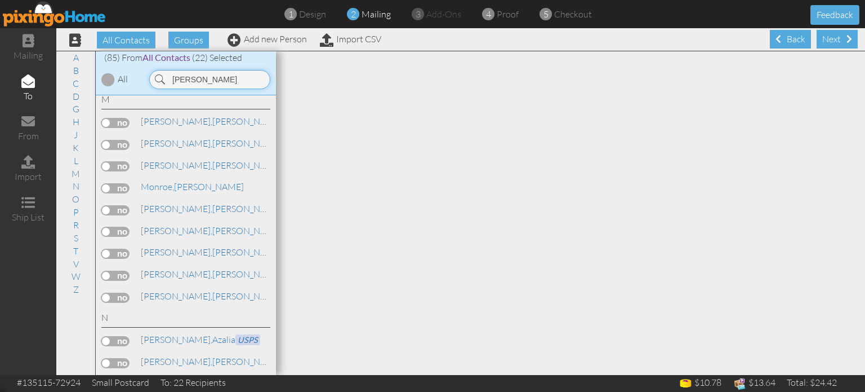
scroll to position [1131, 0]
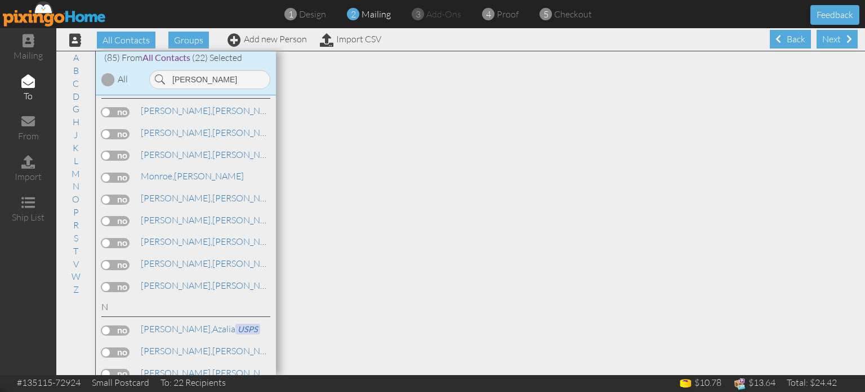
click at [115, 262] on label at bounding box center [115, 265] width 28 height 10
click at [0, 0] on input "checkbox" at bounding box center [0, 0] width 0 height 0
click at [830, 54] on div at bounding box center [570, 54] width 589 height 6
click at [833, 41] on div "Next" at bounding box center [837, 39] width 41 height 19
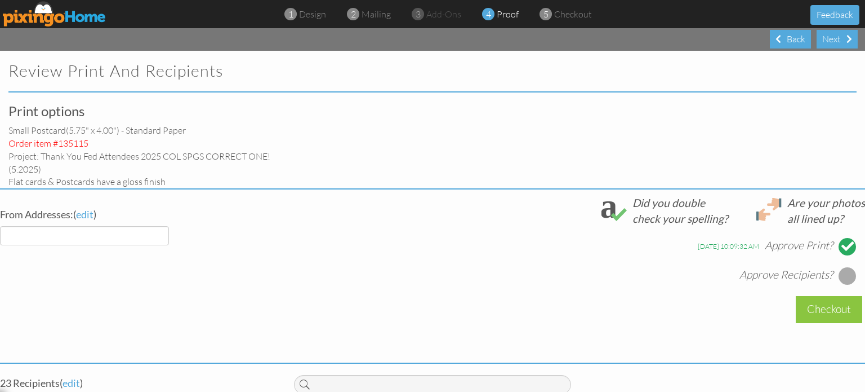
select select "object:34937"
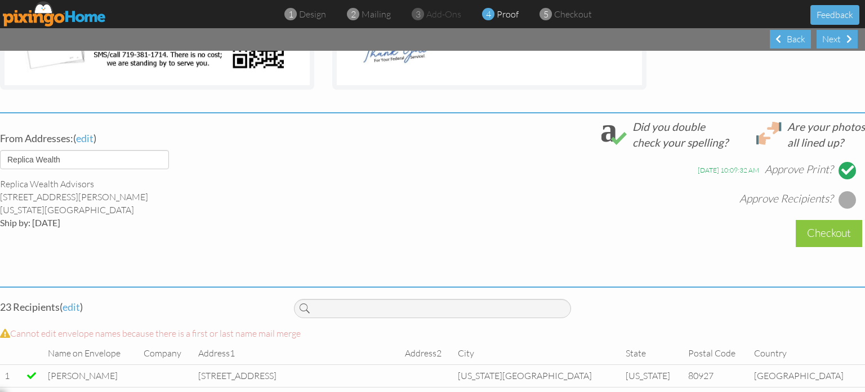
scroll to position [372, 0]
click at [840, 200] on div at bounding box center [848, 199] width 18 height 18
click at [813, 232] on div "Checkout" at bounding box center [829, 232] width 66 height 26
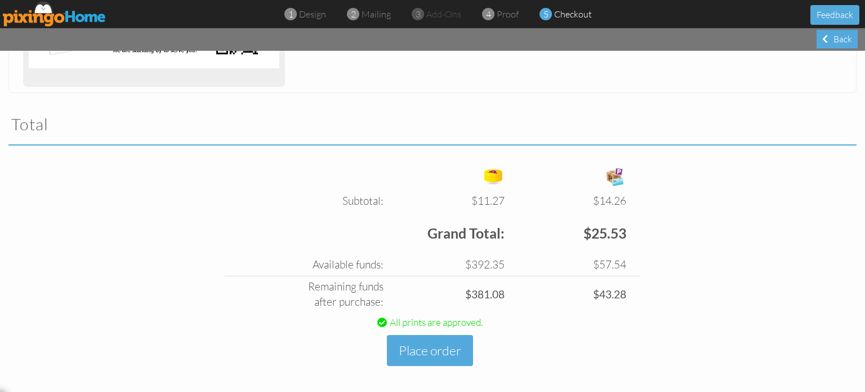
scroll to position [335, 0]
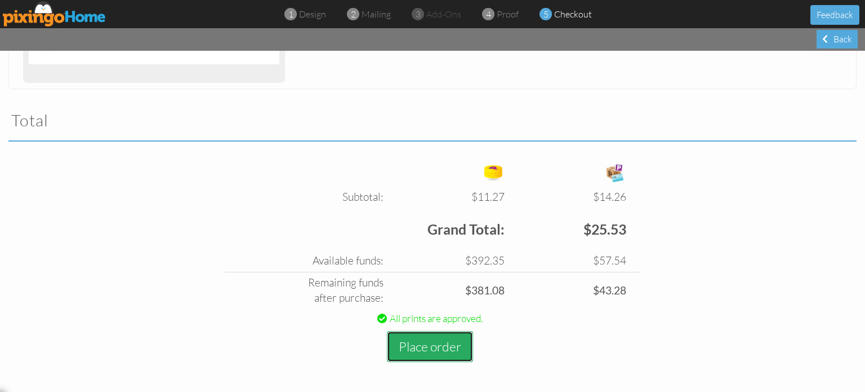
click at [442, 350] on button "Place order" at bounding box center [430, 346] width 86 height 31
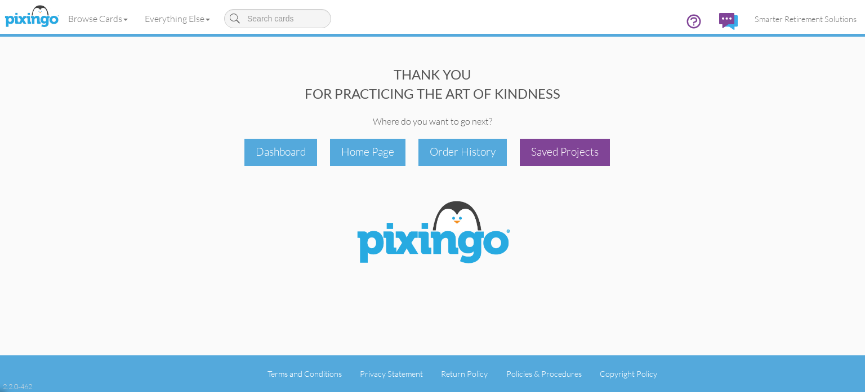
click at [575, 161] on div "Saved Projects" at bounding box center [565, 152] width 90 height 26
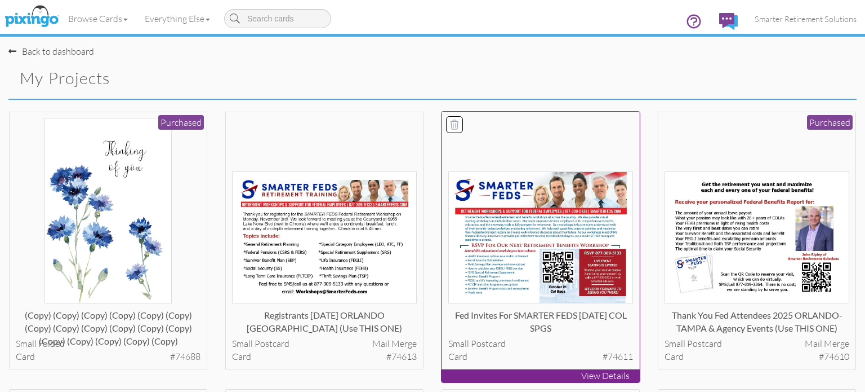
click at [567, 247] on img at bounding box center [540, 237] width 185 height 132
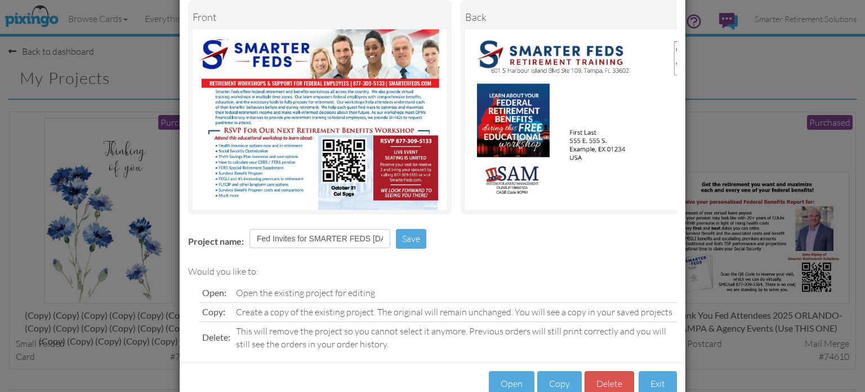
scroll to position [91, 0]
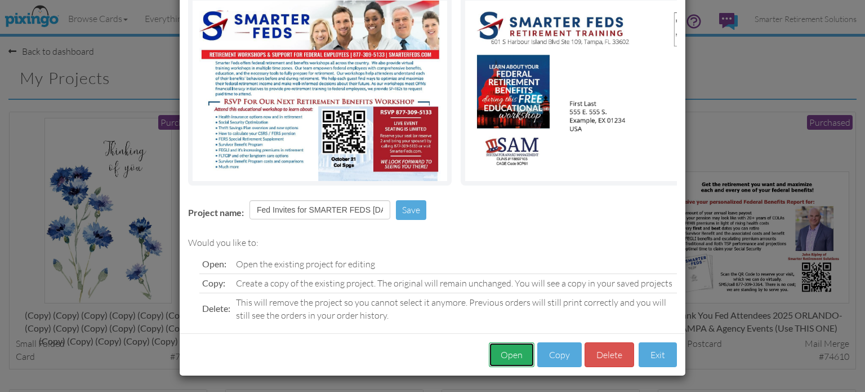
click at [496, 349] on button "Open" at bounding box center [512, 354] width 46 height 25
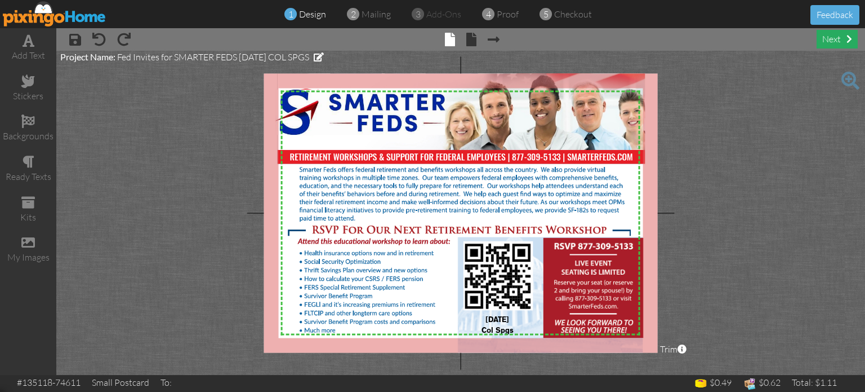
click at [832, 40] on div "next" at bounding box center [837, 39] width 41 height 19
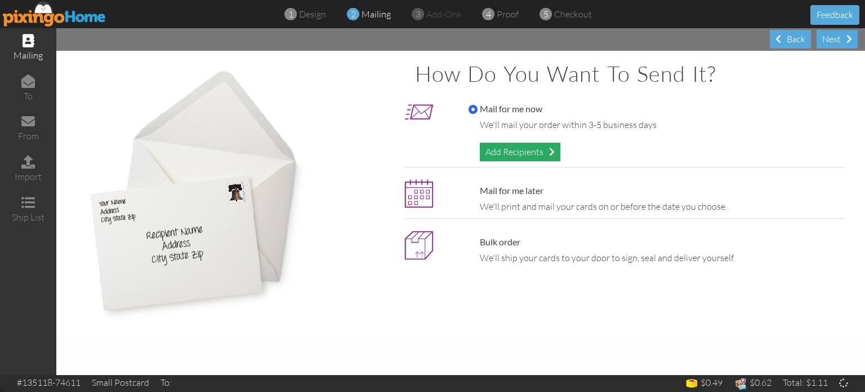
click at [539, 148] on div "Add Recipients" at bounding box center [520, 152] width 81 height 19
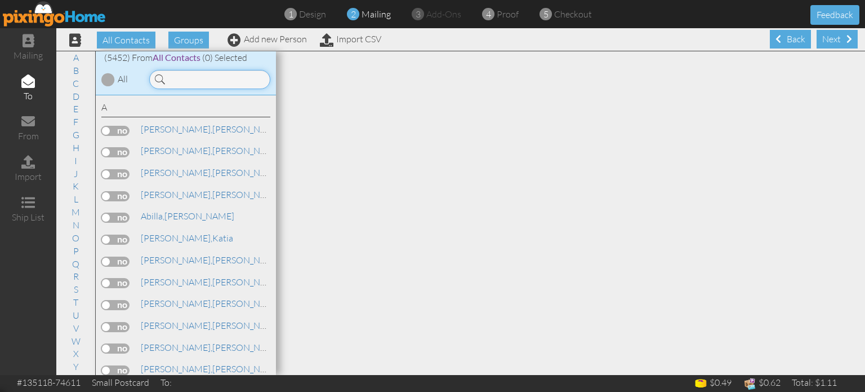
click at [223, 80] on input at bounding box center [209, 79] width 121 height 19
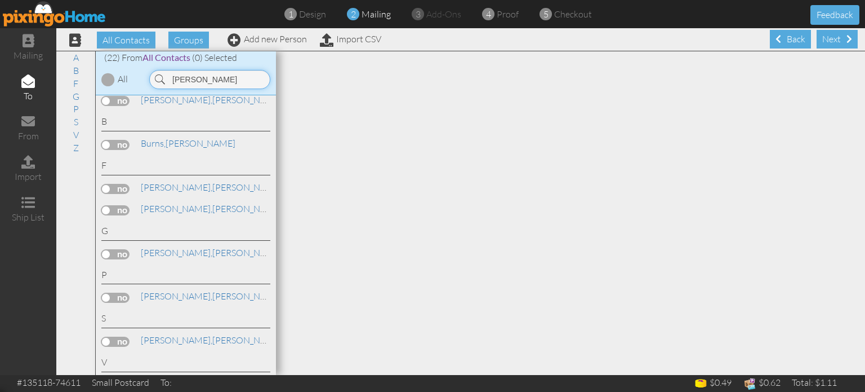
scroll to position [381, 0]
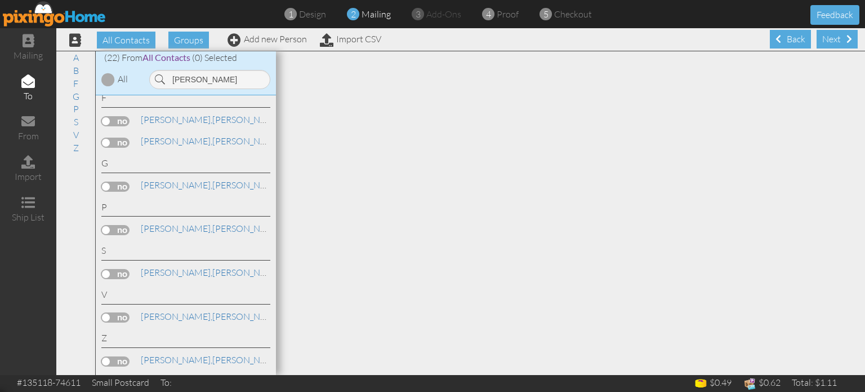
click at [119, 321] on label at bounding box center [115, 317] width 28 height 10
click at [0, 0] on input "checkbox" at bounding box center [0, 0] width 0 height 0
click at [212, 82] on input "allen" at bounding box center [209, 79] width 121 height 19
click at [216, 79] on input "allen" at bounding box center [209, 79] width 121 height 19
click at [217, 79] on input "allen" at bounding box center [209, 79] width 121 height 19
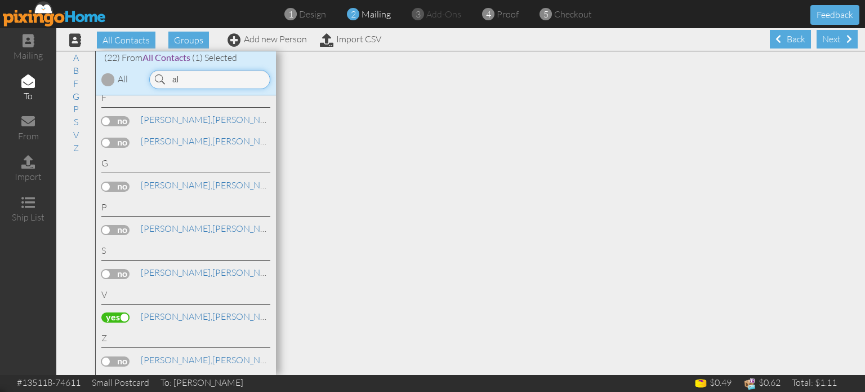
type input "a"
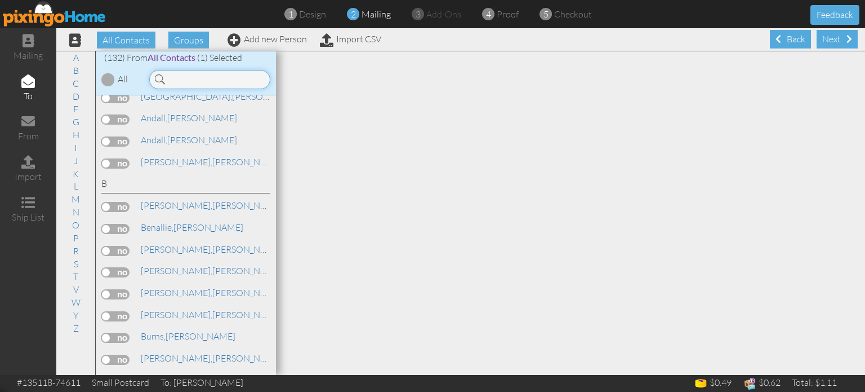
scroll to position [1060, 0]
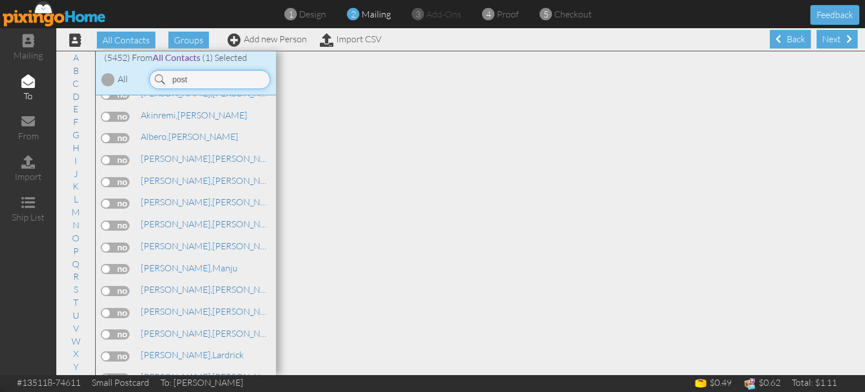
click at [190, 78] on input "post" at bounding box center [209, 79] width 121 height 19
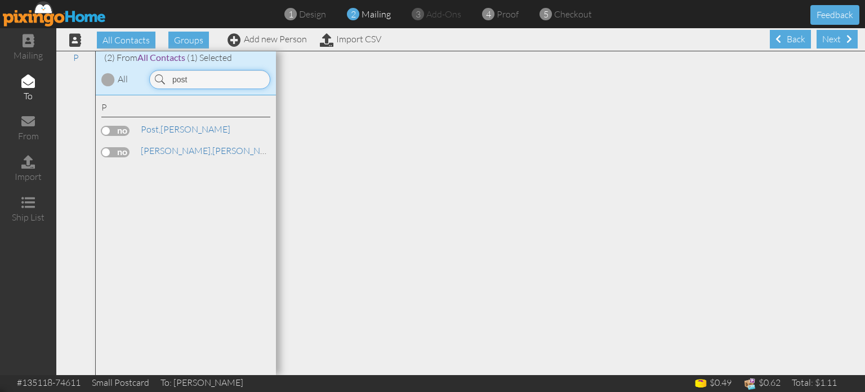
scroll to position [0, 0]
type input "post"
click at [109, 128] on label at bounding box center [115, 131] width 28 height 10
click at [0, 0] on input "checkbox" at bounding box center [0, 0] width 0 height 0
click at [221, 77] on input "post" at bounding box center [209, 79] width 121 height 19
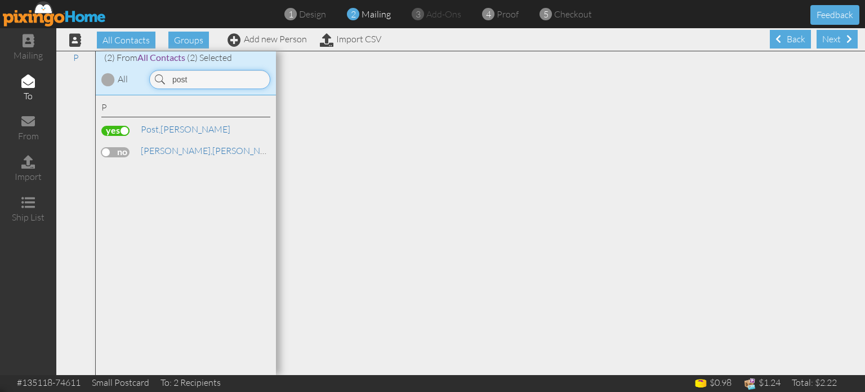
click at [207, 81] on input "post" at bounding box center [209, 79] width 121 height 19
click at [206, 78] on input "post" at bounding box center [209, 79] width 121 height 19
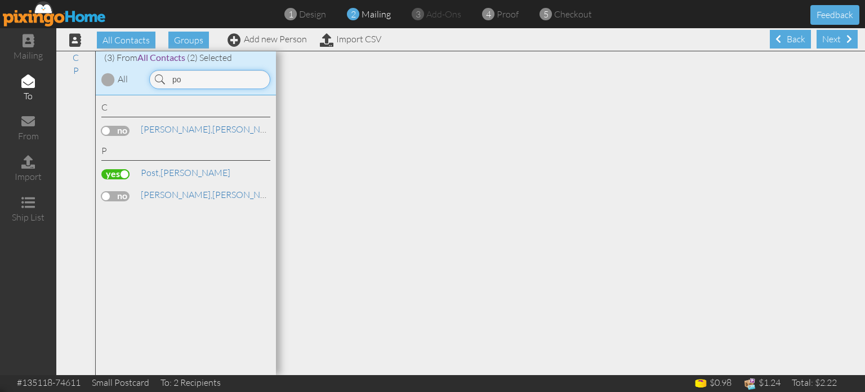
type input "p"
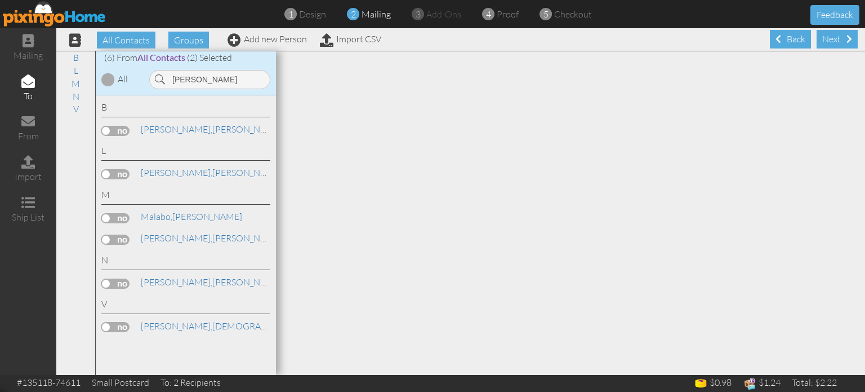
click at [123, 327] on label at bounding box center [115, 327] width 28 height 10
click at [0, 0] on input "checkbox" at bounding box center [0, 0] width 0 height 0
click at [201, 83] on input "[PERSON_NAME]" at bounding box center [209, 79] width 121 height 19
click at [210, 79] on input "[PERSON_NAME]" at bounding box center [209, 79] width 121 height 19
click at [210, 78] on input "[PERSON_NAME]" at bounding box center [209, 79] width 121 height 19
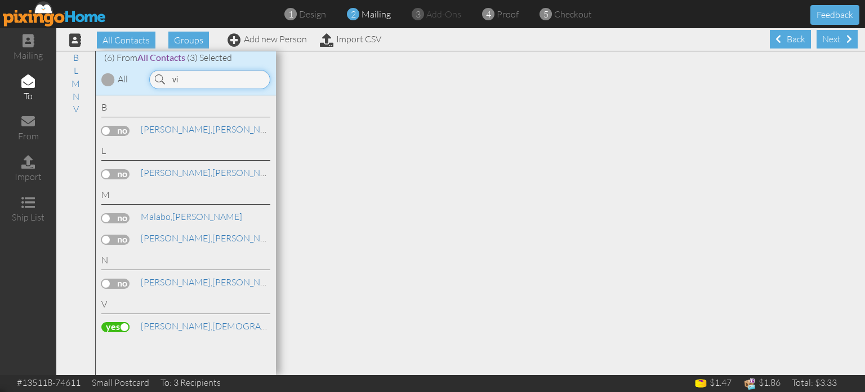
type input "v"
type input "[PERSON_NAME]"
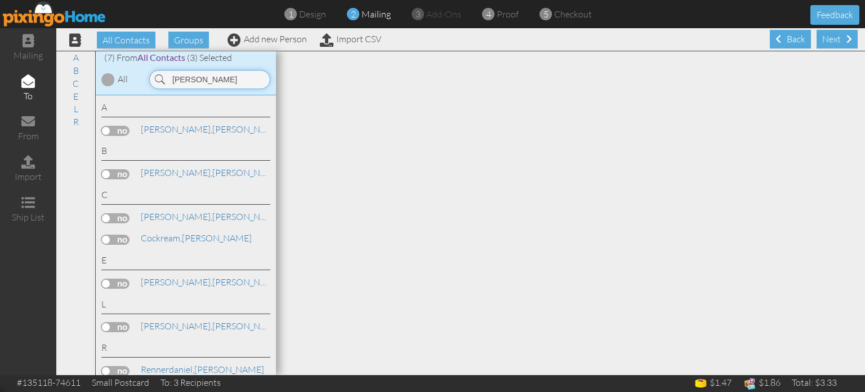
scroll to position [9, 0]
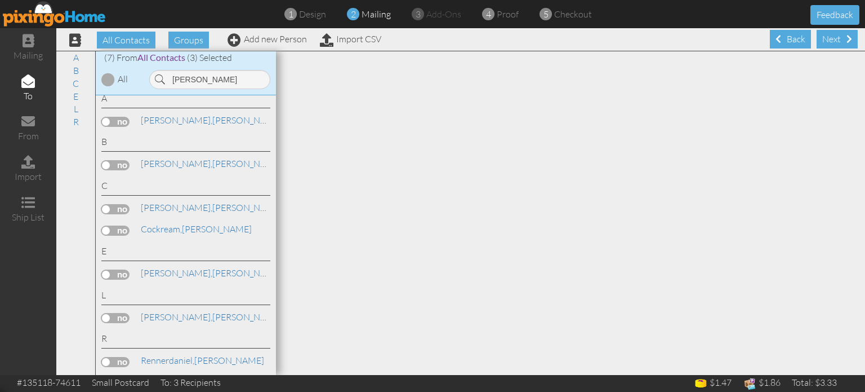
click at [120, 357] on label at bounding box center [115, 362] width 28 height 10
click at [0, 0] on input "checkbox" at bounding box center [0, 0] width 0 height 0
click at [234, 81] on input "[PERSON_NAME]" at bounding box center [209, 79] width 121 height 19
click at [237, 76] on input "[PERSON_NAME]" at bounding box center [209, 79] width 121 height 19
click at [233, 81] on input "[PERSON_NAME]" at bounding box center [209, 79] width 121 height 19
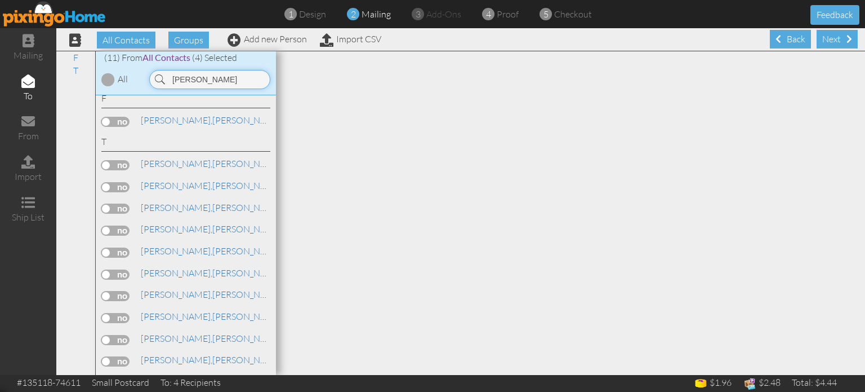
scroll to position [0, 0]
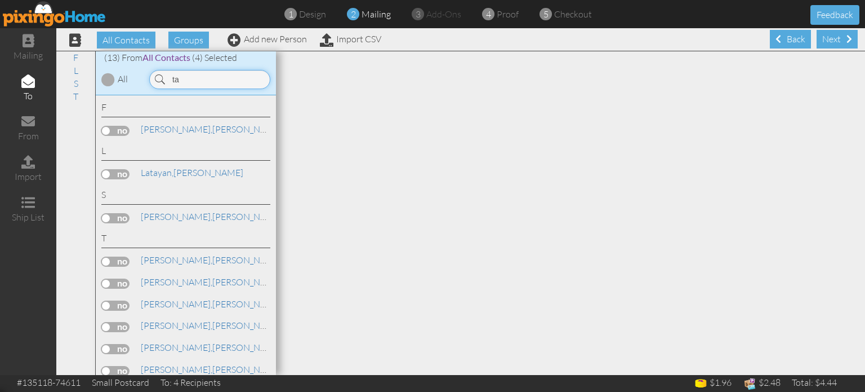
type input "t"
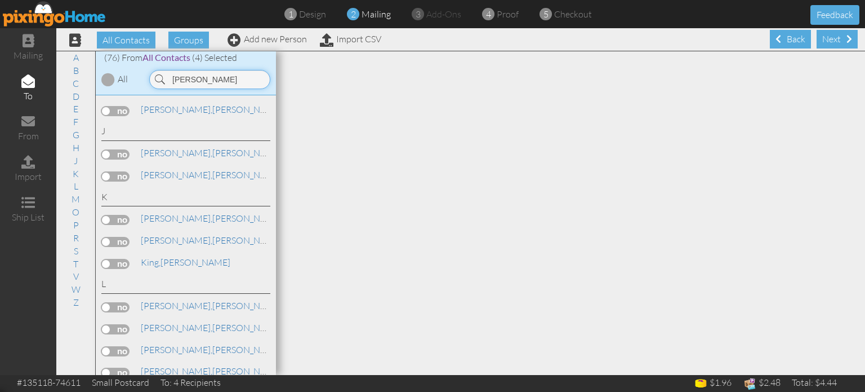
scroll to position [950, 0]
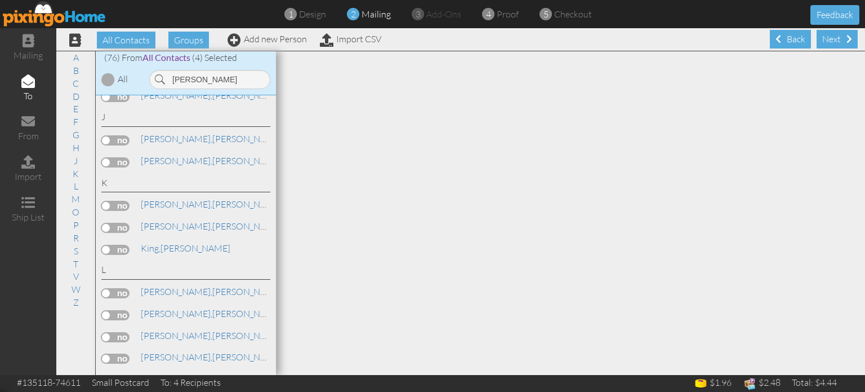
click at [114, 206] on label at bounding box center [115, 206] width 28 height 10
click at [0, 0] on input "checkbox" at bounding box center [0, 0] width 0 height 0
click at [240, 79] on input "[PERSON_NAME]" at bounding box center [209, 79] width 121 height 19
click at [236, 79] on input "[PERSON_NAME]" at bounding box center [209, 79] width 121 height 19
click at [238, 78] on input "[PERSON_NAME]" at bounding box center [209, 79] width 121 height 19
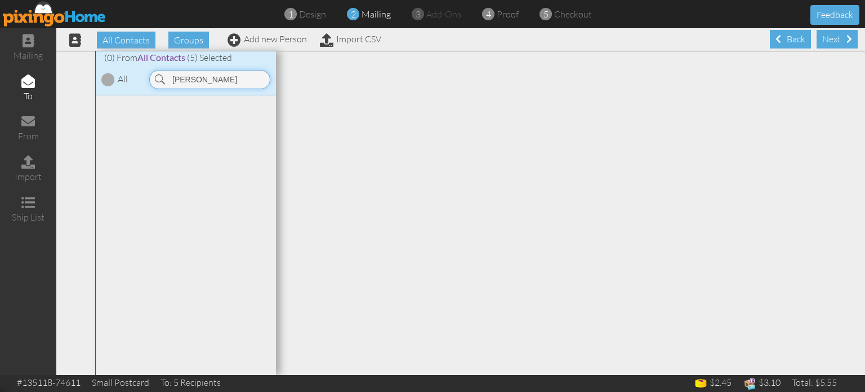
scroll to position [0, 0]
type input "enrique"
click at [274, 41] on link "Add new Person" at bounding box center [267, 38] width 79 height 11
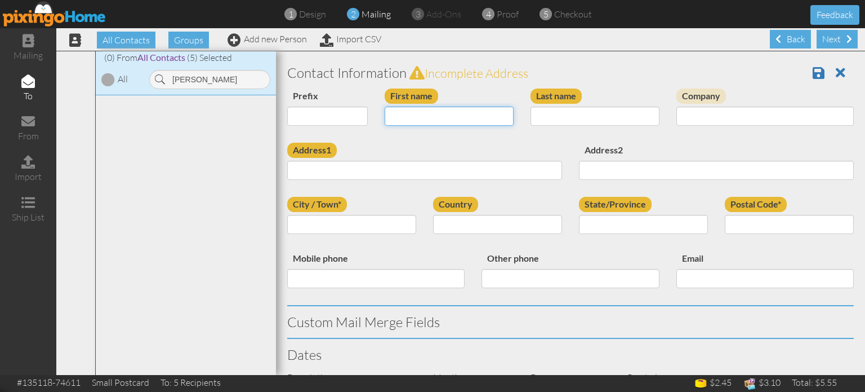
click at [410, 118] on input "First name" at bounding box center [449, 115] width 129 height 19
type input "e"
type input "[PERSON_NAME]"
click at [606, 95] on div "Last name" at bounding box center [595, 111] width 146 height 46
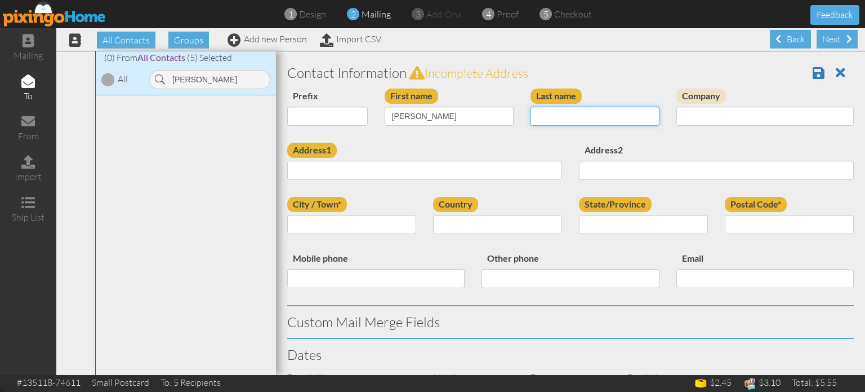
click at [590, 118] on input "Last name" at bounding box center [595, 115] width 129 height 19
type input "Rivera"
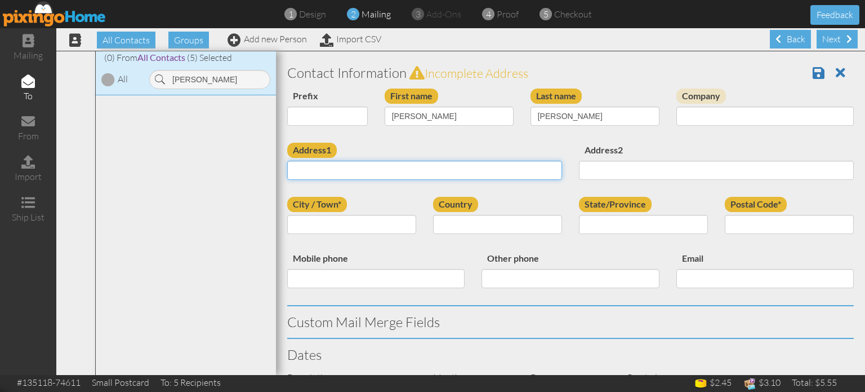
click at [345, 171] on input "Address1" at bounding box center [424, 170] width 275 height 19
paste input "4970 Marrieta Ct Colorado Springs, CO 80918 United States"
click at [441, 167] on input "4970 Marrieta Ct Colorado Springs, CO 80918 United States" at bounding box center [424, 170] width 275 height 19
type input "4970 Marrieta Ct Colorado Springs, CO 80918 United States"
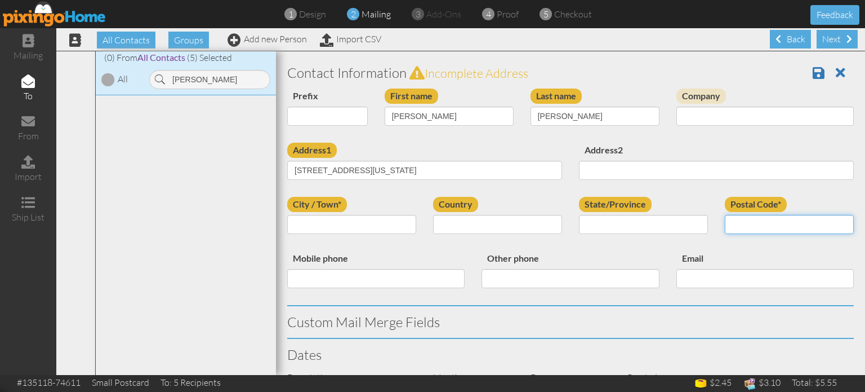
click at [734, 223] on input "Postal Code*" at bounding box center [789, 224] width 129 height 19
paste input "80918"
type input "80918"
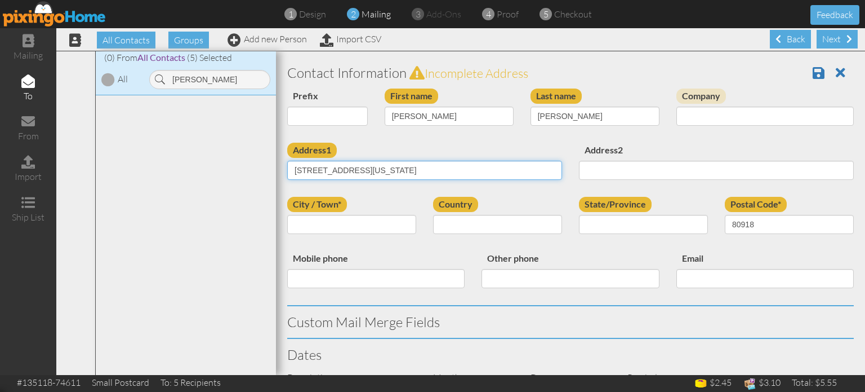
drag, startPoint x: 357, startPoint y: 168, endPoint x: 416, endPoint y: 173, distance: 59.4
click at [416, 173] on input "4970 Marrieta Ct Colorado Springs, CO 80918 United States" at bounding box center [424, 170] width 275 height 19
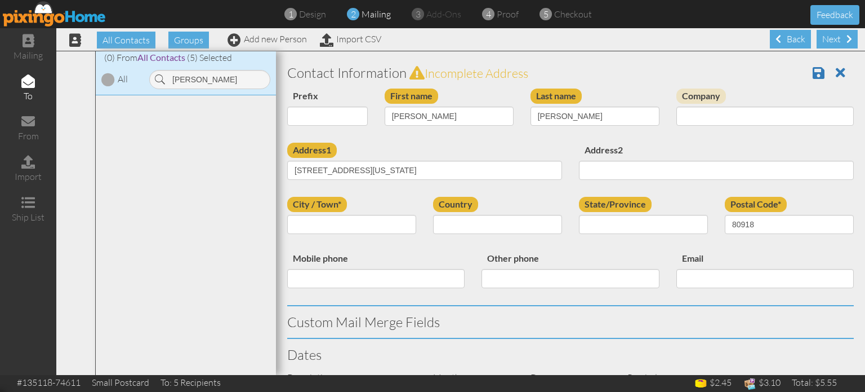
click at [398, 150] on div "Address1 4970 Marrieta Ct Colorado Springs, CO 80918 United States" at bounding box center [425, 166] width 292 height 46
click at [336, 218] on input "City / Town*" at bounding box center [351, 224] width 129 height 19
paste input "[US_STATE][GEOGRAPHIC_DATA]"
type input "[US_STATE][GEOGRAPHIC_DATA]"
click at [462, 221] on select "United States -------------- Afghanistan Albania Algeria American Samoa Andorra…" at bounding box center [497, 224] width 129 height 19
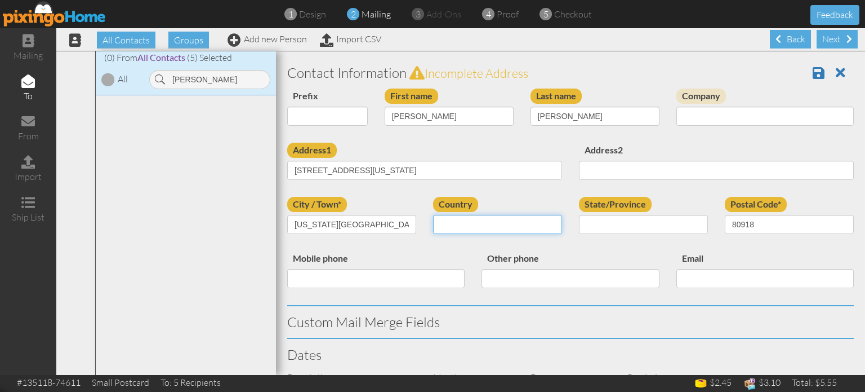
select select "object:105260"
click at [433, 215] on select "United States -------------- Afghanistan Albania Algeria American Samoa Andorra…" at bounding box center [497, 224] width 129 height 19
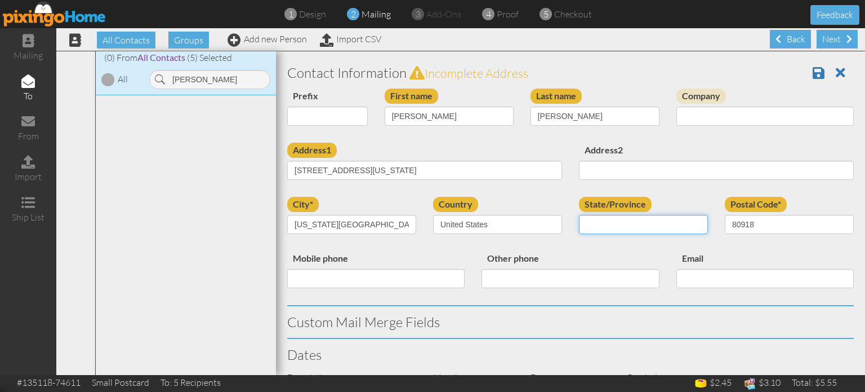
click at [671, 224] on select "AA (Military) AE (Military) Alabama Alaska American Samoa AP (Military) Arizona…" at bounding box center [643, 224] width 129 height 19
select select "object:105514"
click at [579, 215] on select "AA (Military) AE (Military) Alabama Alaska American Samoa AP (Military) Arizona…" at bounding box center [643, 224] width 129 height 19
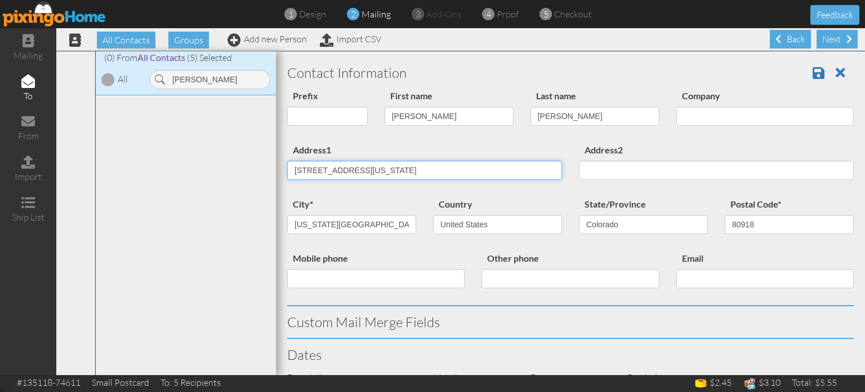
drag, startPoint x: 355, startPoint y: 167, endPoint x: 566, endPoint y: 163, distance: 210.7
click at [566, 163] on div "Address1 4970 Marrieta Ct Colorado Springs, CO 80918 United States" at bounding box center [425, 166] width 292 height 46
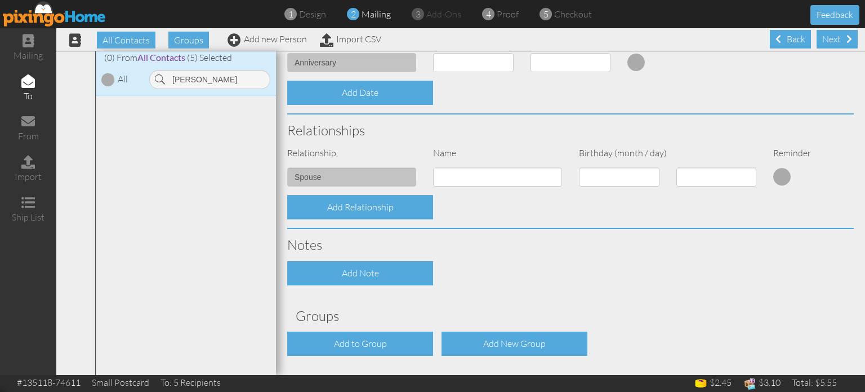
scroll to position [403, 0]
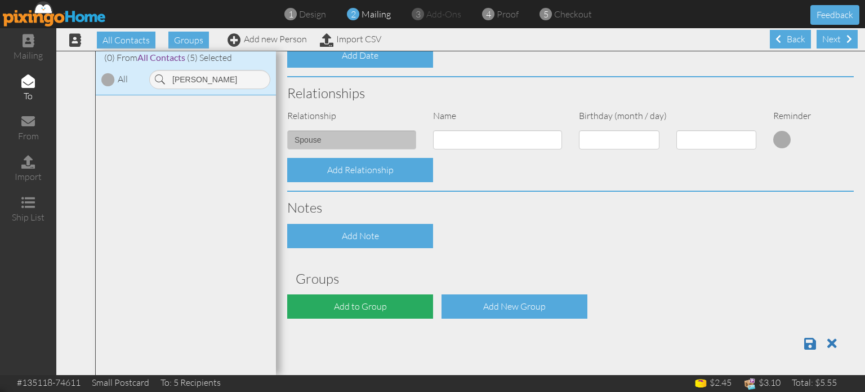
type input "4970 Marrieta Ct"
click at [380, 296] on div "Add to Group" at bounding box center [360, 306] width 146 height 24
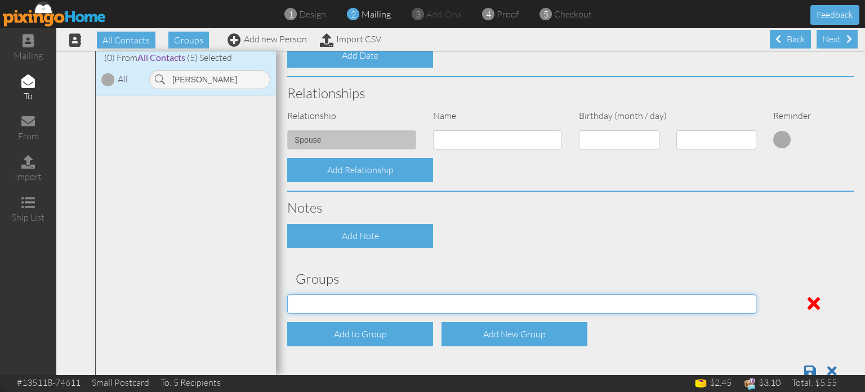
click at [385, 302] on select "04/22/2025 SMARTER FEDS OSD DMEA California 06/25/2025 BOP Onsite 08/12 Puerto …" at bounding box center [521, 303] width 469 height 19
select select "object:105578"
click at [287, 294] on select "04/22/2025 SMARTER FEDS OSD DMEA California 06/25/2025 BOP Onsite 08/12 Puerto …" at bounding box center [521, 303] width 469 height 19
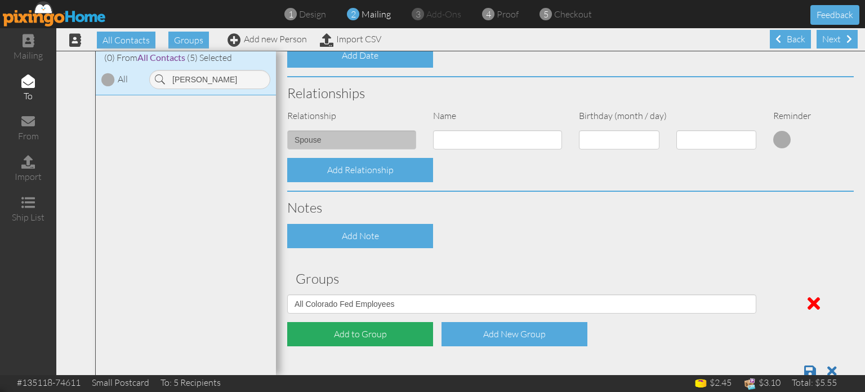
click at [395, 327] on div "Add to Group" at bounding box center [360, 334] width 146 height 24
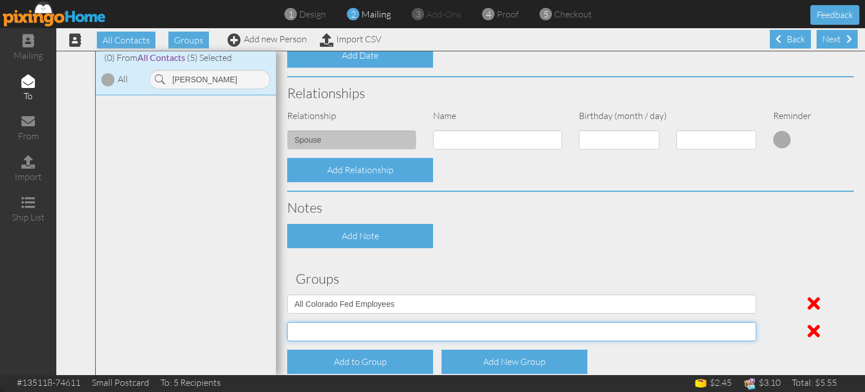
click at [395, 322] on select "04/22/2025 SMARTER FEDS OSD DMEA California 06/25/2025 BOP Onsite 08/12 Puerto …" at bounding box center [521, 331] width 469 height 19
select select "object:105783"
click at [287, 322] on select "04/22/2025 SMARTER FEDS OSD DMEA California 06/25/2025 BOP Onsite 08/12 Puerto …" at bounding box center [521, 331] width 469 height 19
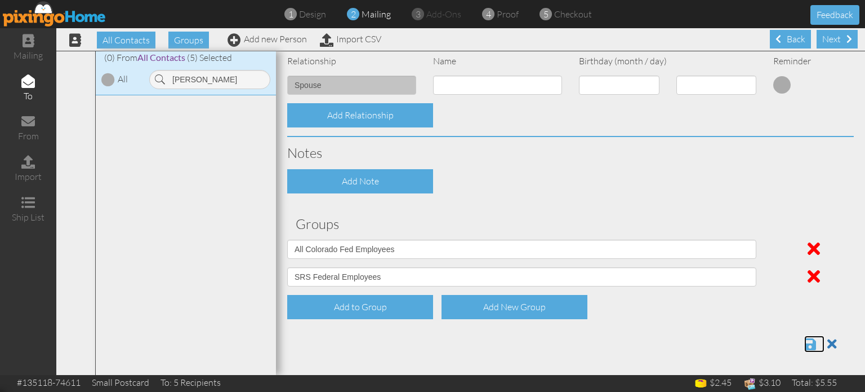
click at [807, 343] on span at bounding box center [811, 344] width 12 height 14
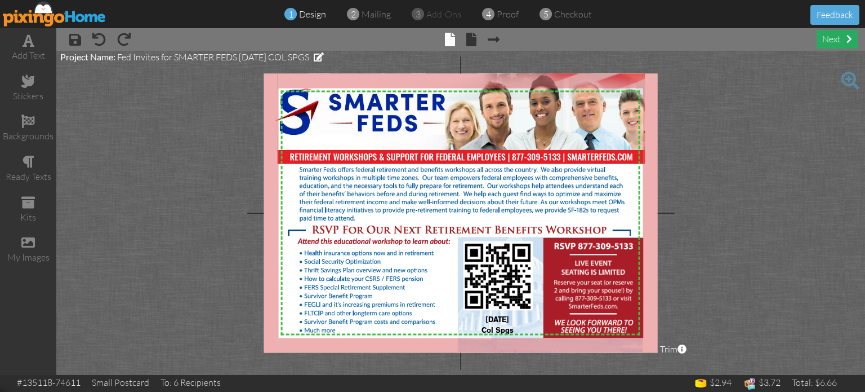
click at [832, 38] on div "next" at bounding box center [837, 39] width 41 height 19
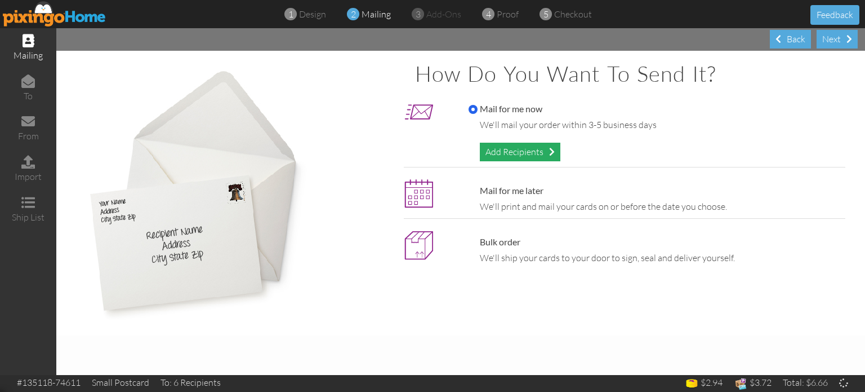
click at [541, 155] on div "Add Recipients" at bounding box center [520, 152] width 81 height 19
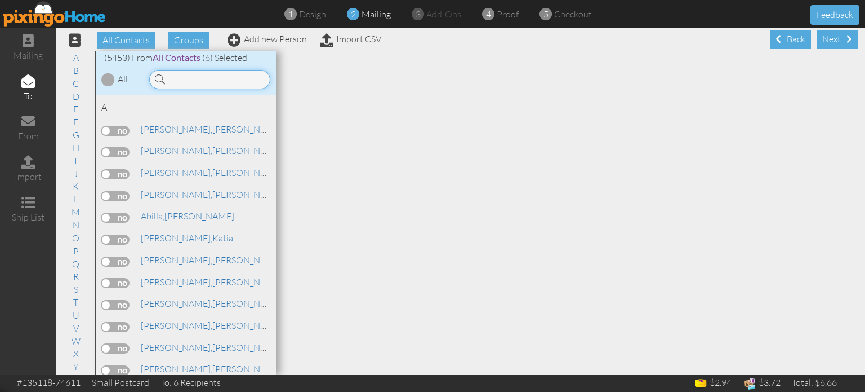
click at [211, 79] on input at bounding box center [209, 79] width 121 height 19
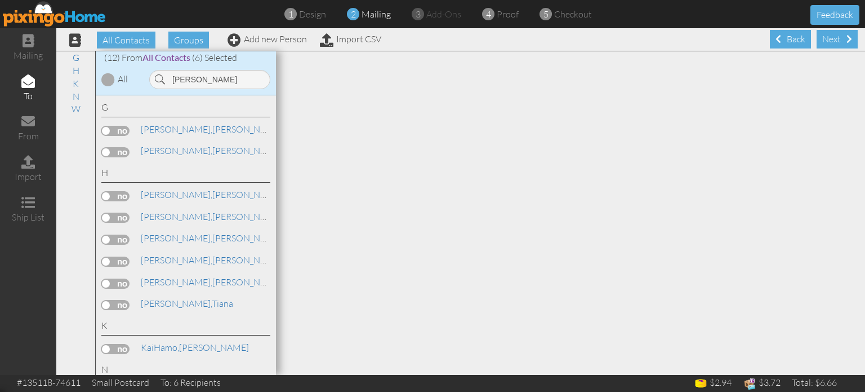
click at [122, 130] on label at bounding box center [115, 131] width 28 height 10
click at [0, 0] on input "checkbox" at bounding box center [0, 0] width 0 height 0
click at [216, 79] on input "[PERSON_NAME]" at bounding box center [209, 79] width 121 height 19
click at [219, 83] on input "[PERSON_NAME]" at bounding box center [209, 79] width 121 height 19
click at [223, 81] on input "[PERSON_NAME]" at bounding box center [209, 79] width 121 height 19
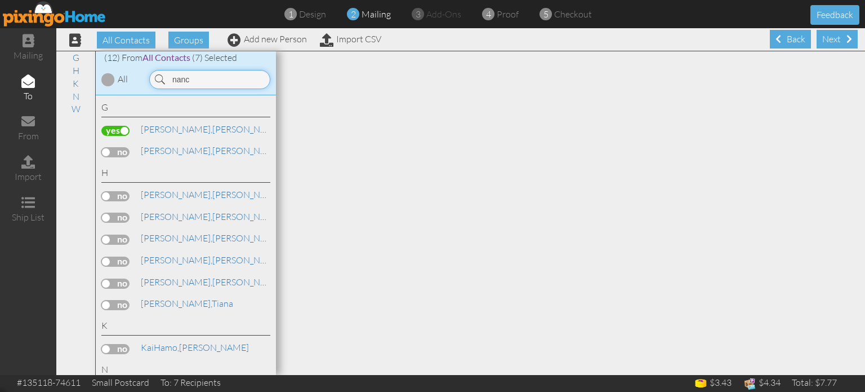
type input "[PERSON_NAME]"
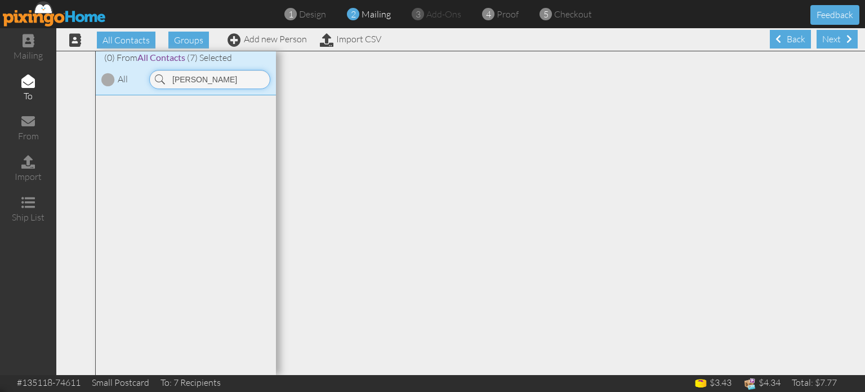
type input "[PERSON_NAME]"
click at [834, 54] on div at bounding box center [570, 54] width 589 height 6
click at [833, 47] on div "Next" at bounding box center [837, 39] width 41 height 19
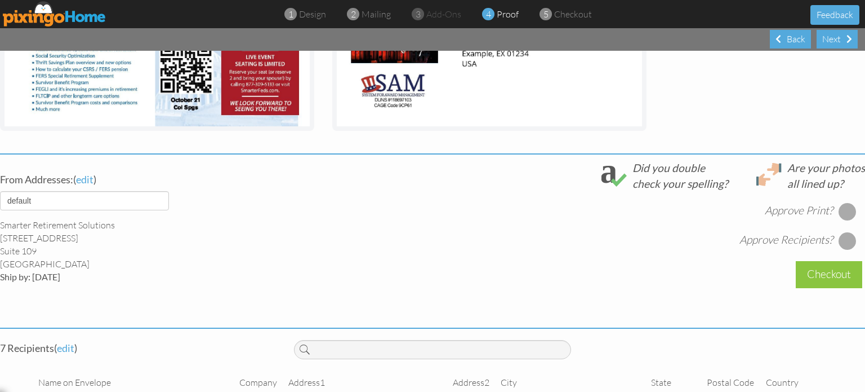
scroll to position [319, 0]
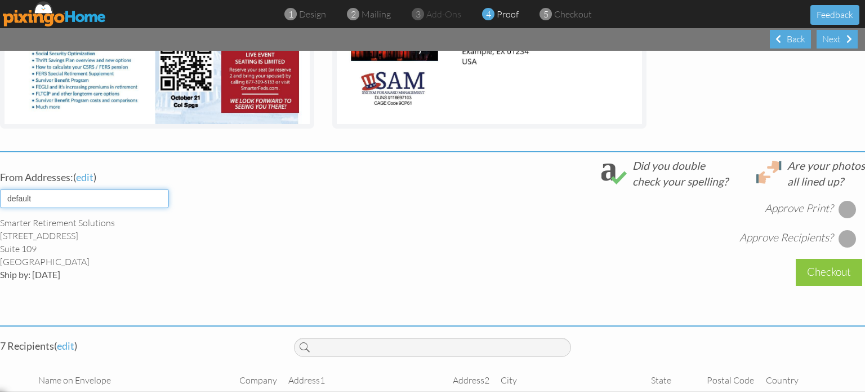
click at [106, 195] on select "default HOME DENVER Team AUSTIN Team COL SPGS team ORLANDO Team Replica Wealth …" at bounding box center [84, 198] width 169 height 19
select select "object:24852"
click at [0, 189] on select "default HOME DENVER Team AUSTIN Team COL SPGS team ORLANDO Team Replica Wealth …" at bounding box center [84, 198] width 169 height 19
click at [849, 203] on div at bounding box center [848, 209] width 18 height 18
click at [851, 241] on div at bounding box center [848, 238] width 18 height 18
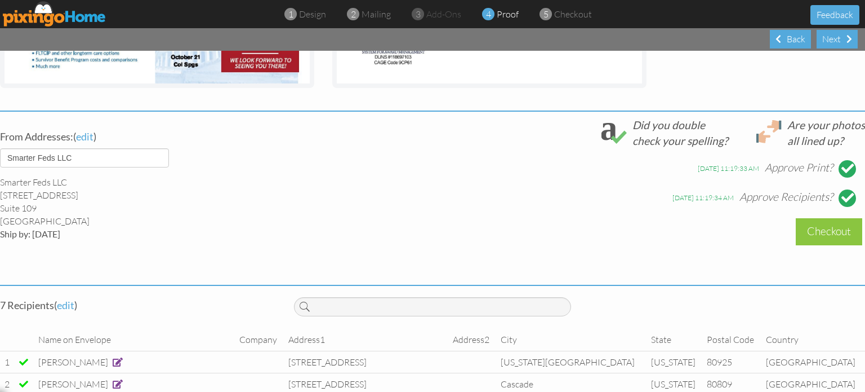
scroll to position [359, 0]
click at [834, 225] on div "Checkout" at bounding box center [829, 232] width 66 height 26
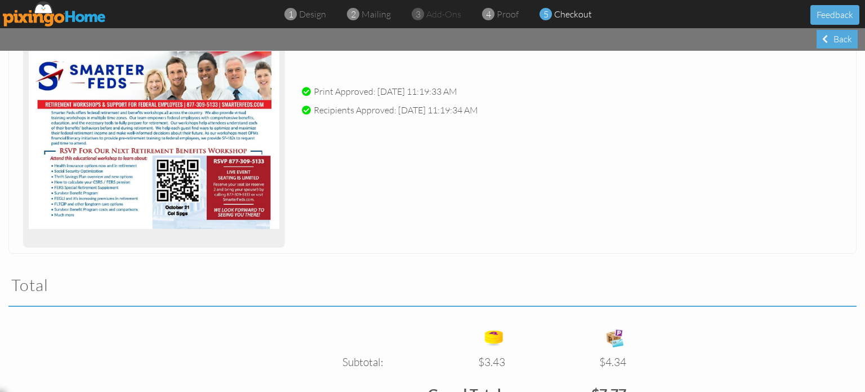
scroll to position [322, 0]
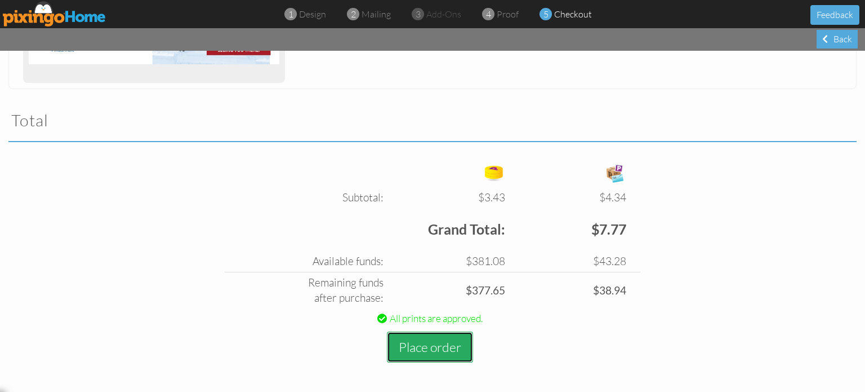
click at [419, 335] on button "Place order" at bounding box center [430, 346] width 86 height 31
